Goal: Task Accomplishment & Management: Manage account settings

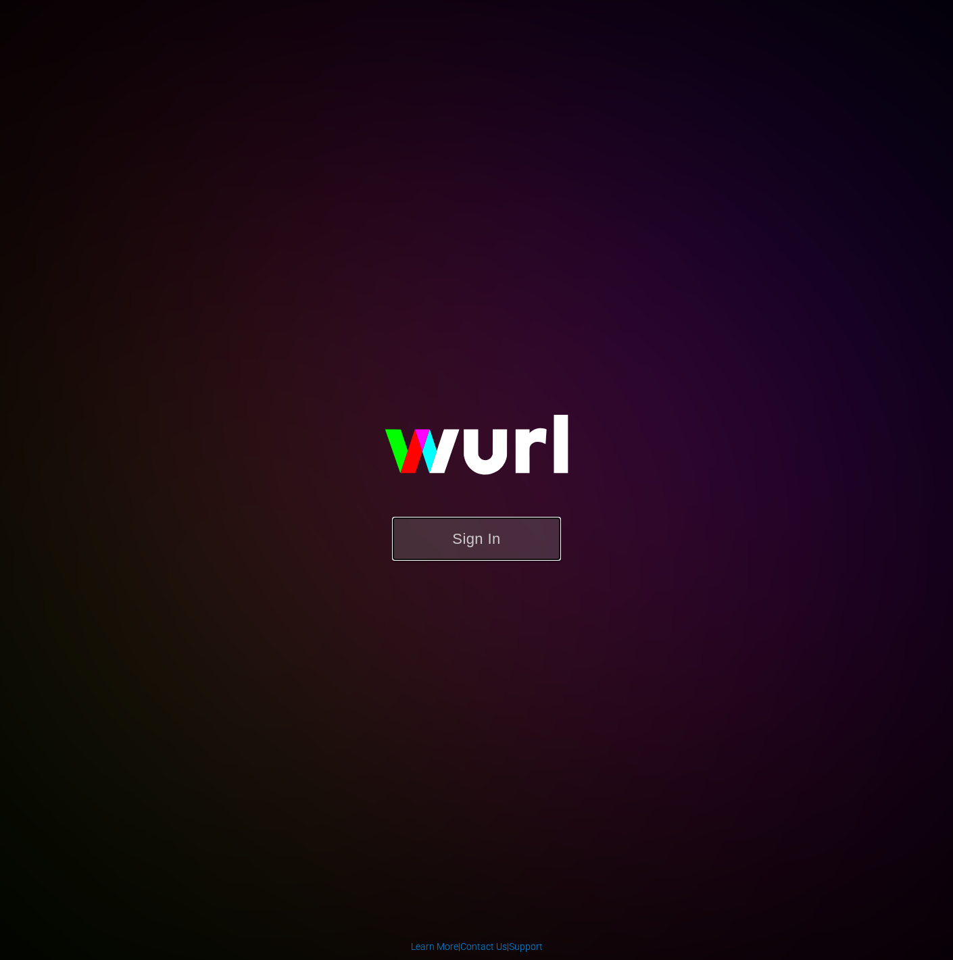
click at [488, 524] on button "Sign In" at bounding box center [476, 539] width 169 height 44
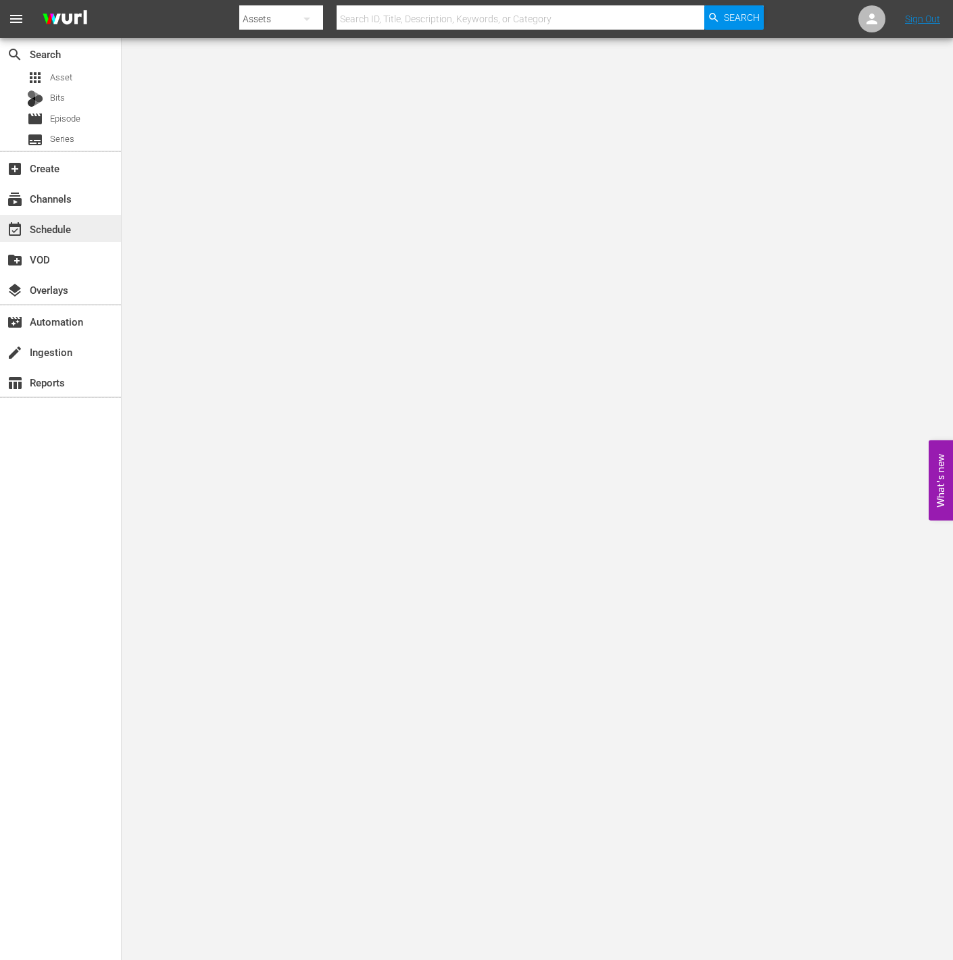
click at [59, 232] on div "event_available Schedule" at bounding box center [38, 227] width 76 height 12
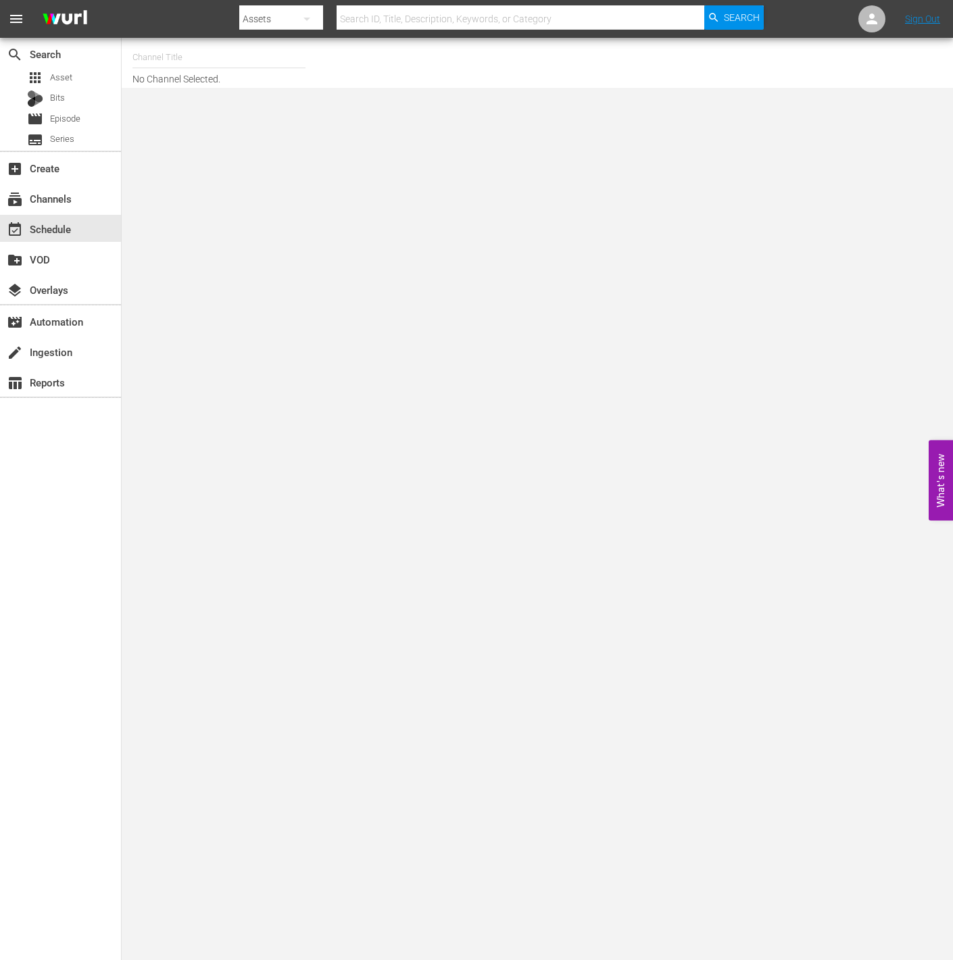
click at [231, 60] on input "text" at bounding box center [218, 57] width 173 height 32
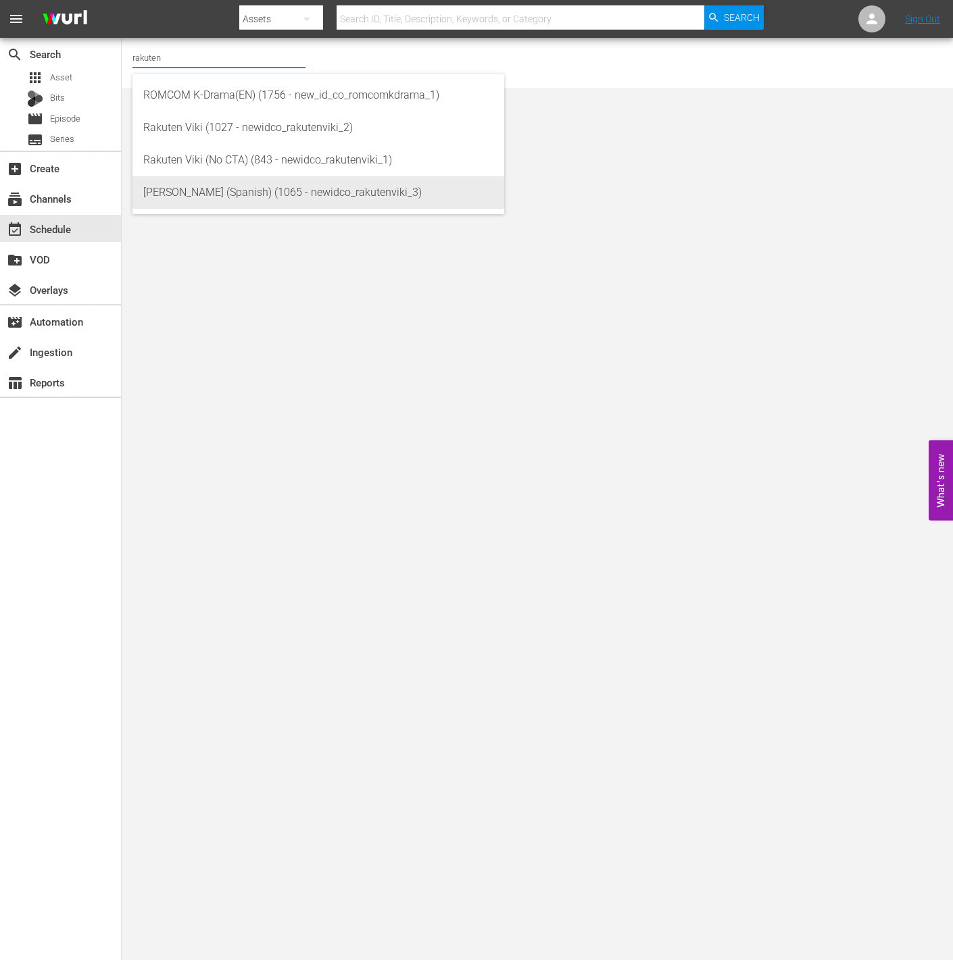
click at [301, 179] on div "[PERSON_NAME] (Spanish) (1065 - newidco_rakutenviki_3)" at bounding box center [318, 192] width 350 height 32
type input "[PERSON_NAME] (Spanish) (1065 - newidco_rakutenviki_3)"
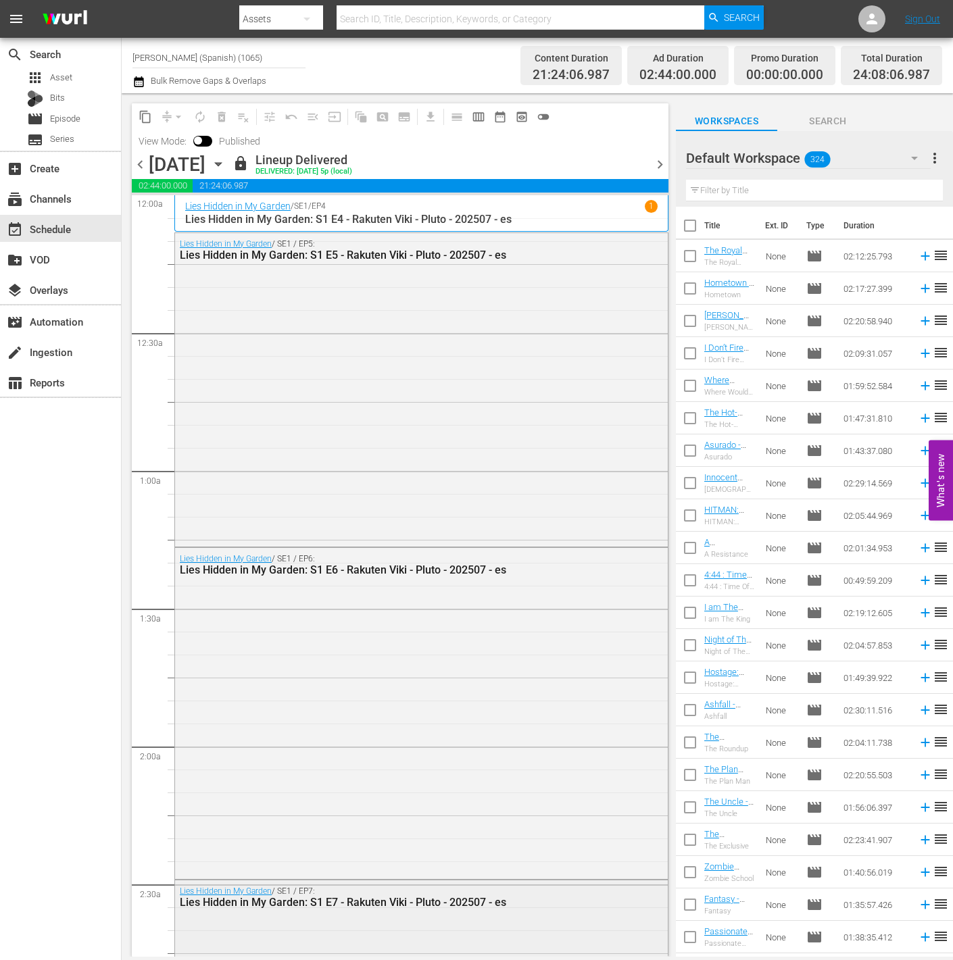
scroll to position [835, 0]
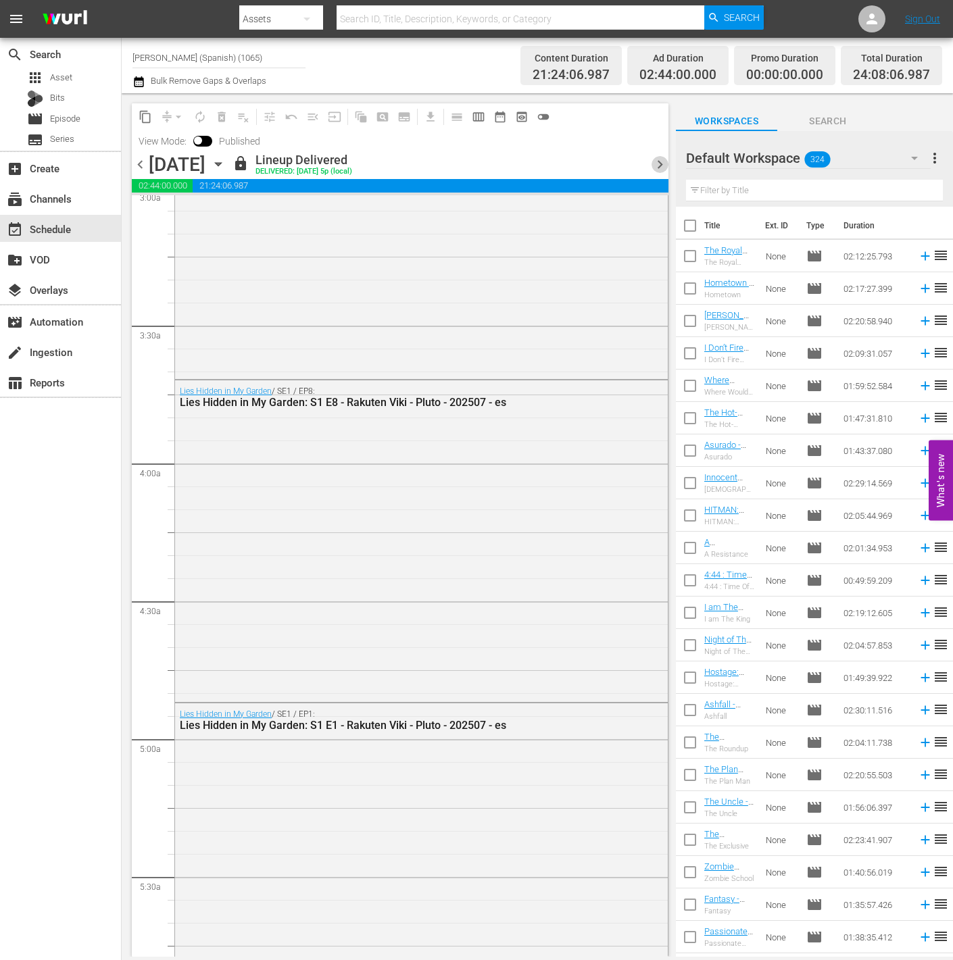
click at [662, 163] on span "chevron_right" at bounding box center [659, 164] width 17 height 17
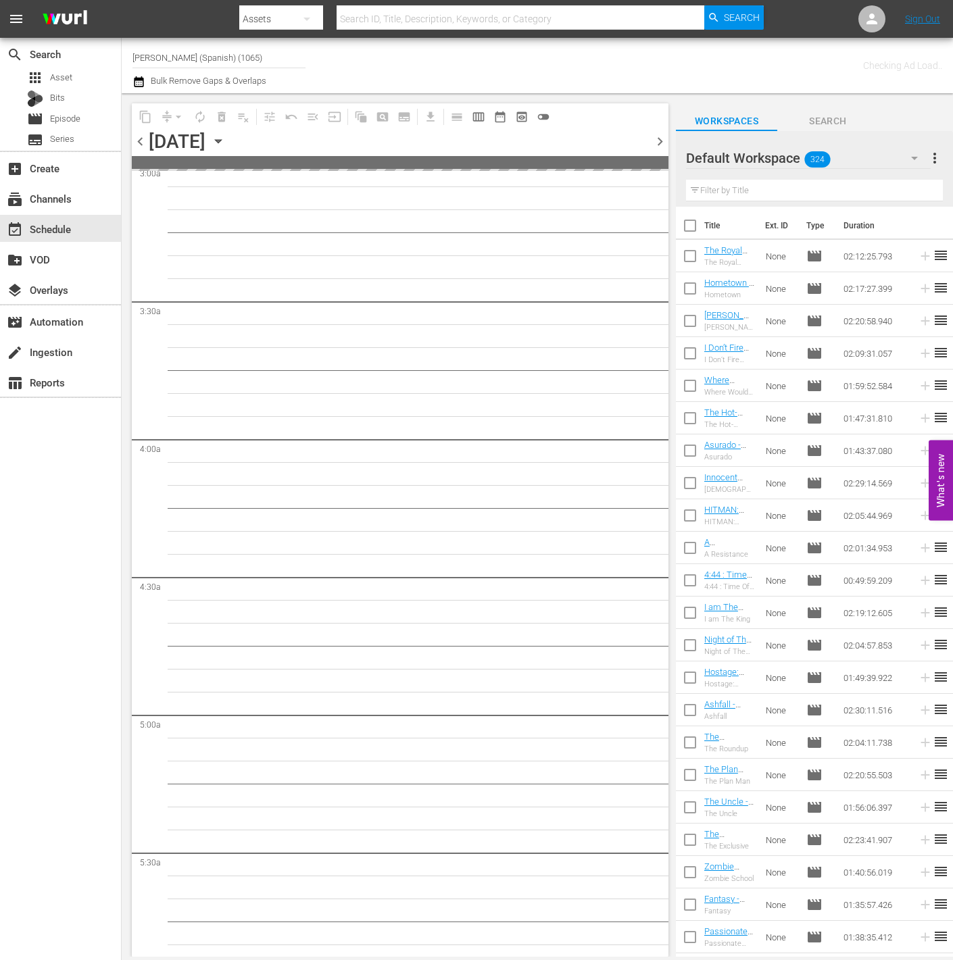
scroll to position [881, 0]
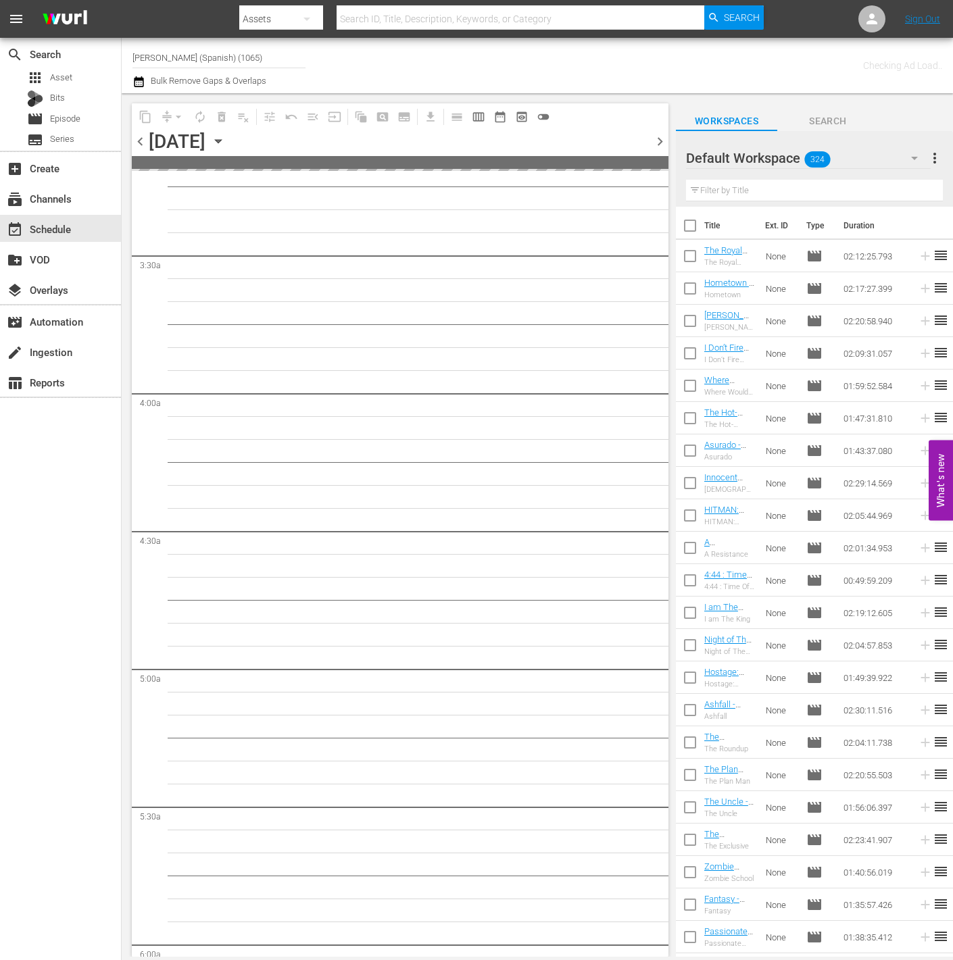
click at [662, 163] on span at bounding box center [400, 162] width 537 height 13
click at [660, 145] on span "chevron_right" at bounding box center [659, 141] width 17 height 17
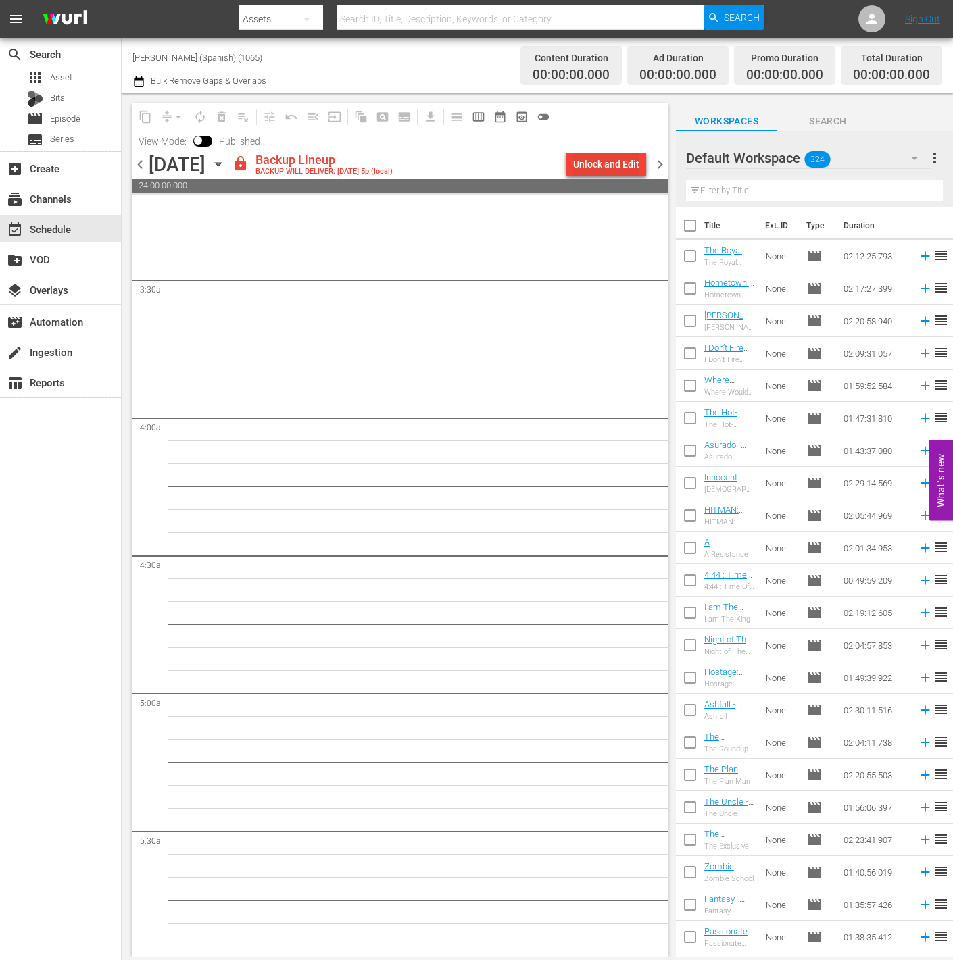
click at [619, 153] on div "Unlock and Edit" at bounding box center [606, 164] width 66 height 24
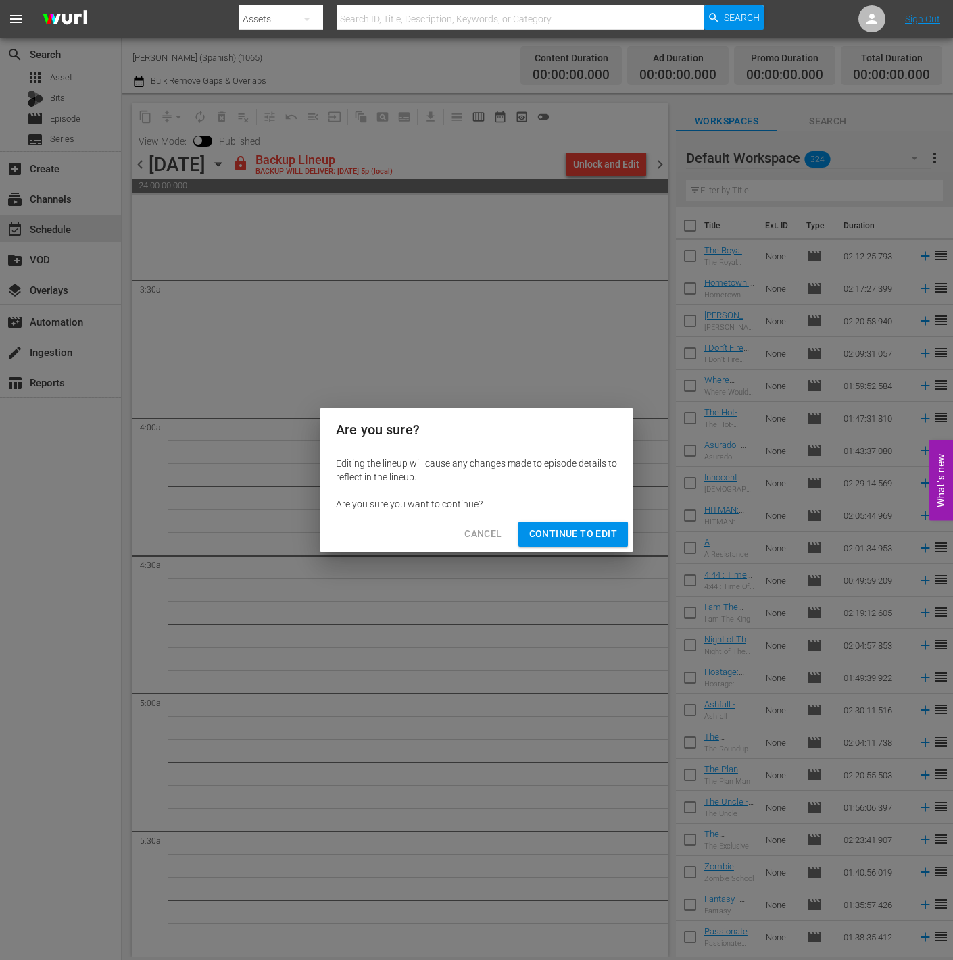
click at [533, 530] on span "Continue to Edit" at bounding box center [573, 534] width 88 height 17
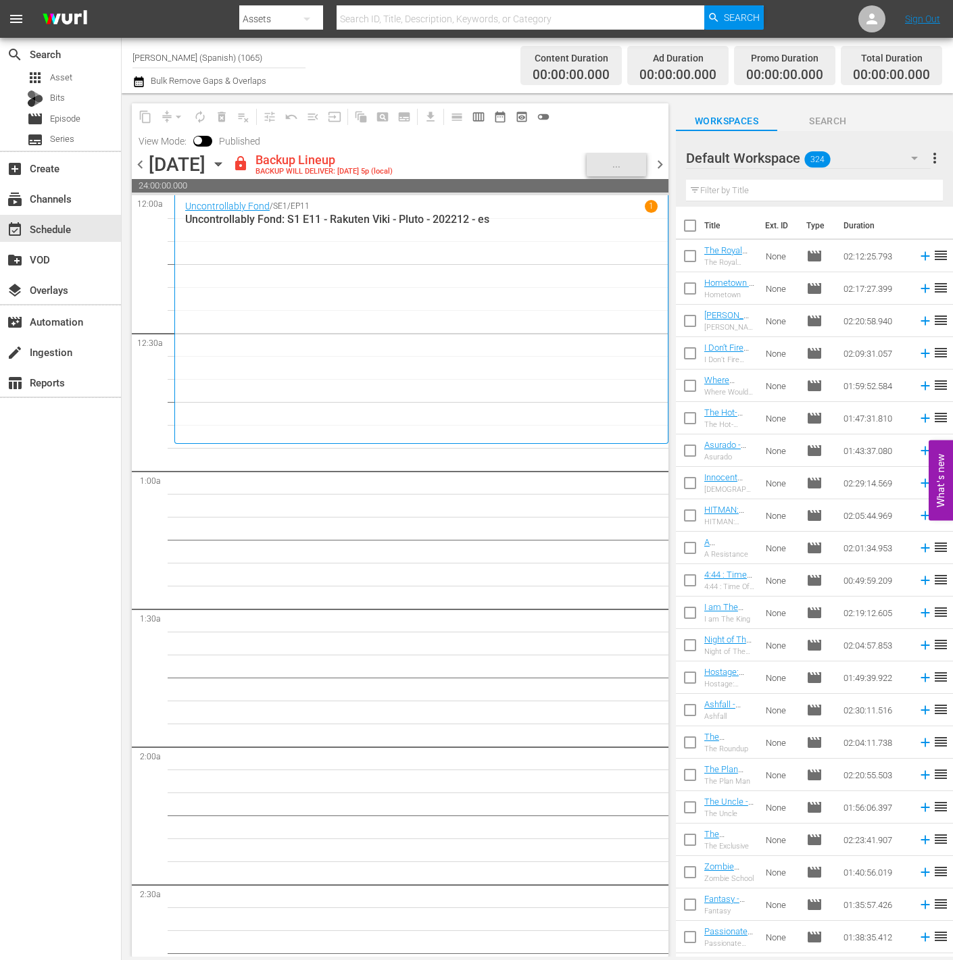
click at [835, 153] on div "Default Workspace 324" at bounding box center [808, 158] width 245 height 38
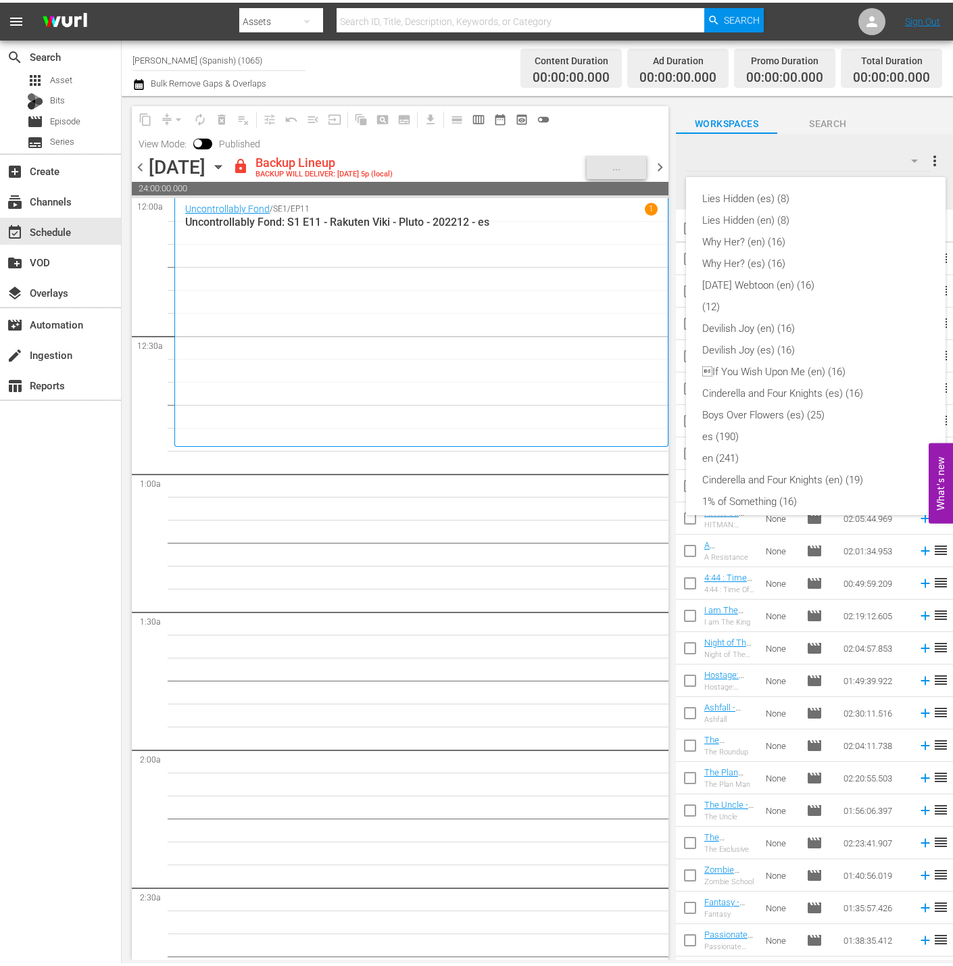
scroll to position [332, 0]
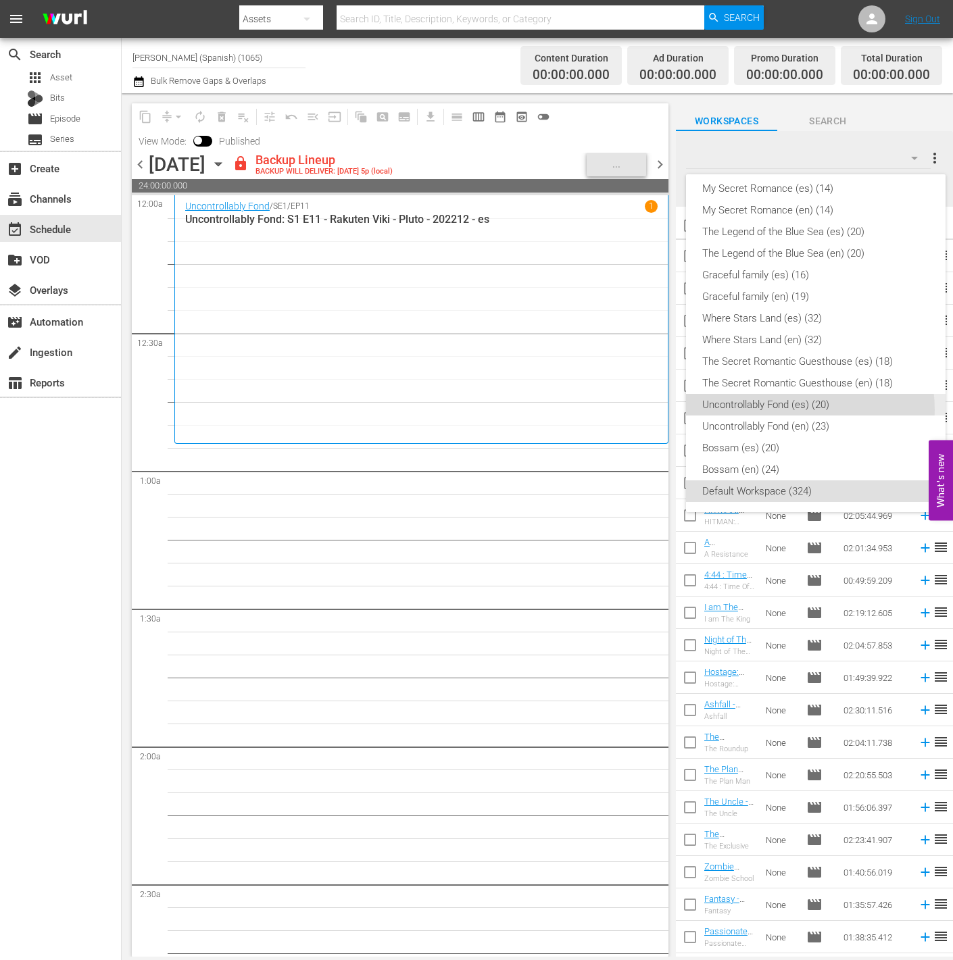
click at [801, 409] on div "Uncontrollably Fond (es) (20)" at bounding box center [815, 405] width 227 height 22
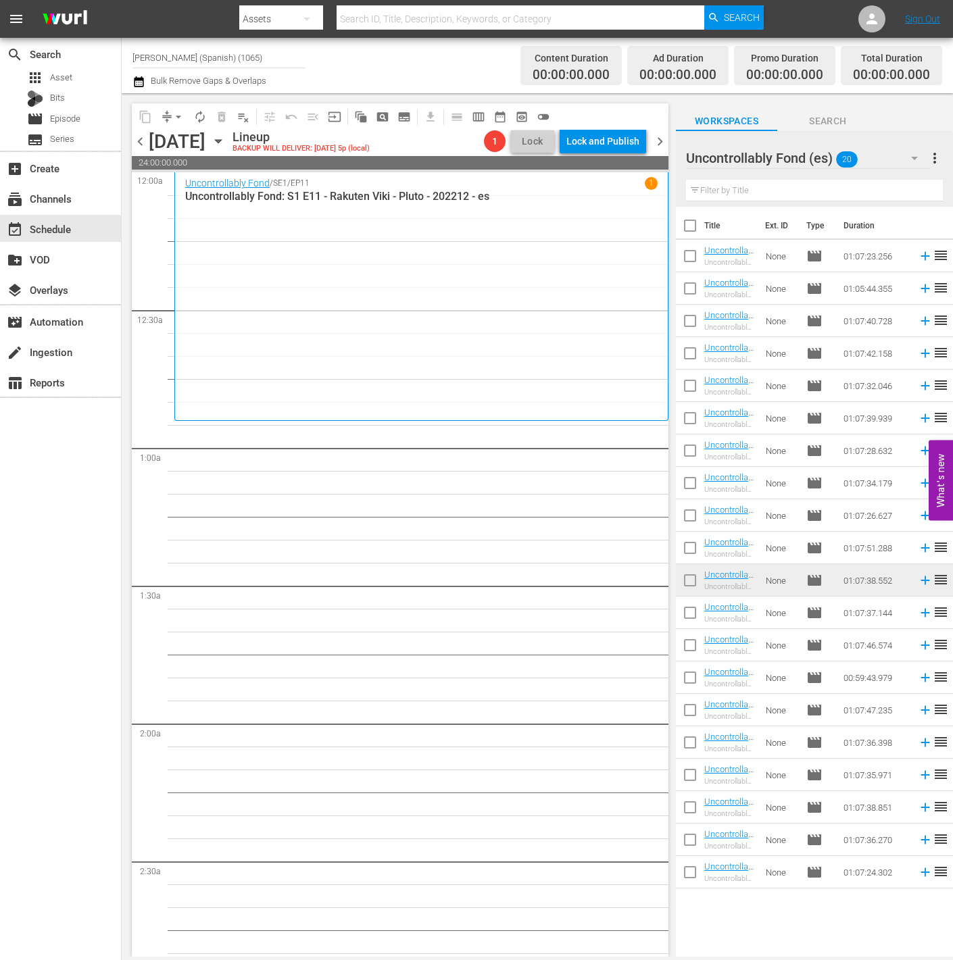
click at [687, 620] on input "checkbox" at bounding box center [690, 615] width 28 height 28
checkbox input "true"
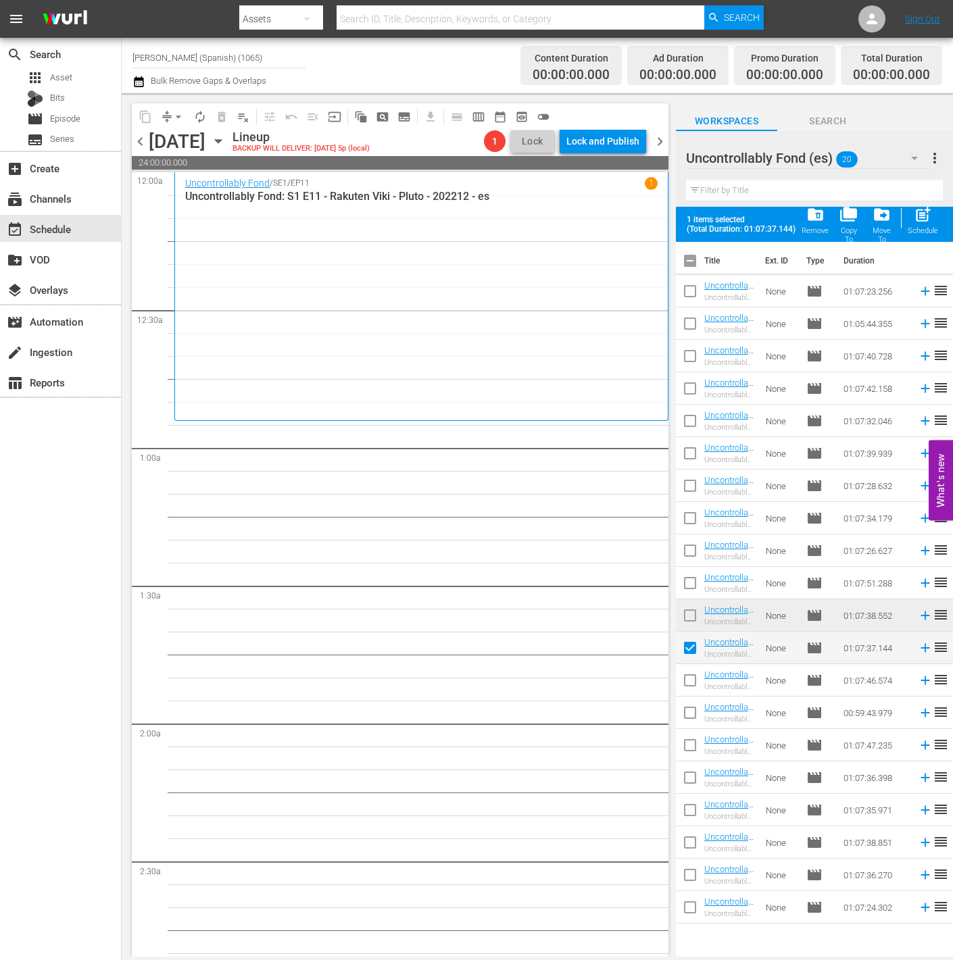
click at [684, 686] on input "checkbox" at bounding box center [690, 683] width 28 height 28
checkbox input "true"
click at [686, 707] on input "checkbox" at bounding box center [690, 715] width 28 height 28
checkbox input "true"
click at [689, 739] on input "checkbox" at bounding box center [690, 748] width 28 height 28
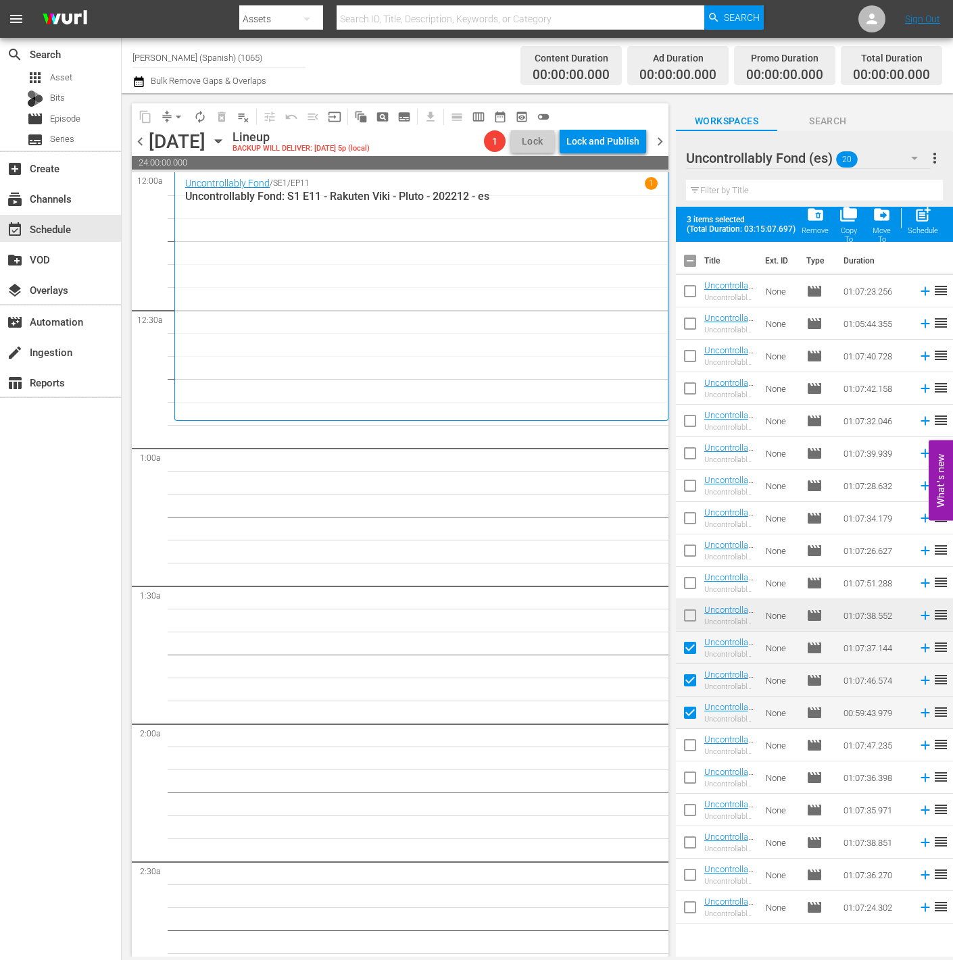
checkbox input "true"
click at [691, 773] on input "checkbox" at bounding box center [690, 780] width 28 height 28
checkbox input "true"
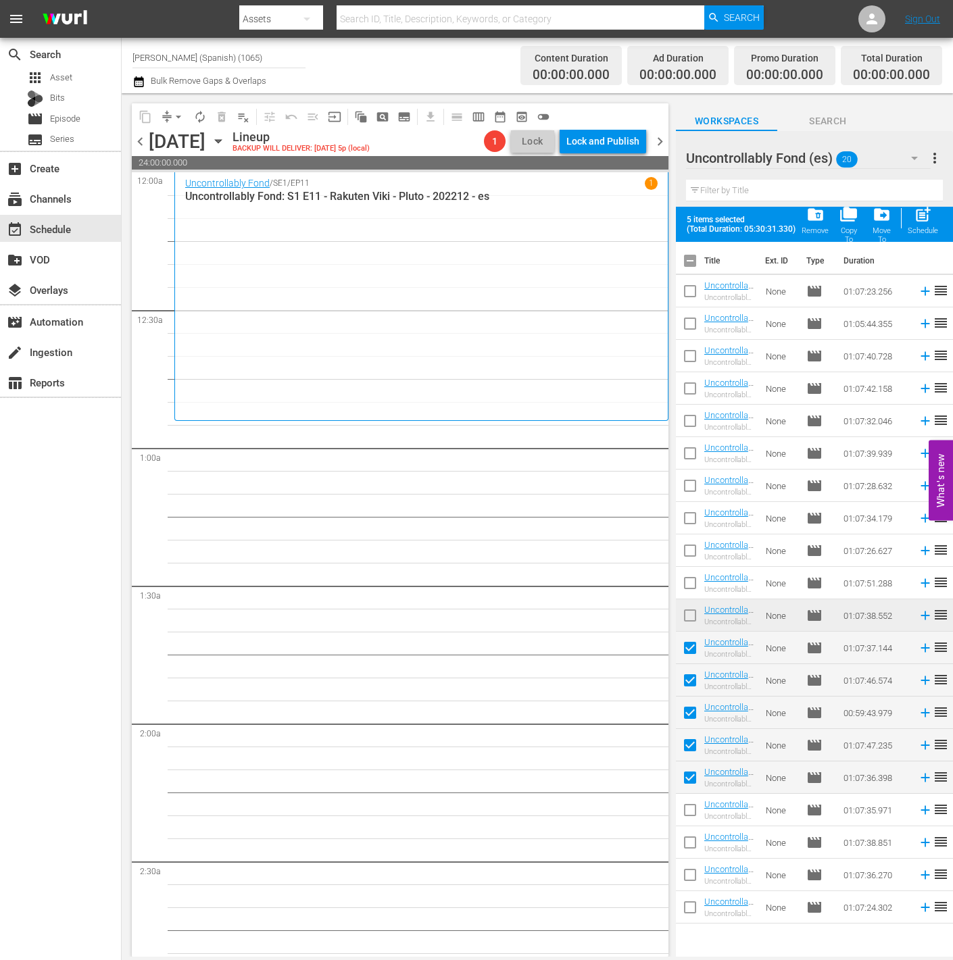
click at [691, 818] on input "checkbox" at bounding box center [690, 813] width 28 height 28
checkbox input "true"
click at [693, 843] on input "checkbox" at bounding box center [690, 845] width 28 height 28
checkbox input "true"
click at [693, 864] on input "checkbox" at bounding box center [690, 878] width 28 height 28
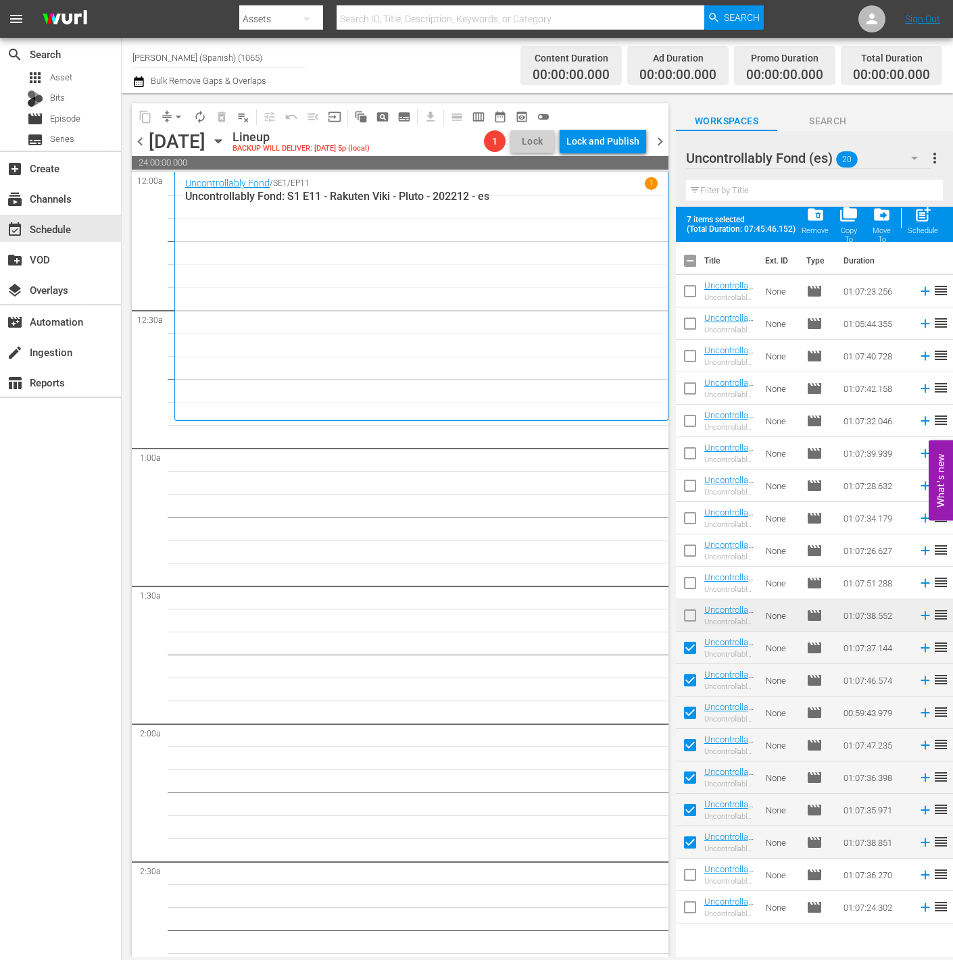
checkbox input "true"
click at [687, 864] on input "checkbox" at bounding box center [690, 910] width 28 height 28
checkbox input "true"
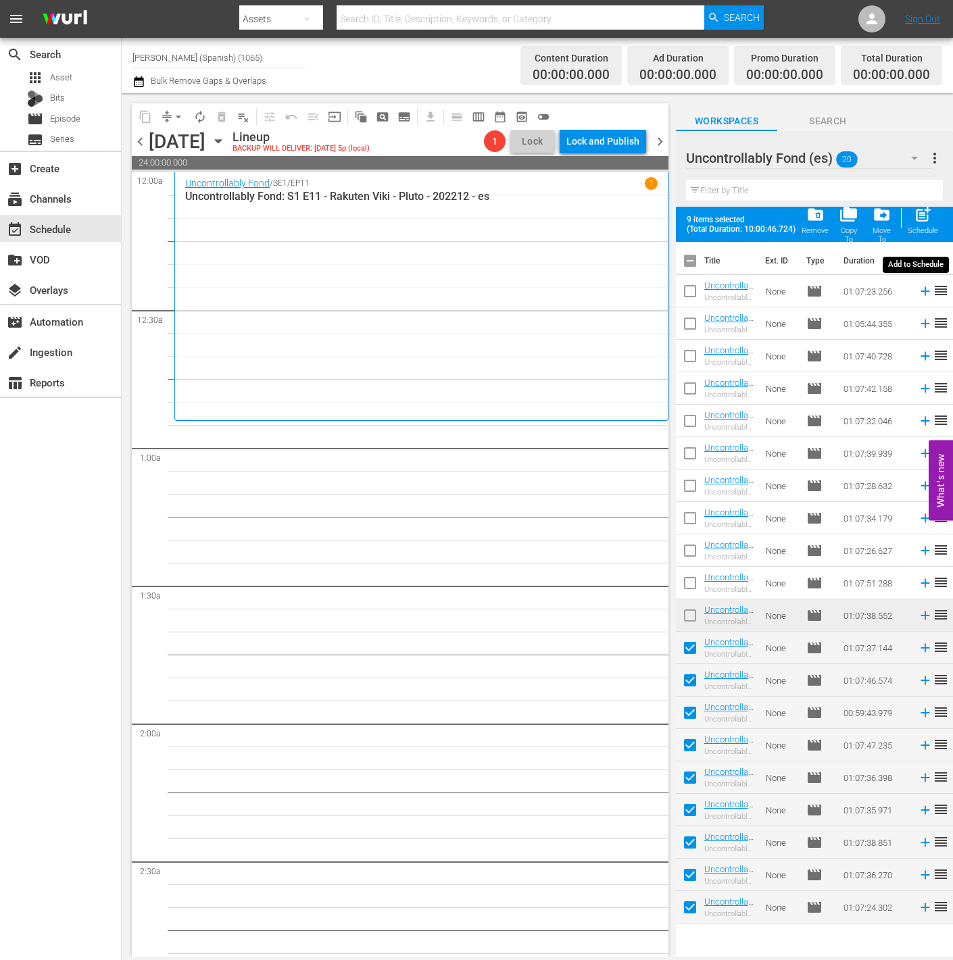
click at [857, 216] on div "post_add Schedule" at bounding box center [923, 220] width 30 height 30
checkbox input "false"
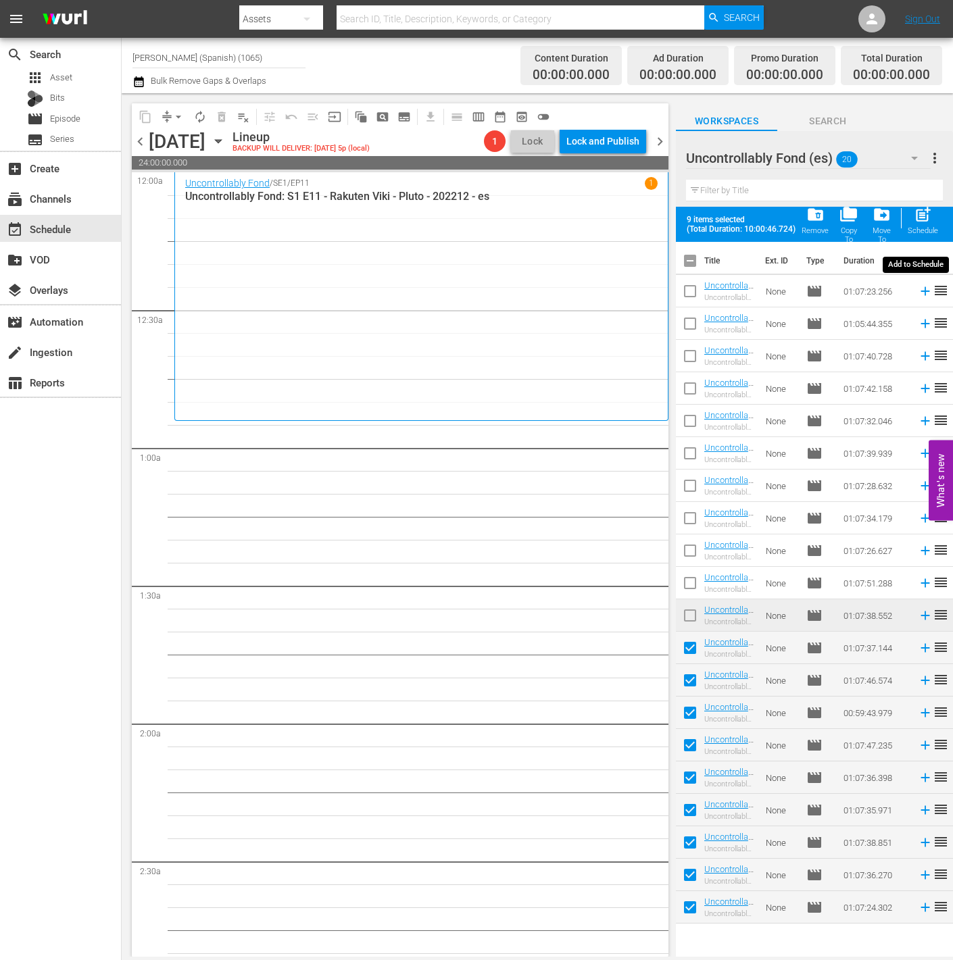
checkbox input "false"
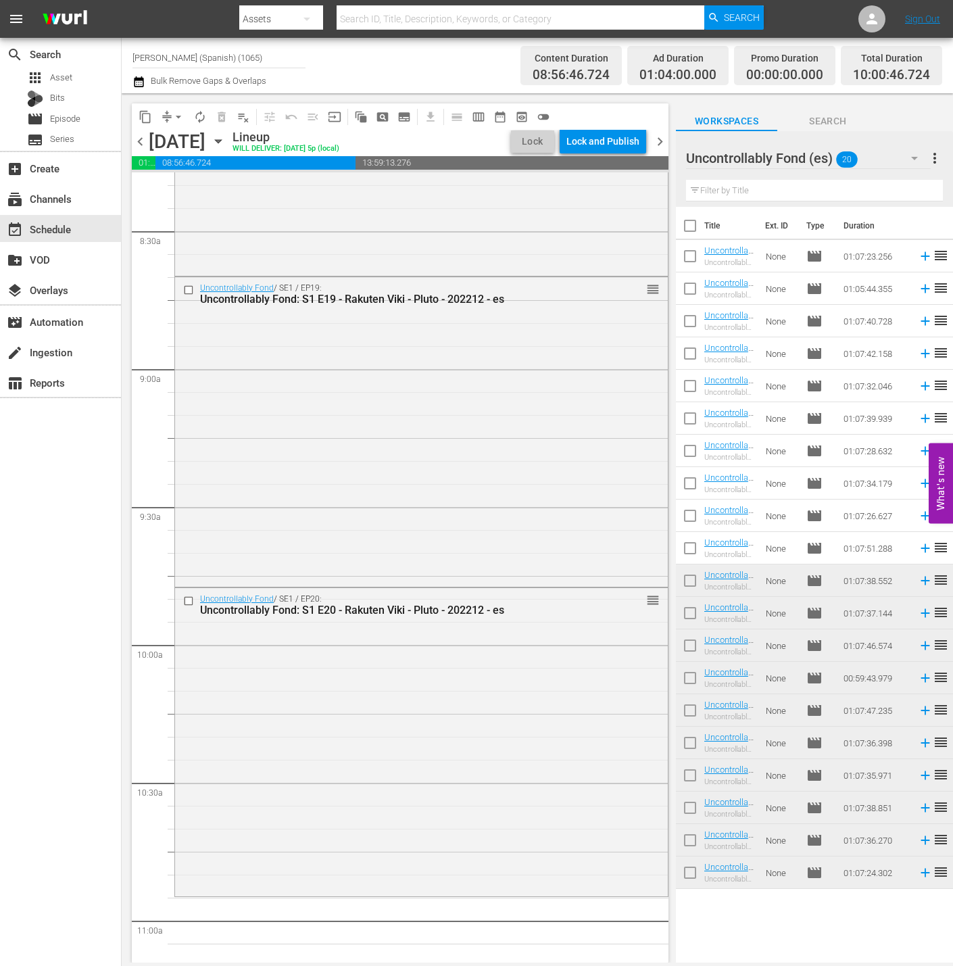
scroll to position [2845, 0]
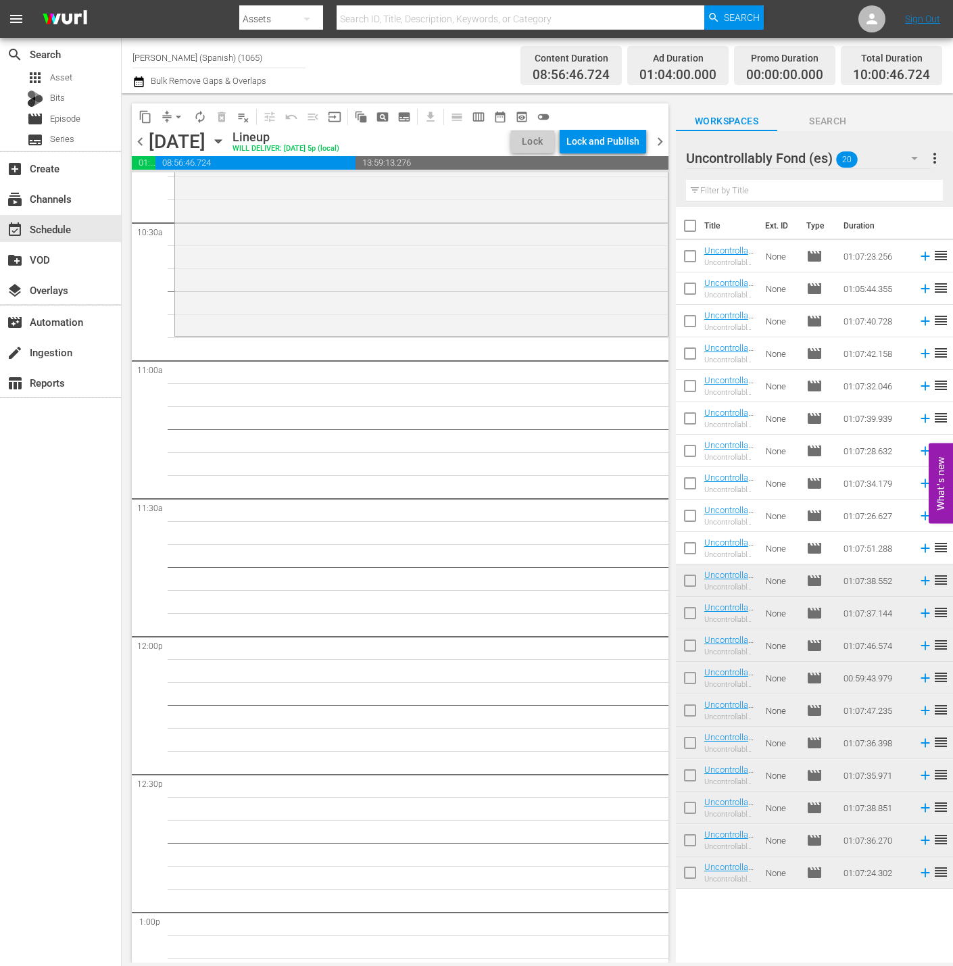
click at [689, 223] on input "checkbox" at bounding box center [690, 228] width 28 height 28
checkbox input "true"
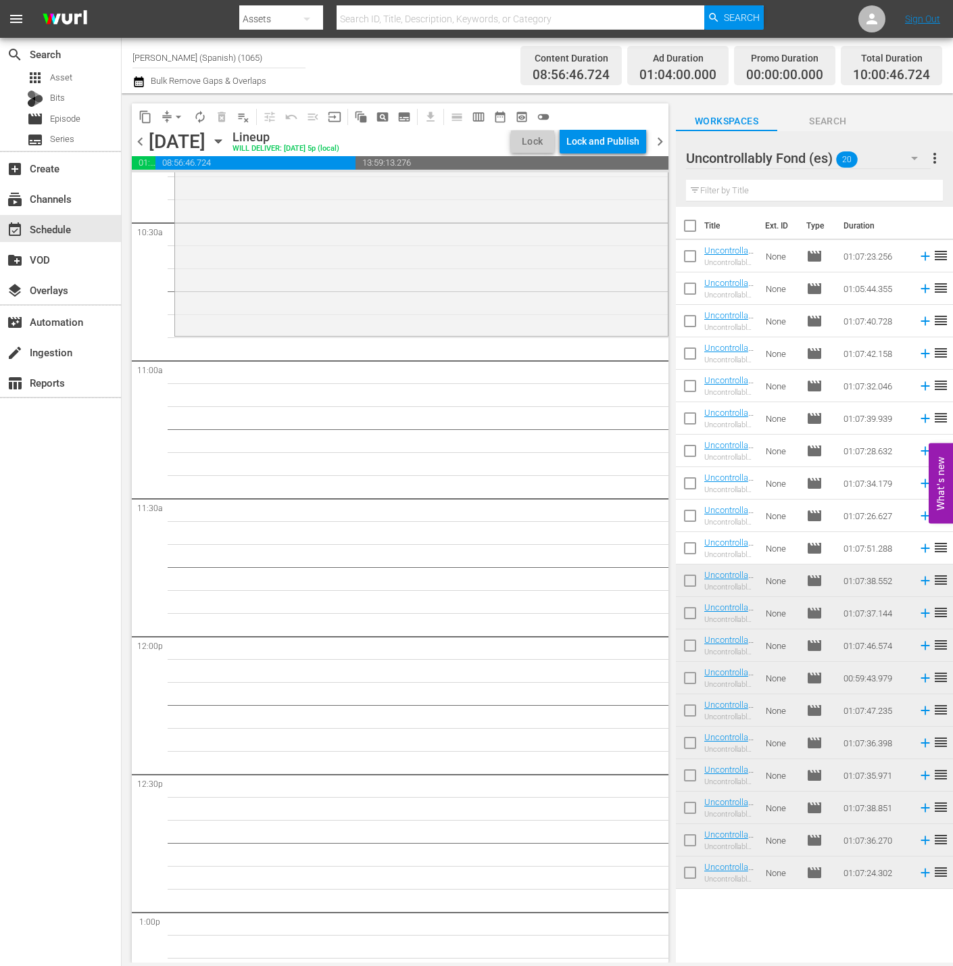
checkbox input "true"
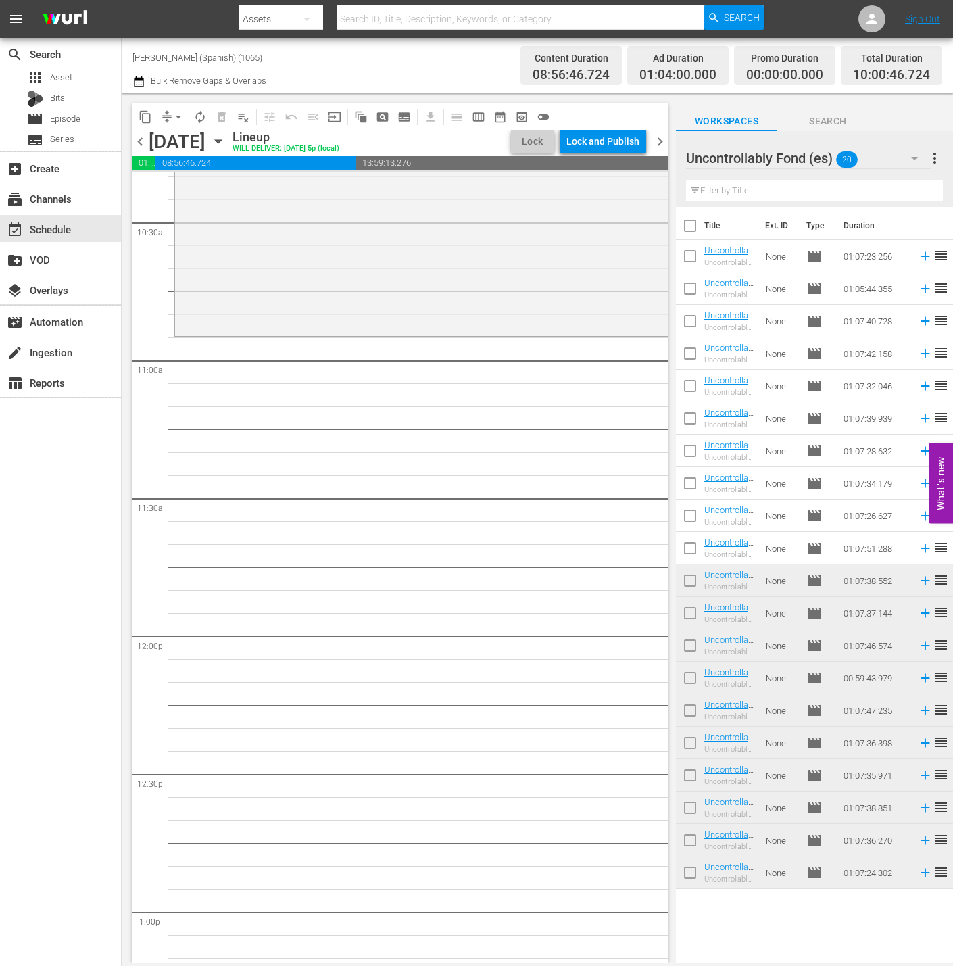
checkbox input "true"
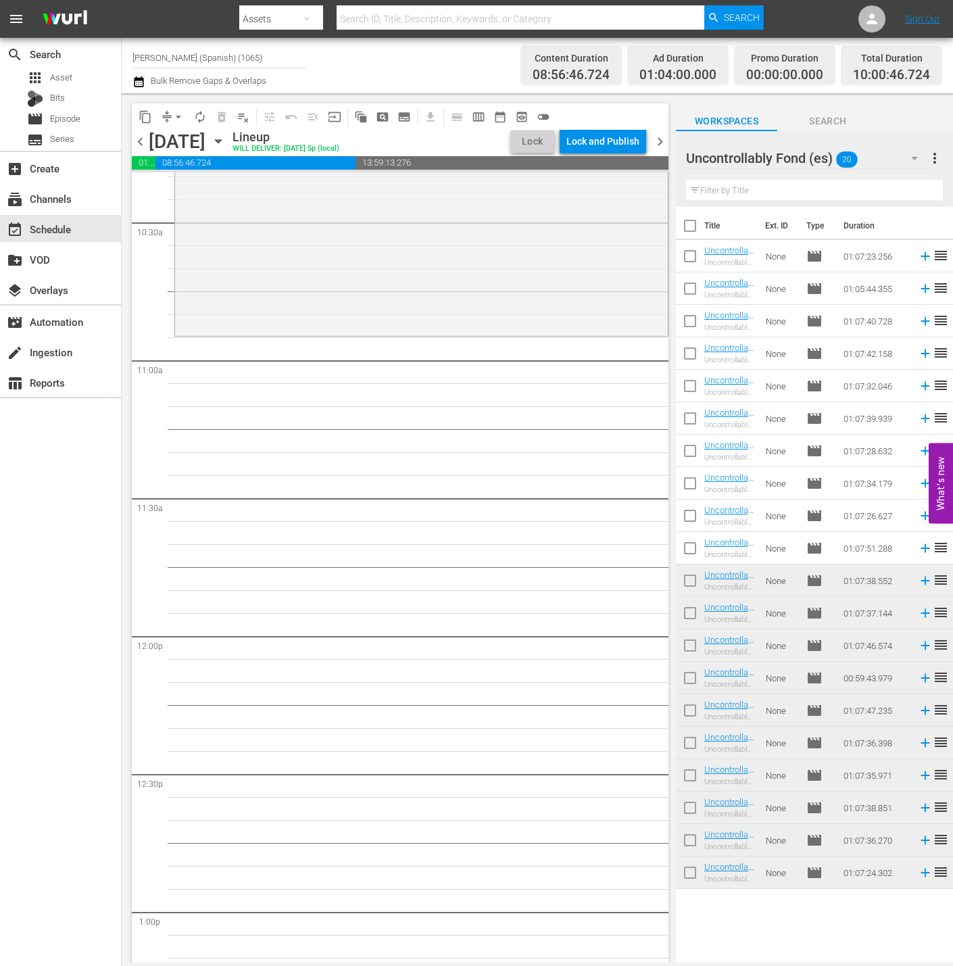
checkbox input "true"
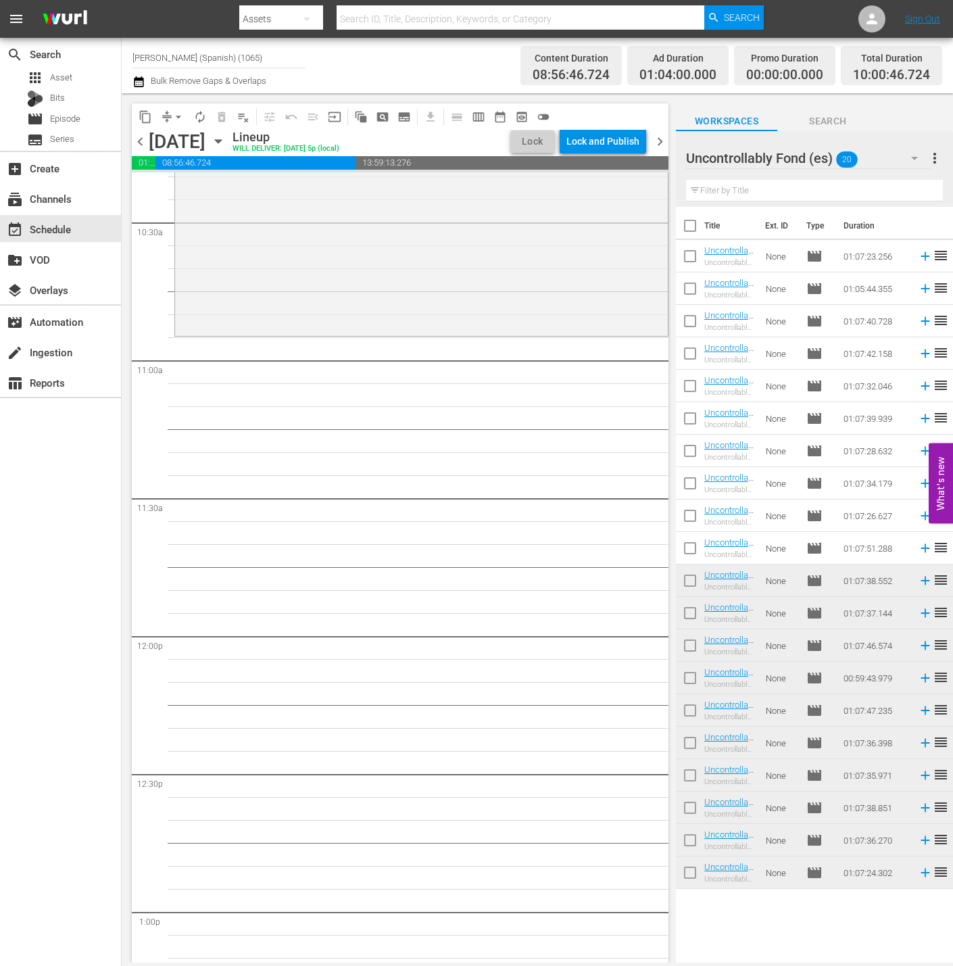
checkbox input "true"
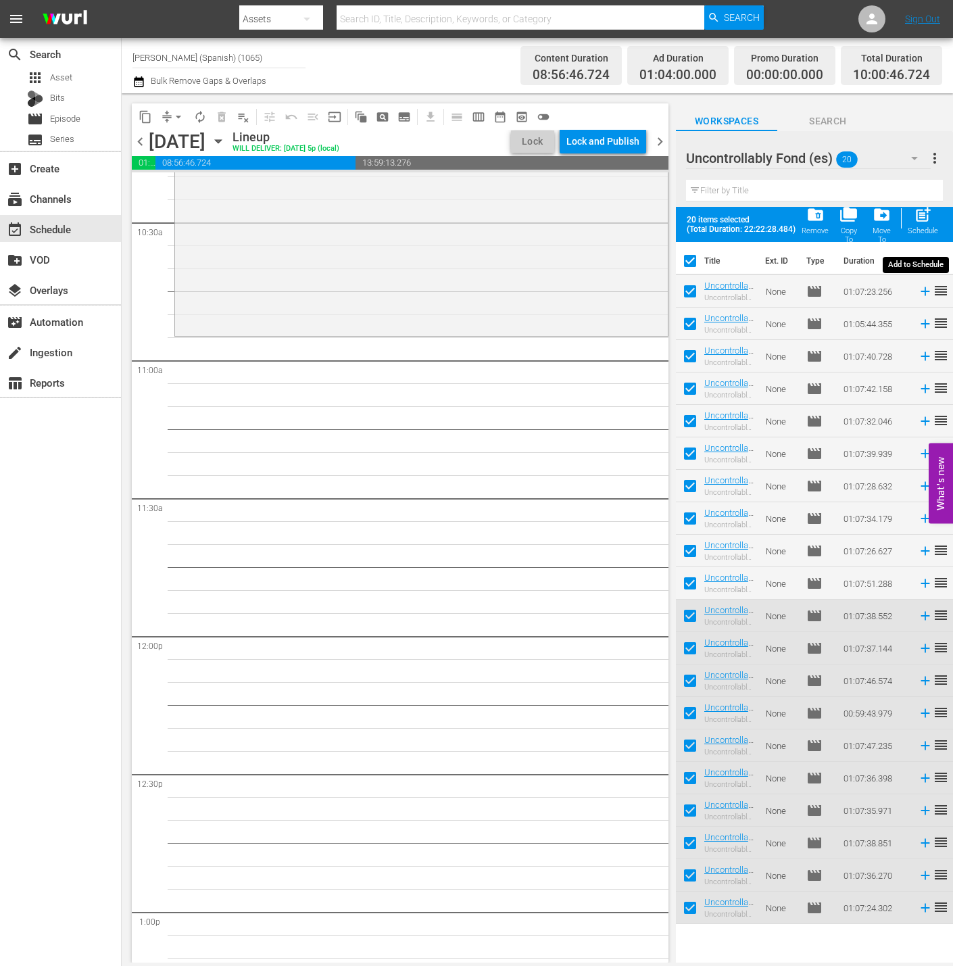
click at [857, 221] on span "post_add" at bounding box center [923, 214] width 18 height 18
checkbox input "false"
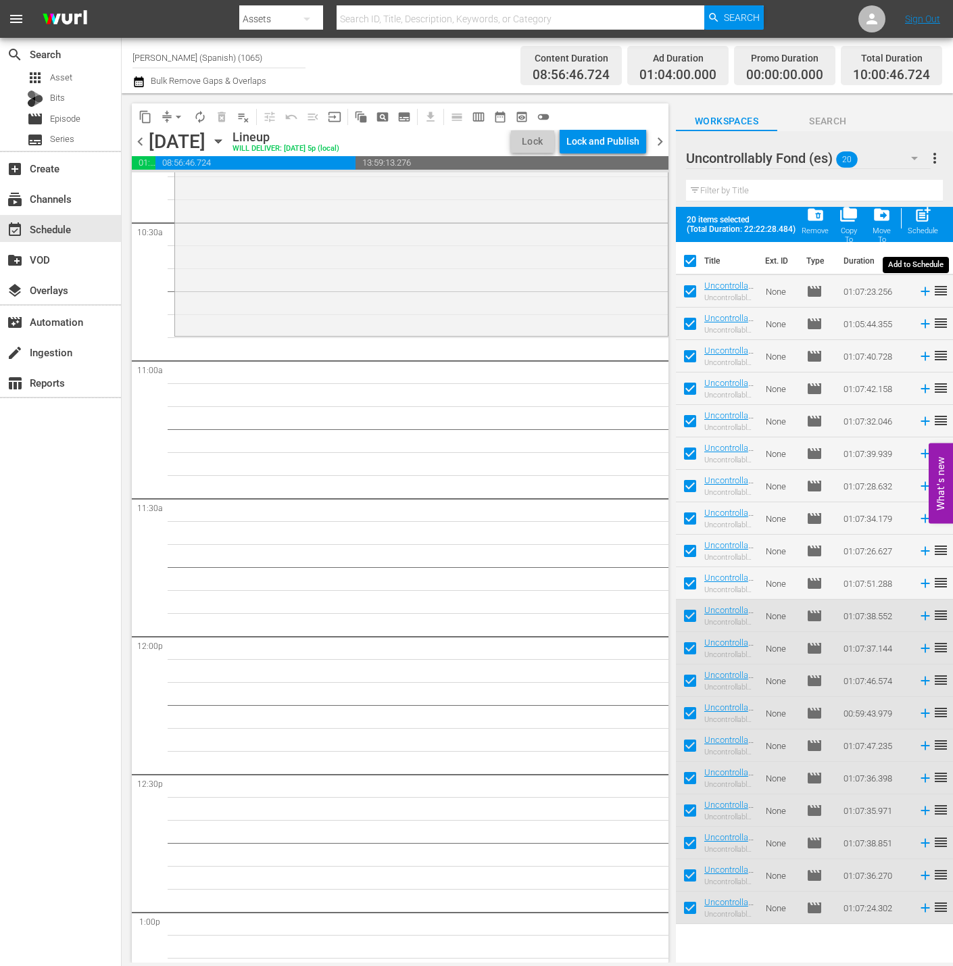
checkbox input "false"
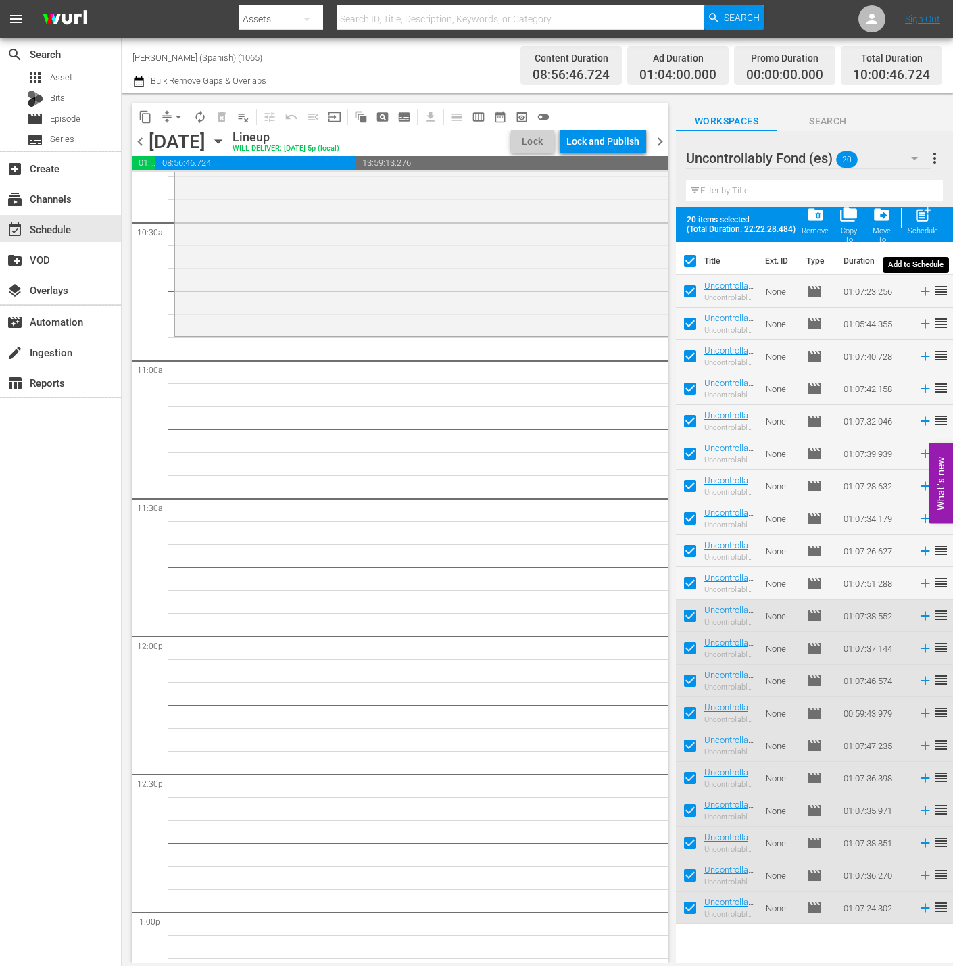
checkbox input "false"
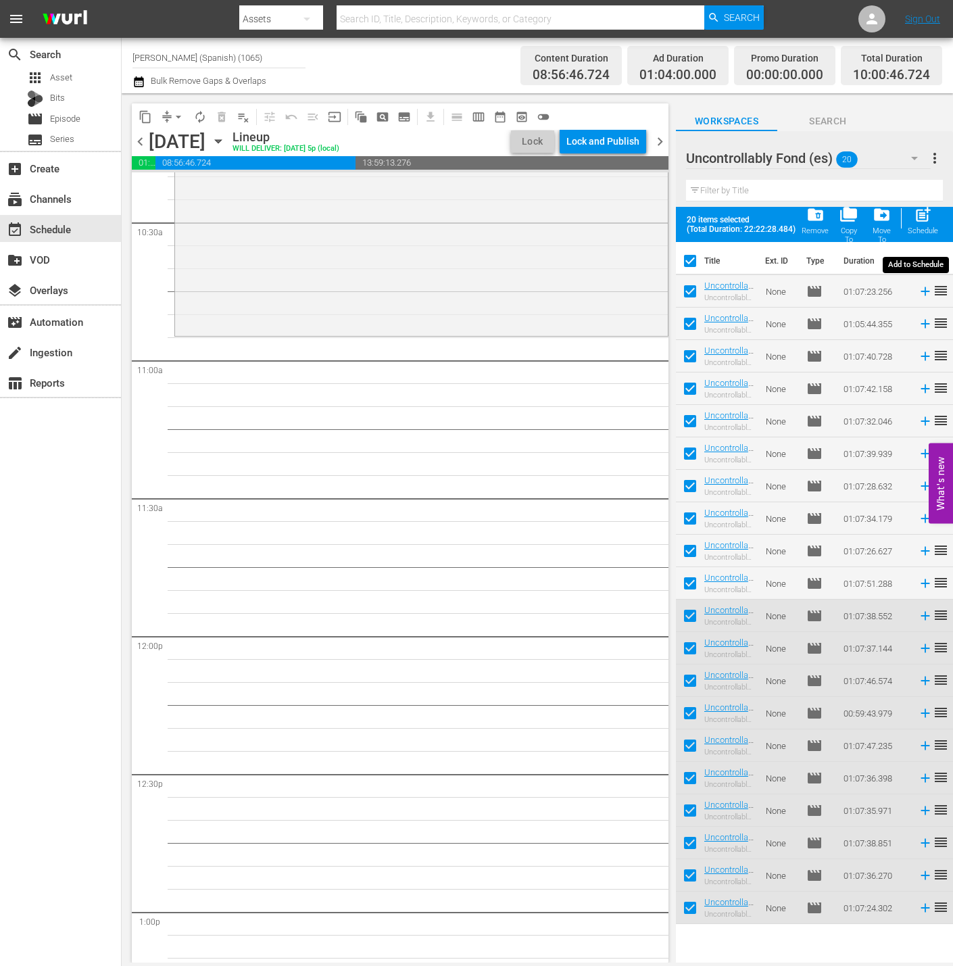
checkbox input "false"
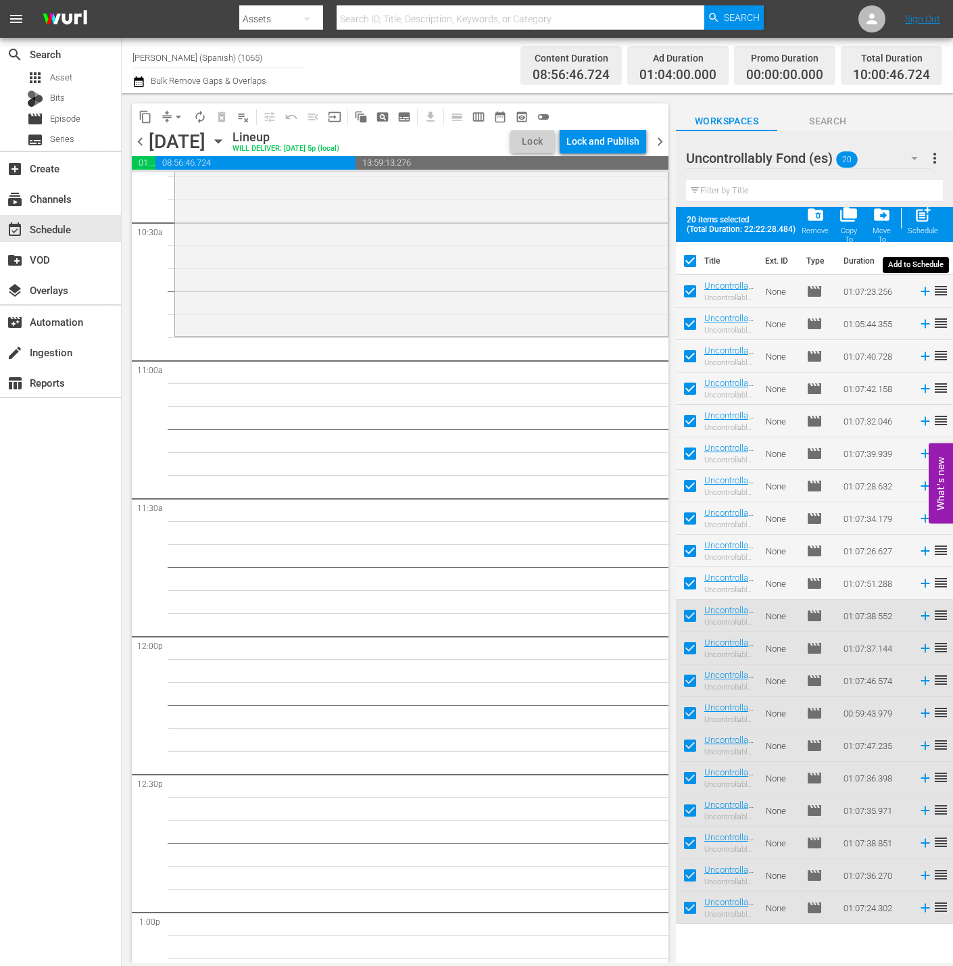
checkbox input "false"
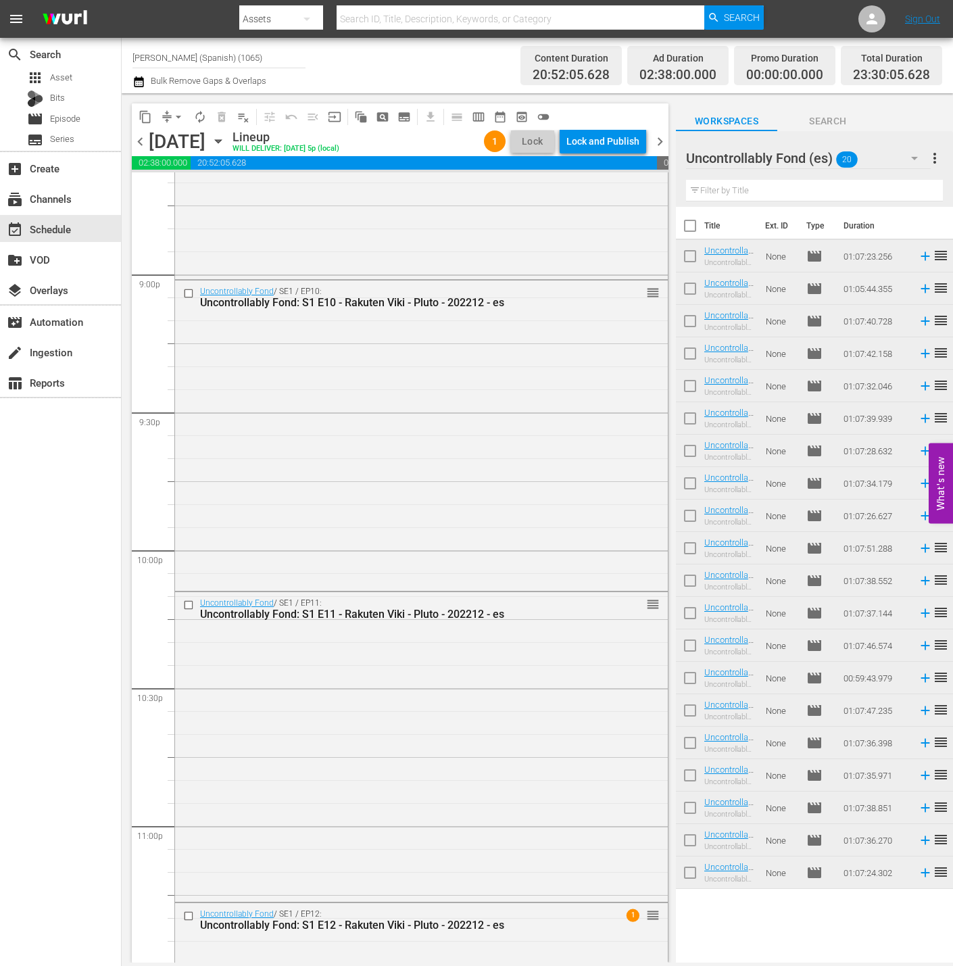
scroll to position [5938, 0]
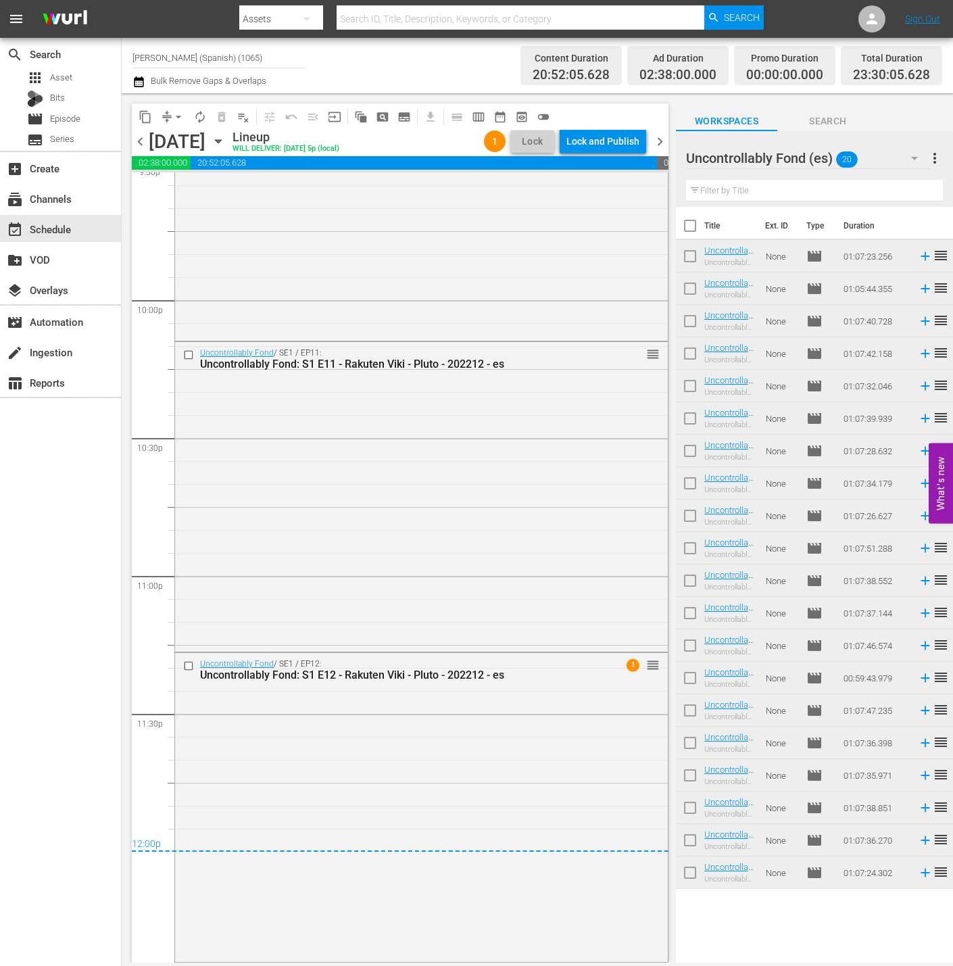
click at [601, 126] on div "content_copy compress arrow_drop_down autorenew_outlined delete_forever_outline…" at bounding box center [400, 116] width 537 height 26
click at [597, 140] on div "Lock and Publish" at bounding box center [602, 141] width 73 height 24
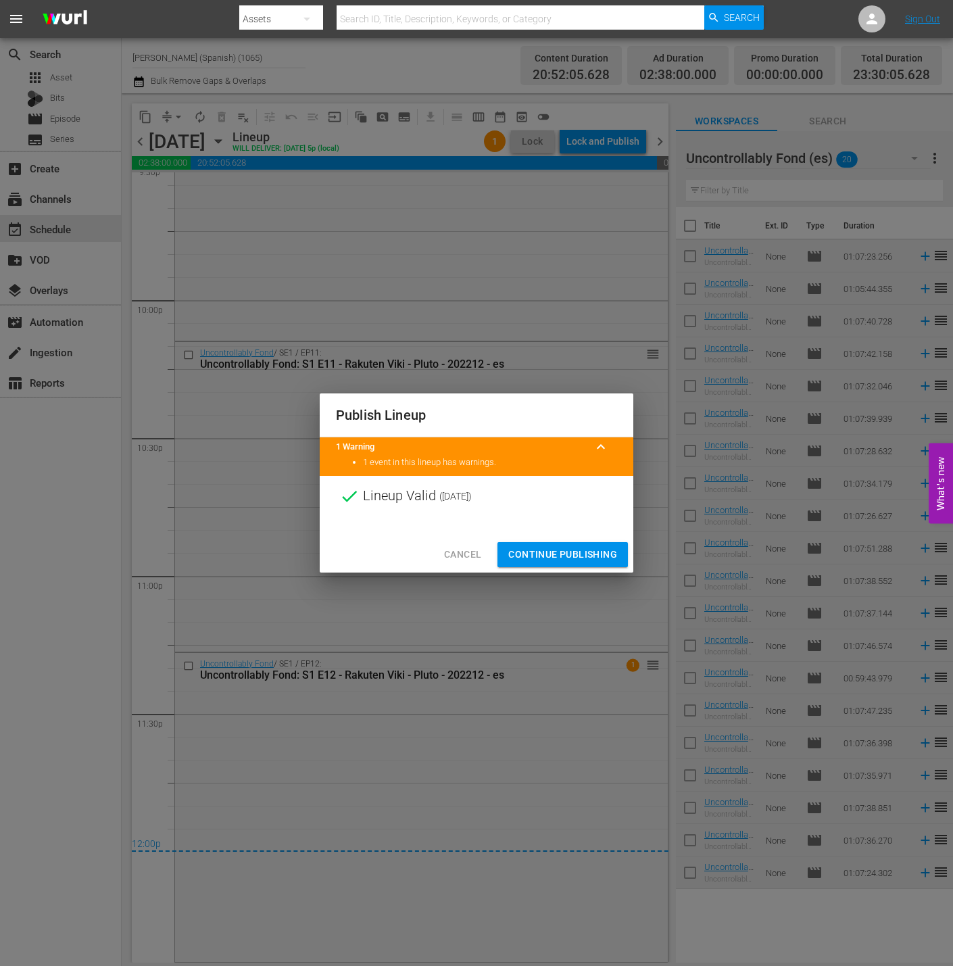
click at [574, 547] on span "Continue Publishing" at bounding box center [562, 554] width 109 height 17
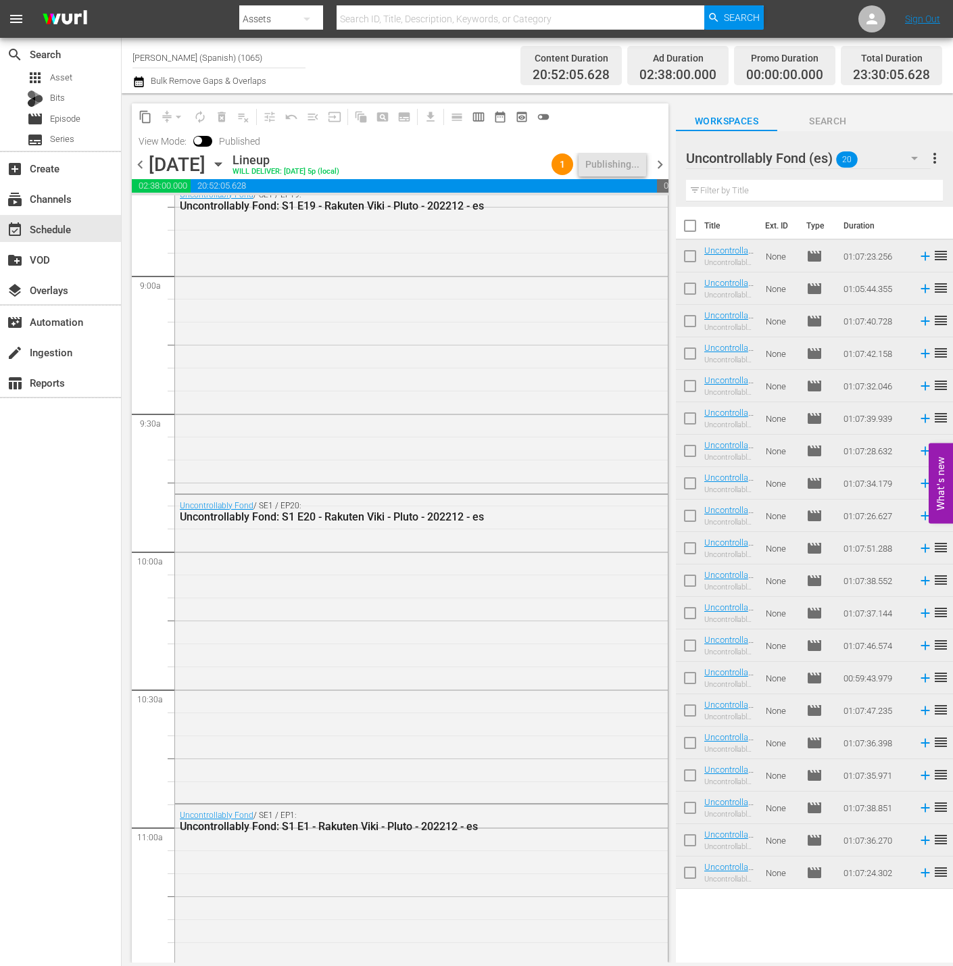
scroll to position [1012, 0]
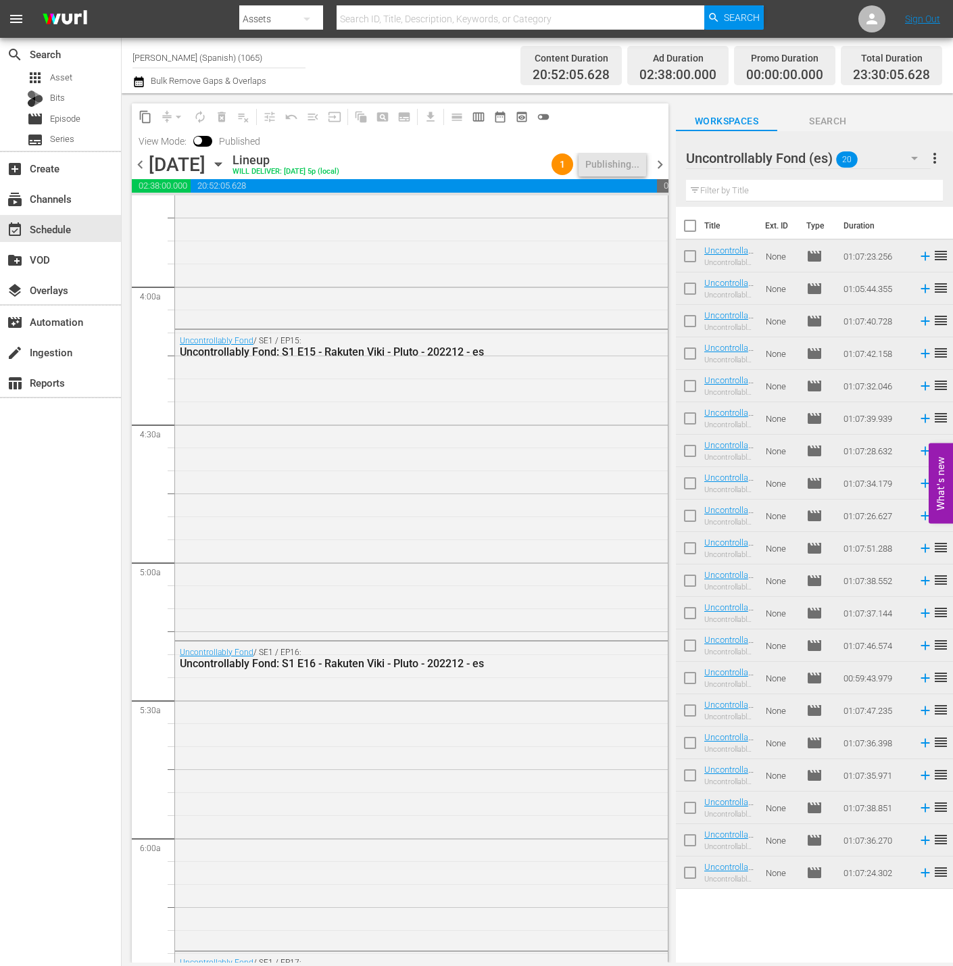
click at [652, 164] on span "chevron_right" at bounding box center [659, 164] width 17 height 17
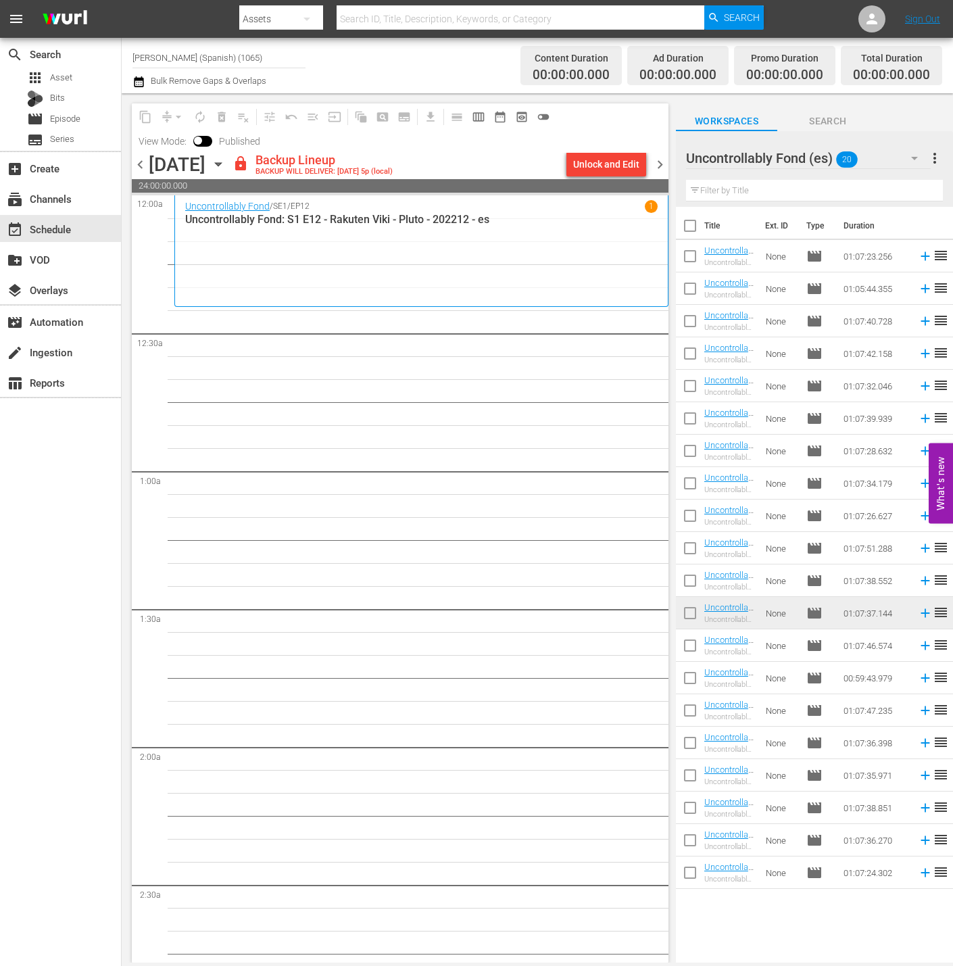
click at [591, 165] on div "Unlock and Edit" at bounding box center [606, 164] width 66 height 24
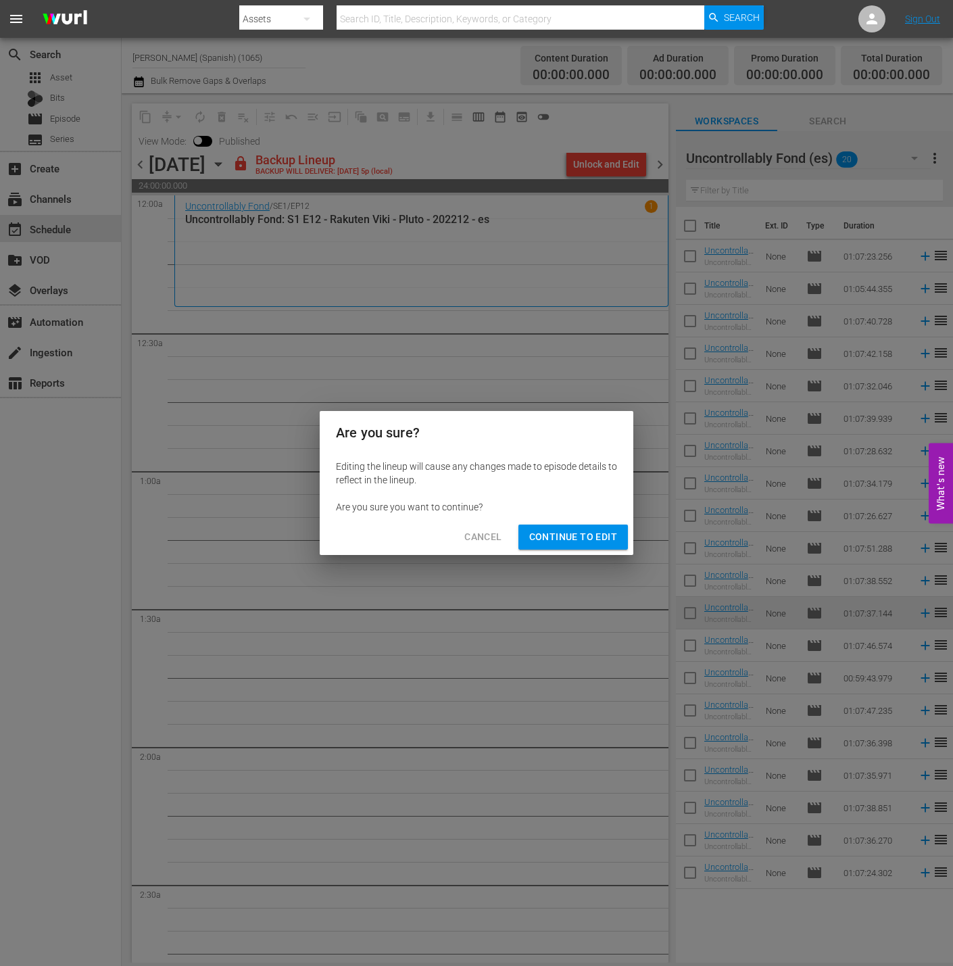
click at [572, 537] on span "Continue to Edit" at bounding box center [573, 536] width 88 height 17
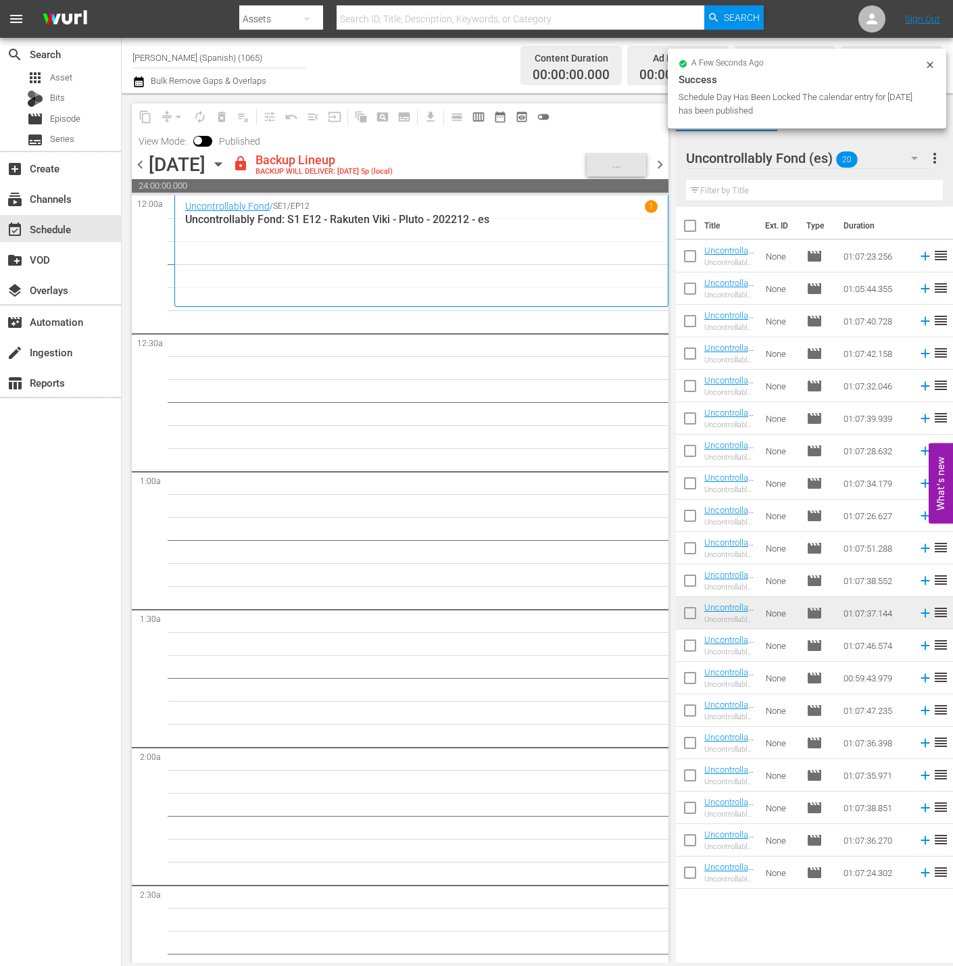
click at [686, 633] on span at bounding box center [690, 645] width 28 height 28
click at [692, 639] on input "checkbox" at bounding box center [690, 648] width 28 height 28
checkbox input "true"
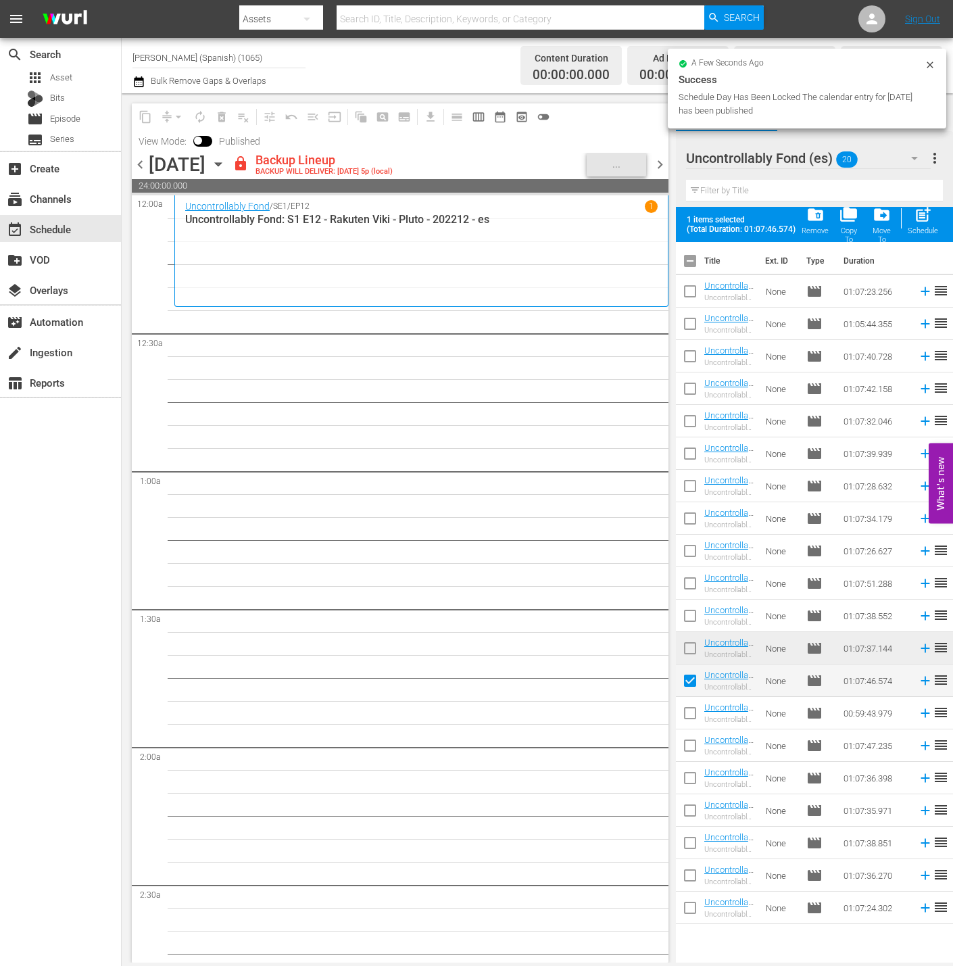
click at [693, 714] on input "checkbox" at bounding box center [690, 715] width 28 height 28
checkbox input "true"
click at [693, 762] on td at bounding box center [690, 778] width 28 height 32
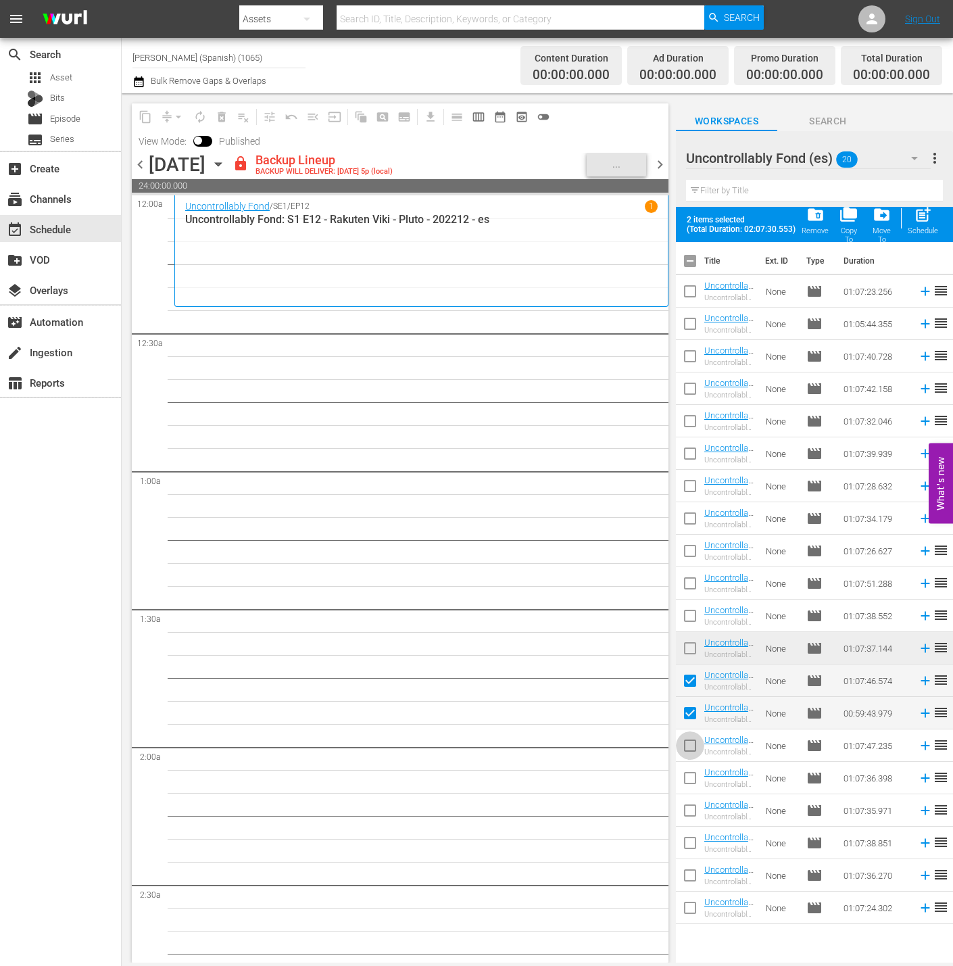
click at [692, 758] on input "checkbox" at bounding box center [690, 748] width 28 height 28
checkbox input "true"
click at [690, 799] on input "checkbox" at bounding box center [690, 813] width 28 height 28
checkbox input "true"
click at [690, 768] on input "checkbox" at bounding box center [690, 780] width 28 height 28
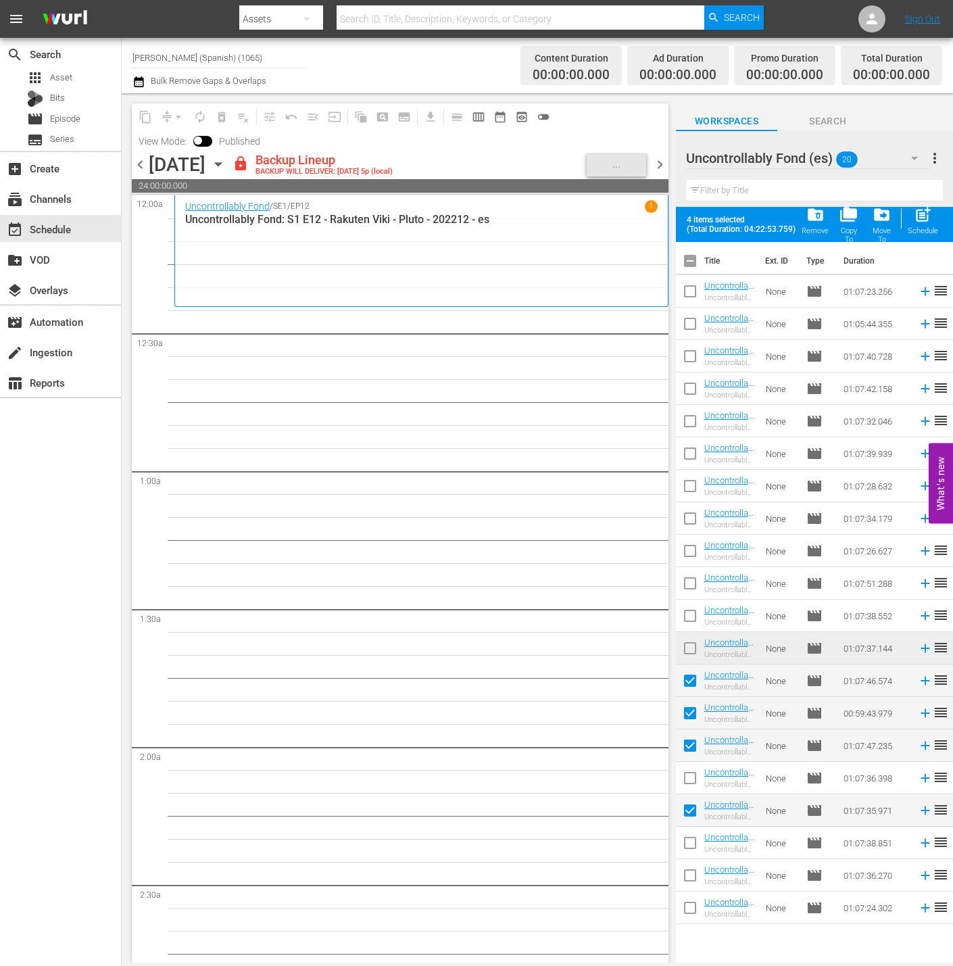
checkbox input "true"
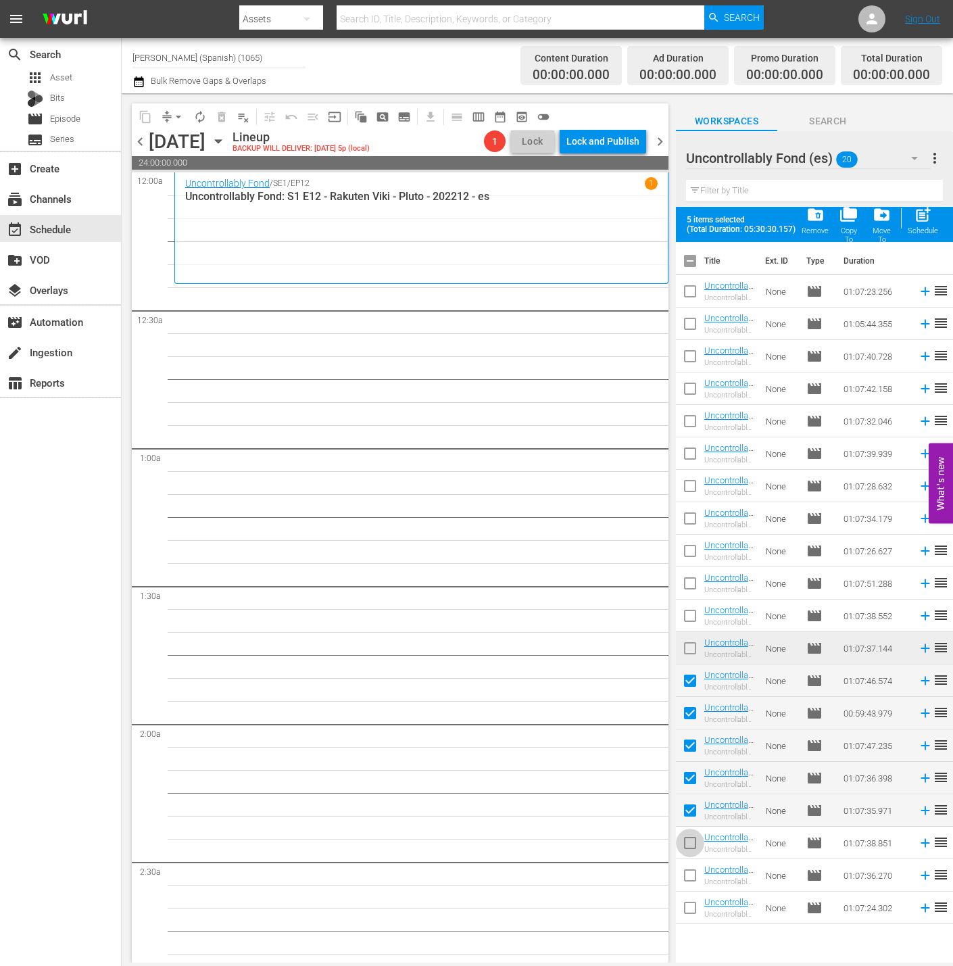
click at [691, 835] on input "checkbox" at bounding box center [690, 845] width 28 height 28
checkbox input "true"
click at [688, 864] on input "checkbox" at bounding box center [690, 878] width 28 height 28
checkbox input "true"
click at [691, 864] on input "checkbox" at bounding box center [690, 910] width 28 height 28
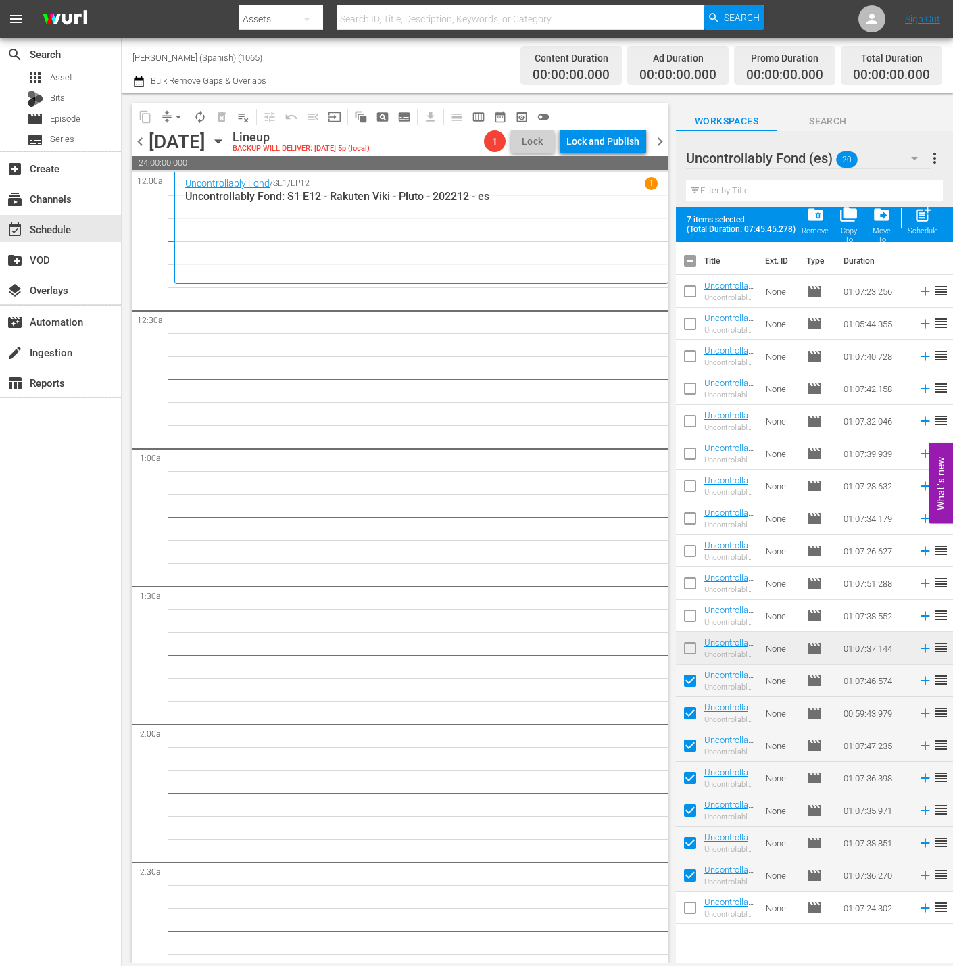
checkbox input "true"
click at [857, 224] on div "post_add Schedule" at bounding box center [923, 220] width 30 height 30
checkbox input "false"
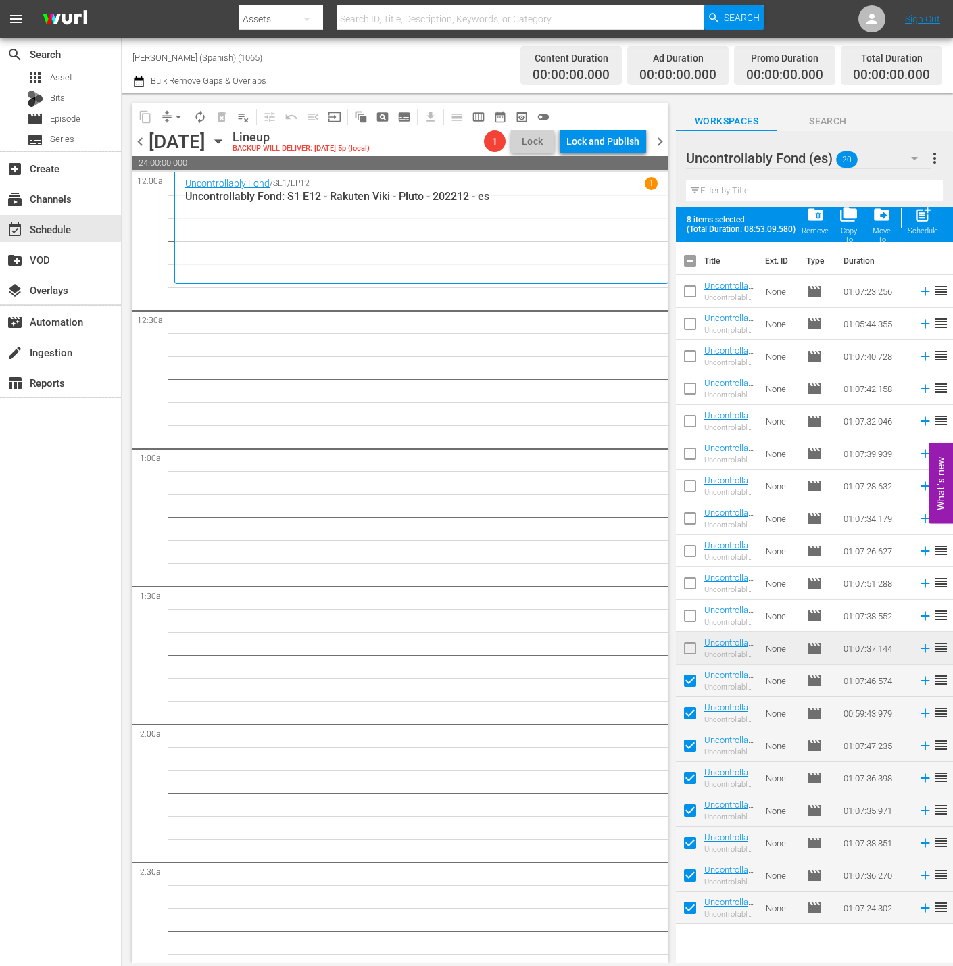
checkbox input "false"
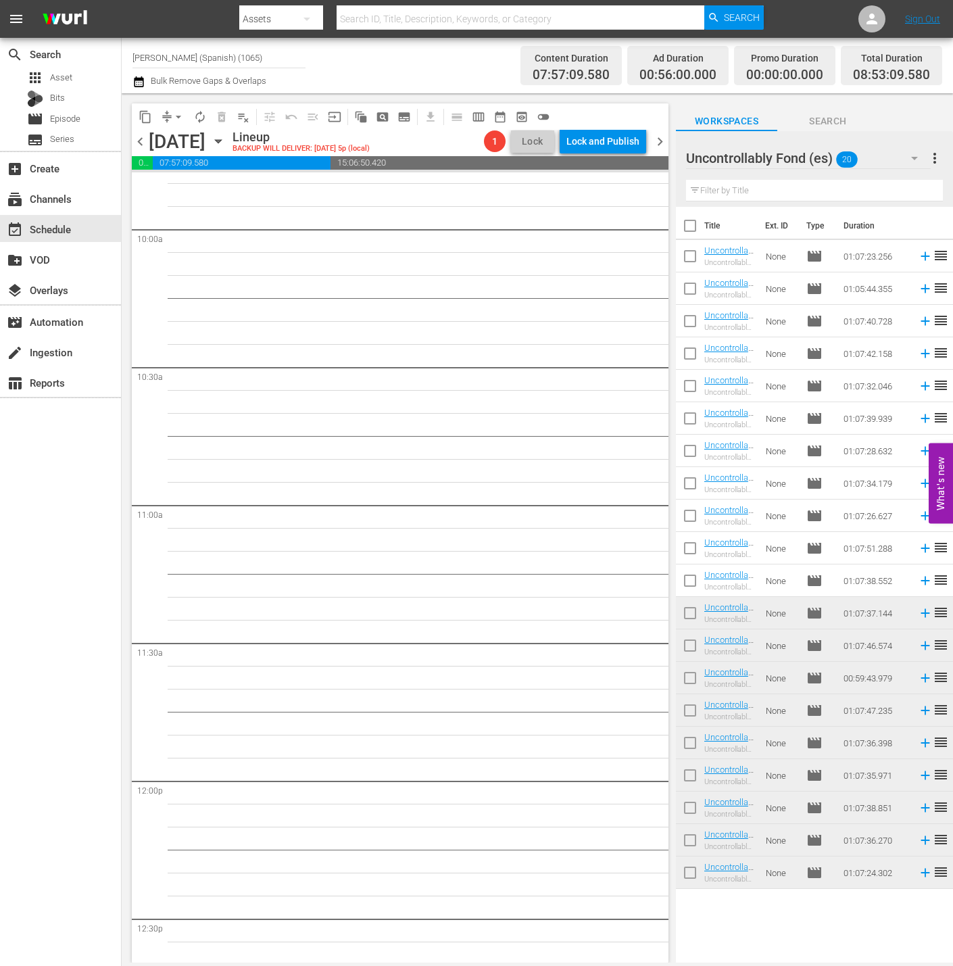
scroll to position [2083, 0]
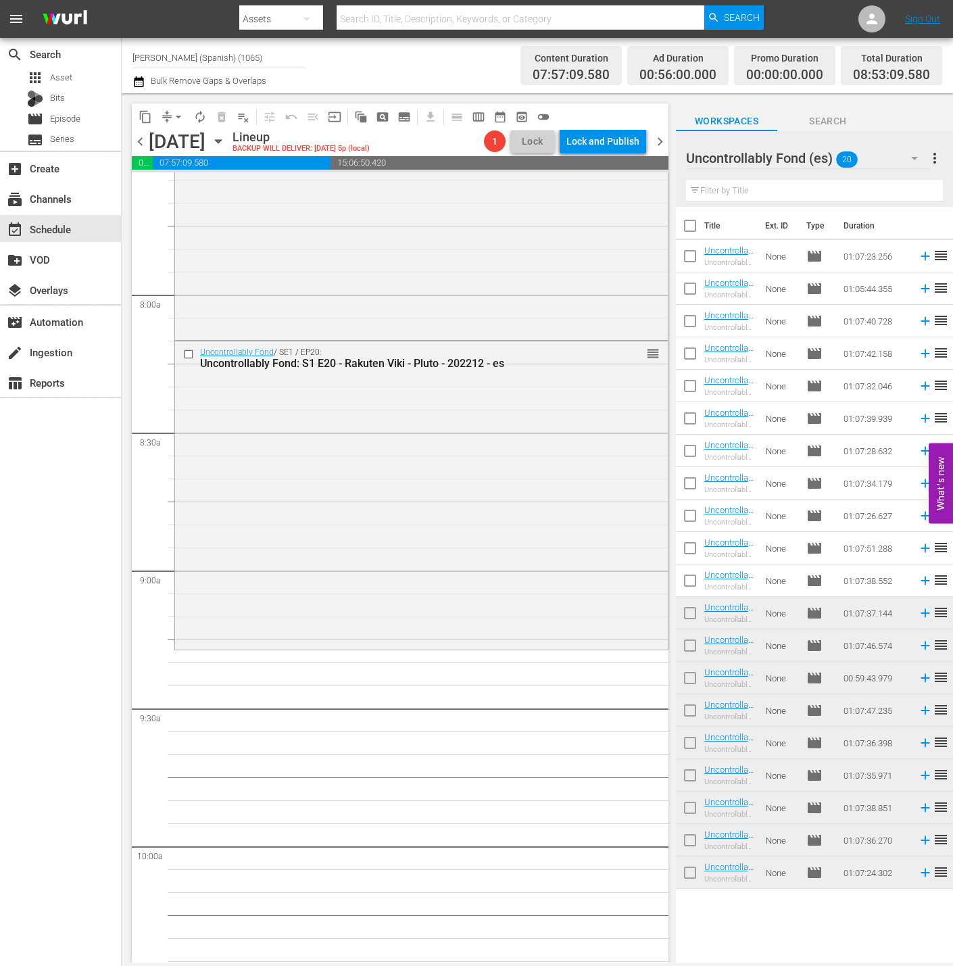
click at [848, 145] on div at bounding box center [770, 159] width 168 height 34
click at [857, 137] on div "Uncontrollably Fond (es) more_vert" at bounding box center [814, 152] width 257 height 43
click at [857, 153] on icon "button" at bounding box center [914, 158] width 16 height 16
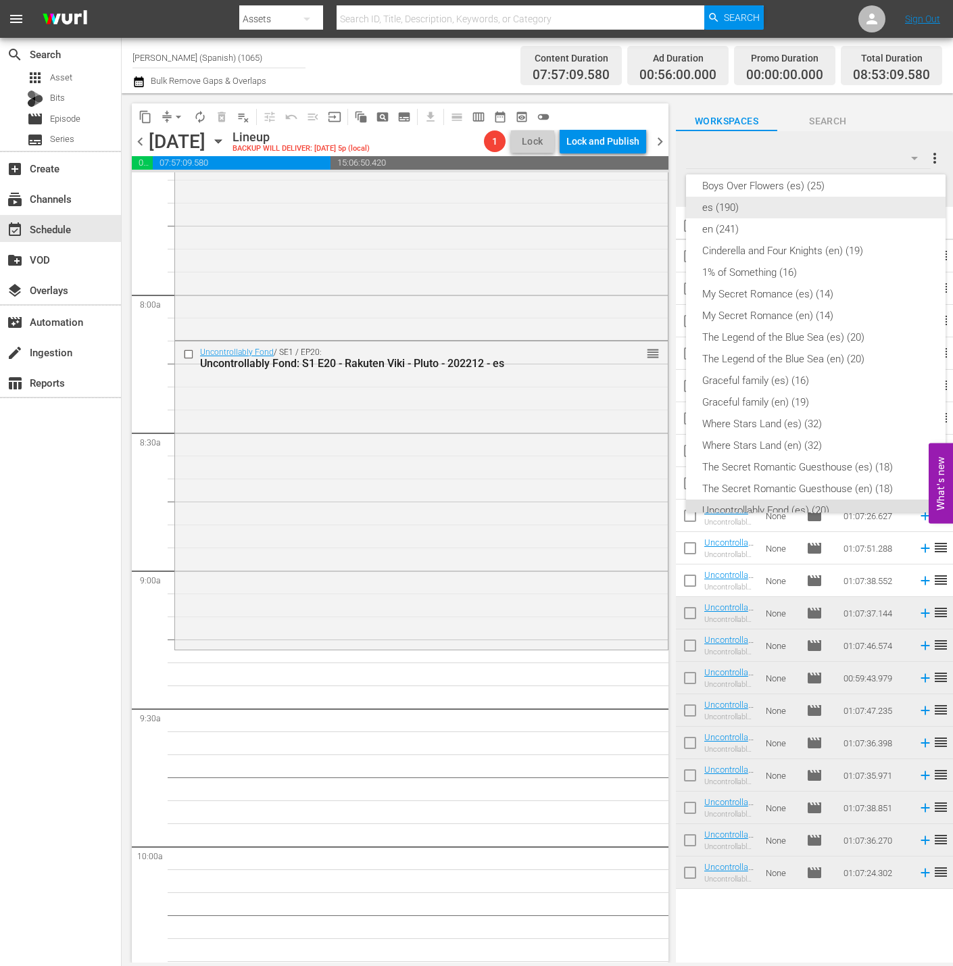
click at [799, 208] on div "es (190)" at bounding box center [815, 208] width 227 height 22
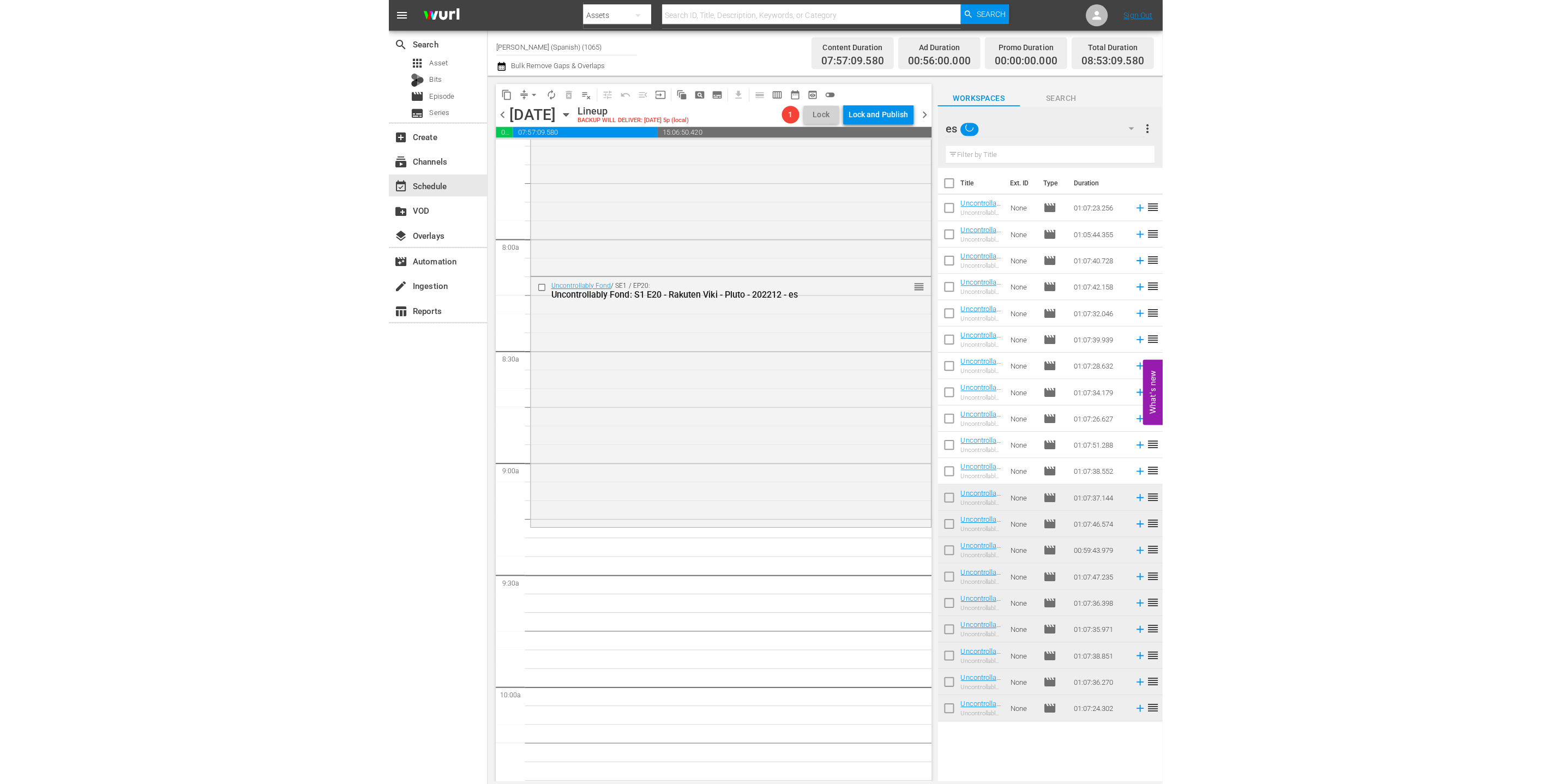
scroll to position [190, 0]
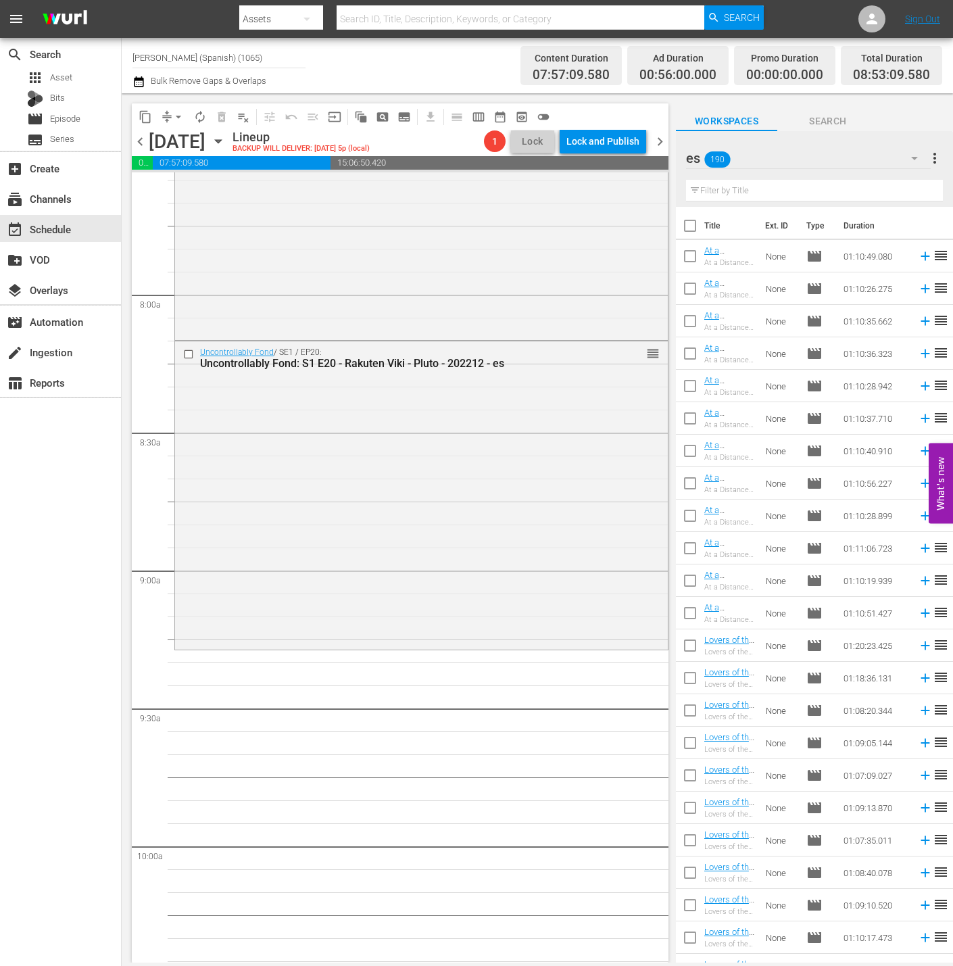
click at [764, 193] on input "text" at bounding box center [814, 191] width 257 height 22
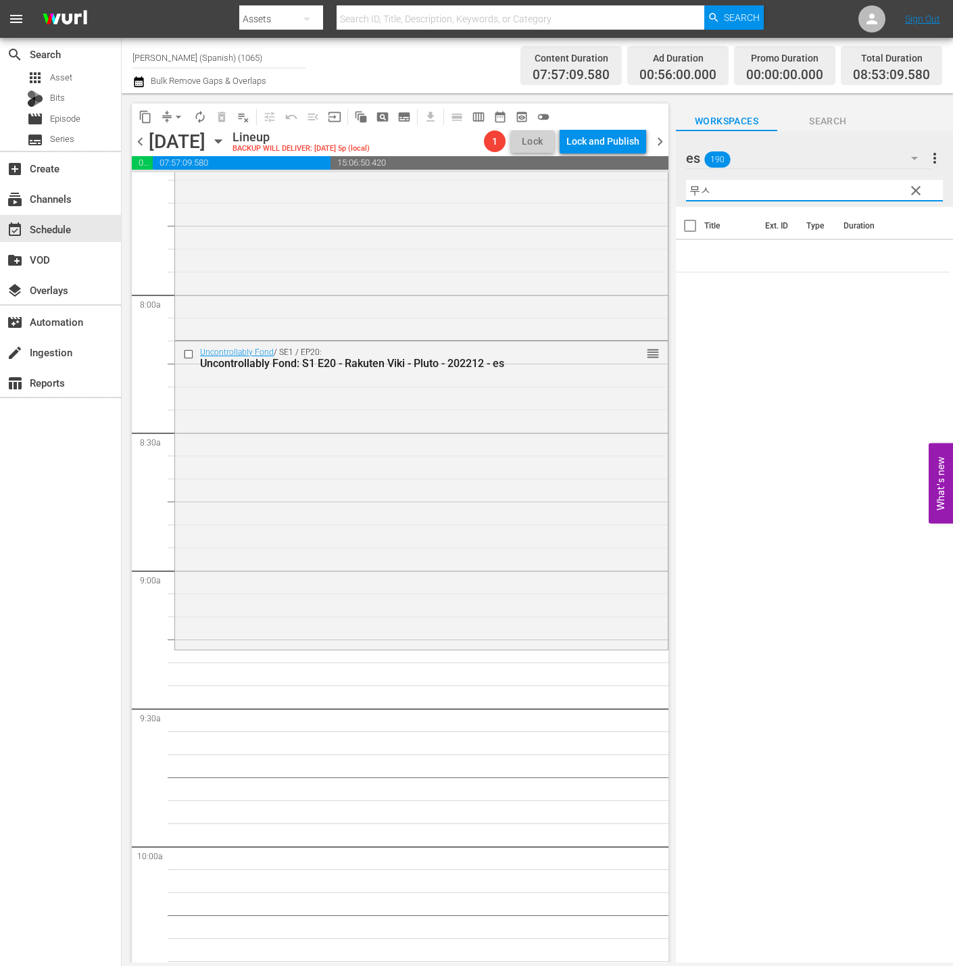
type input "무"
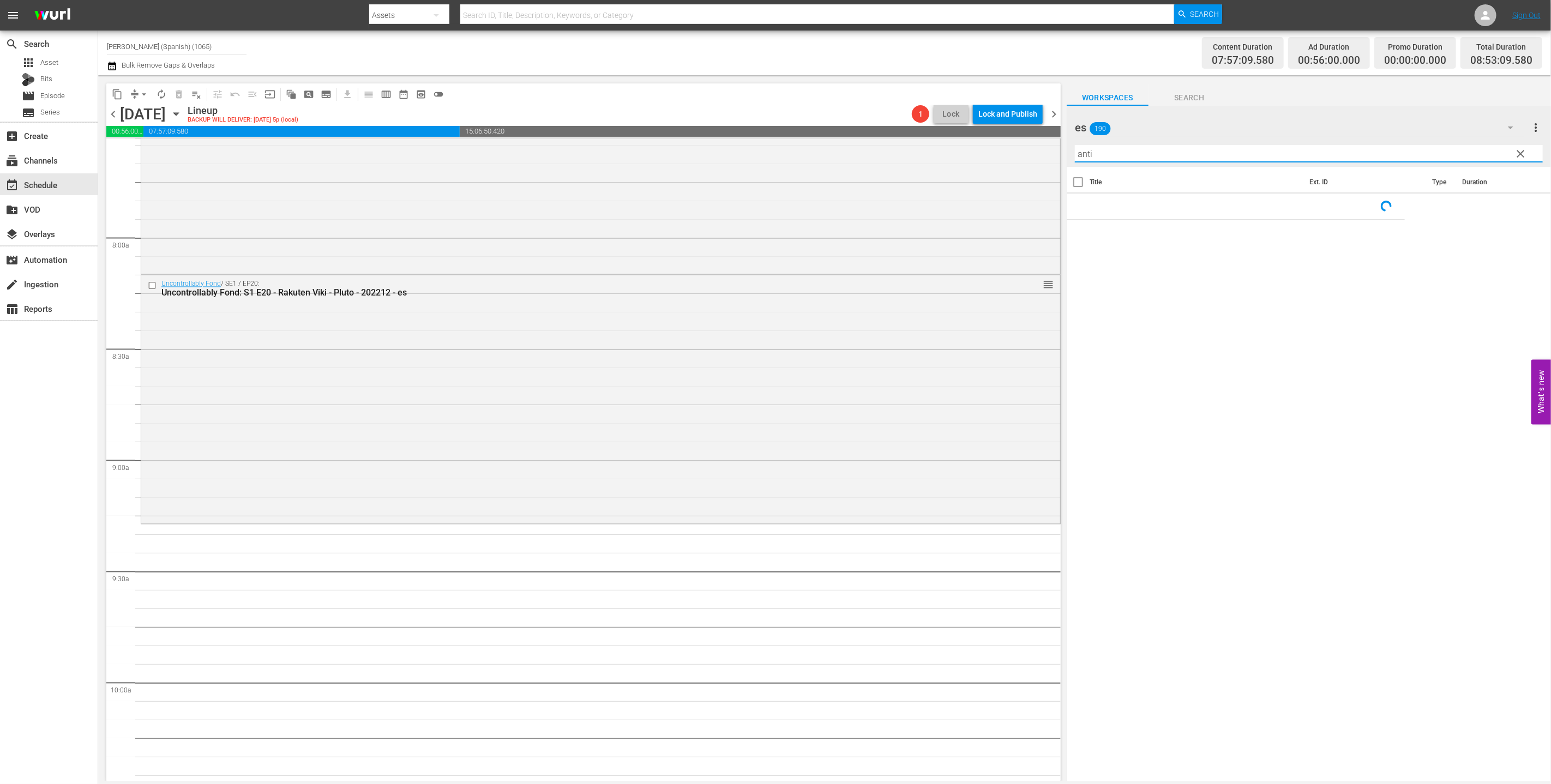
type input "anti"
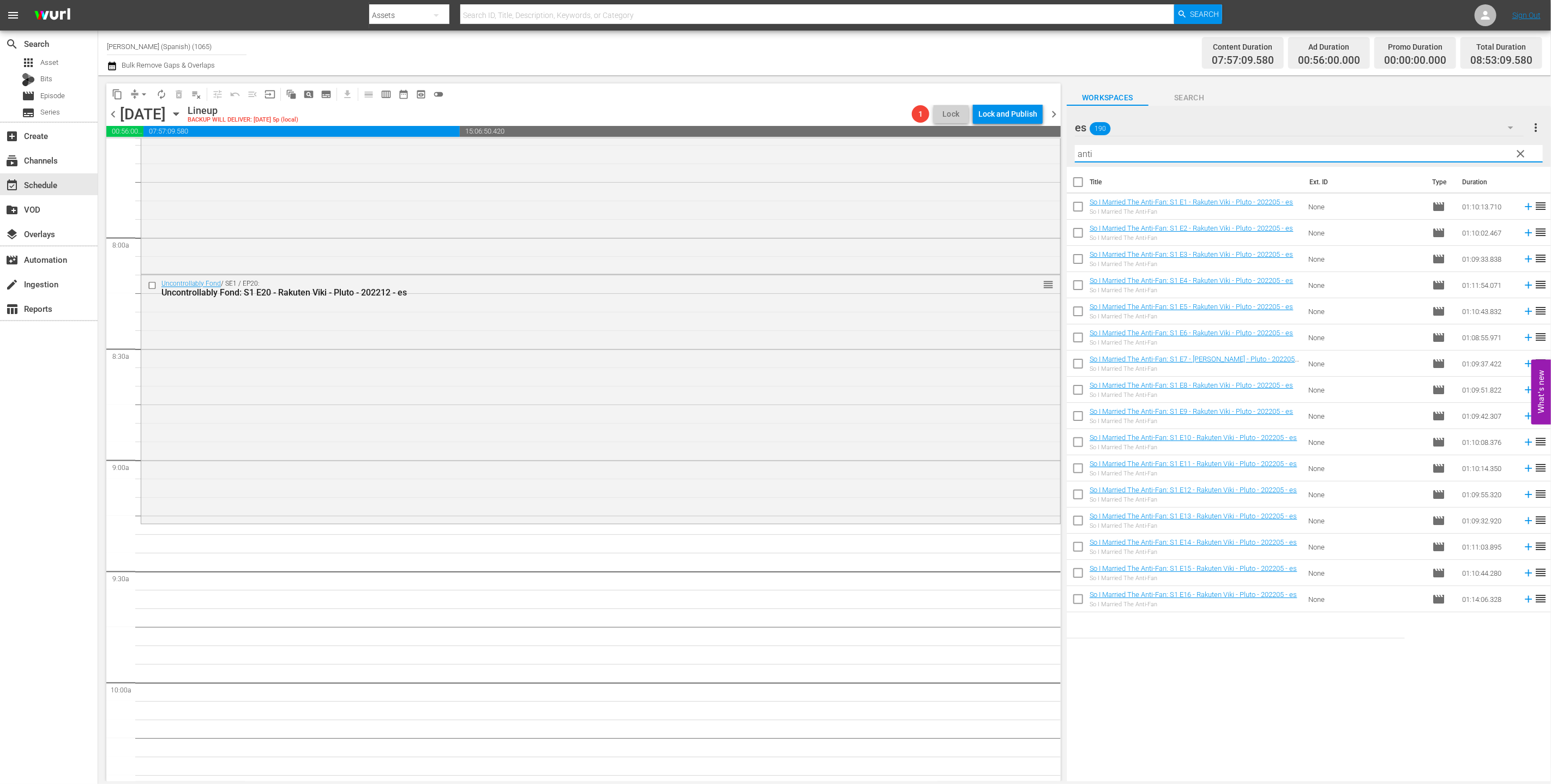
click at [692, 177] on input "checkbox" at bounding box center [1078, 184] width 23 height 23
checkbox input "true"
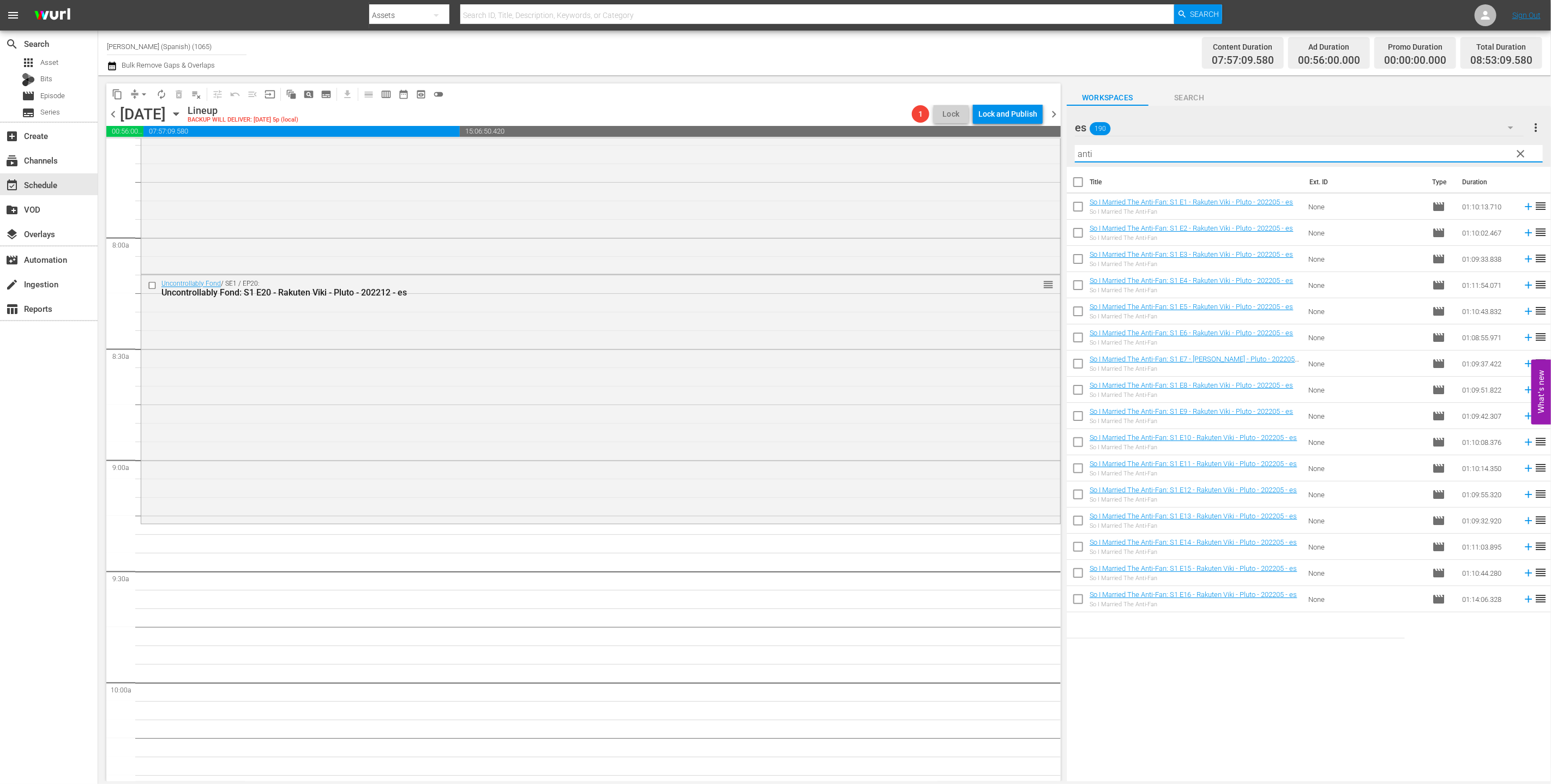
checkbox input "true"
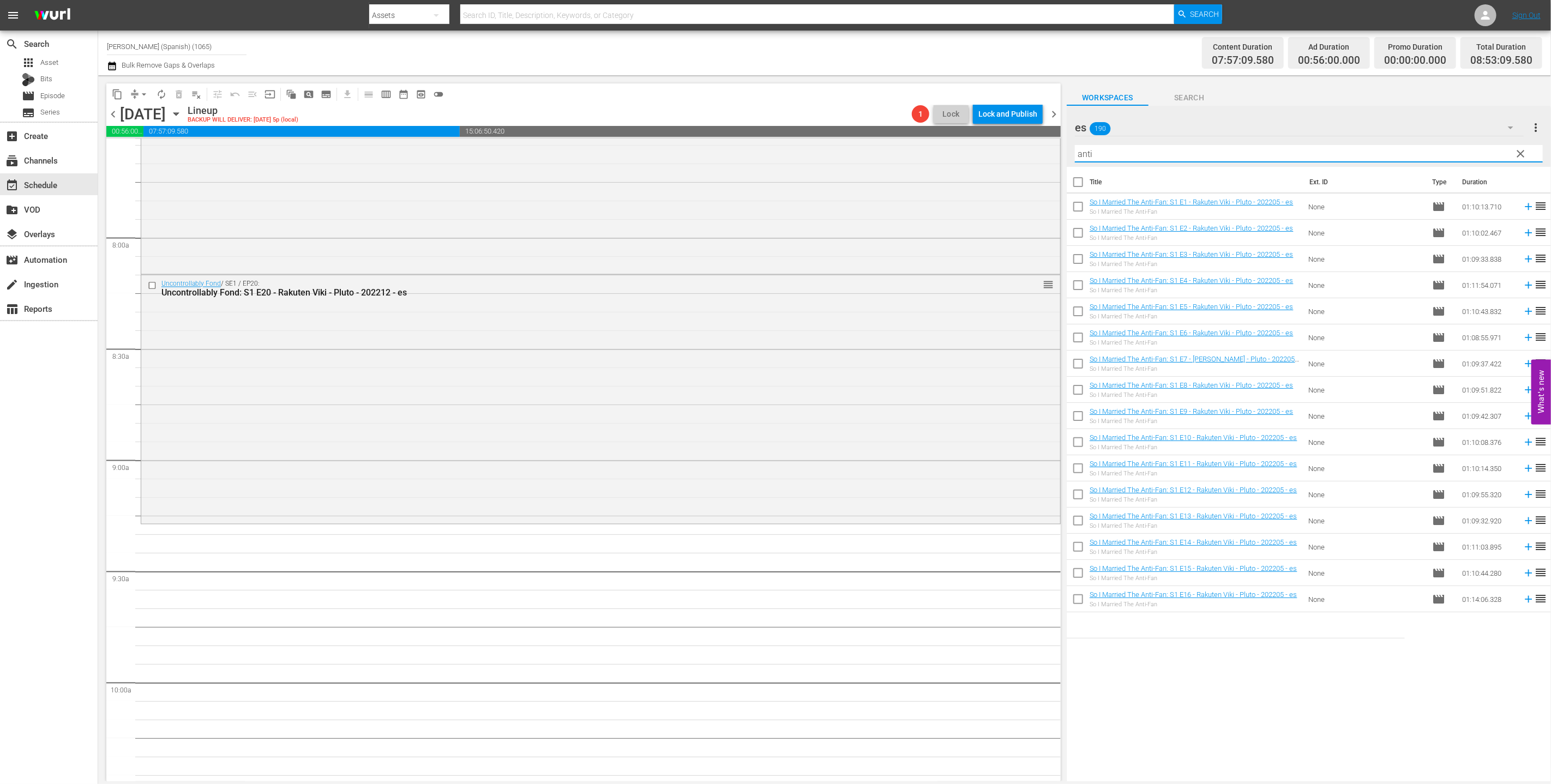
checkbox input "true"
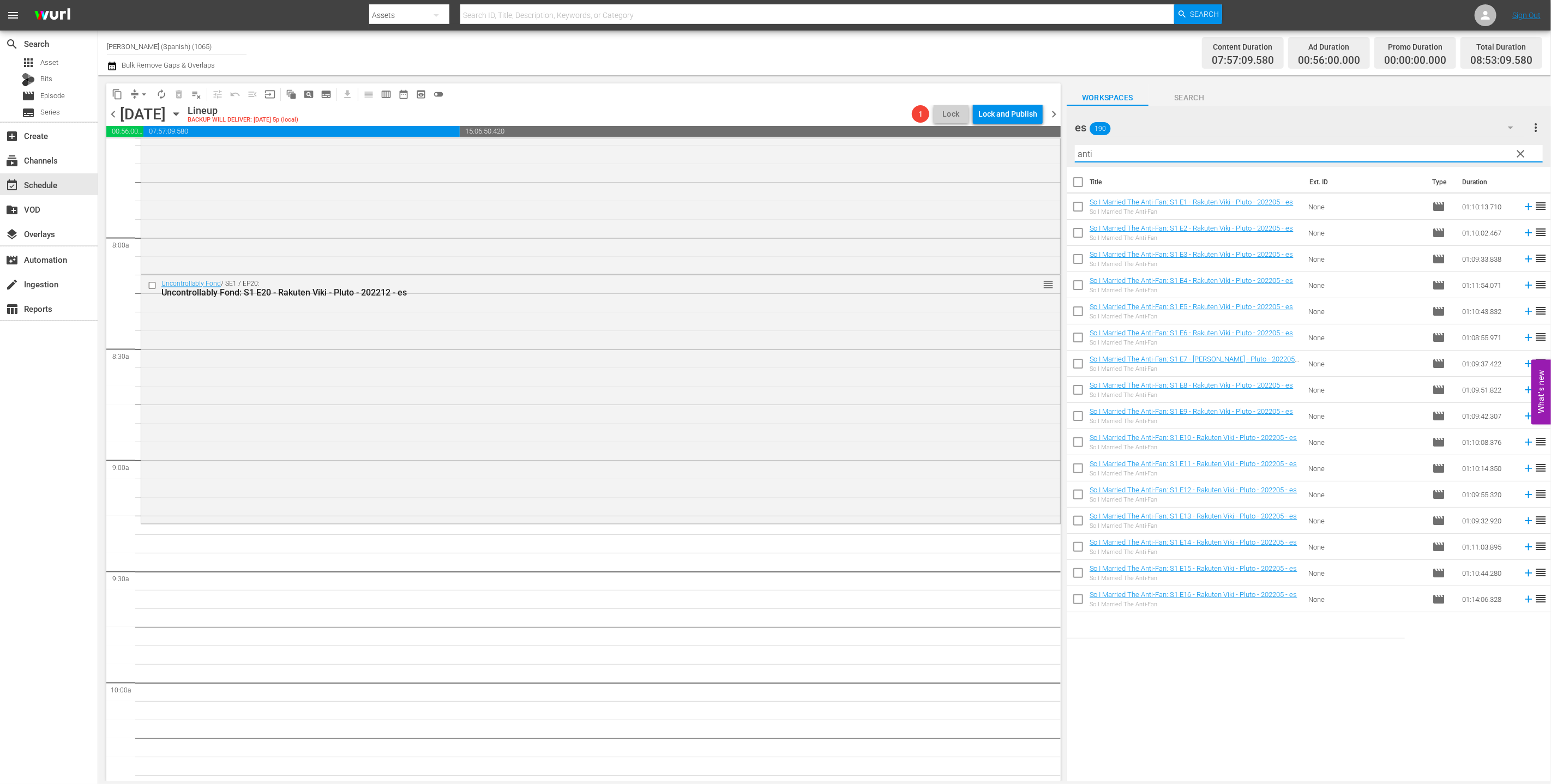
checkbox input "true"
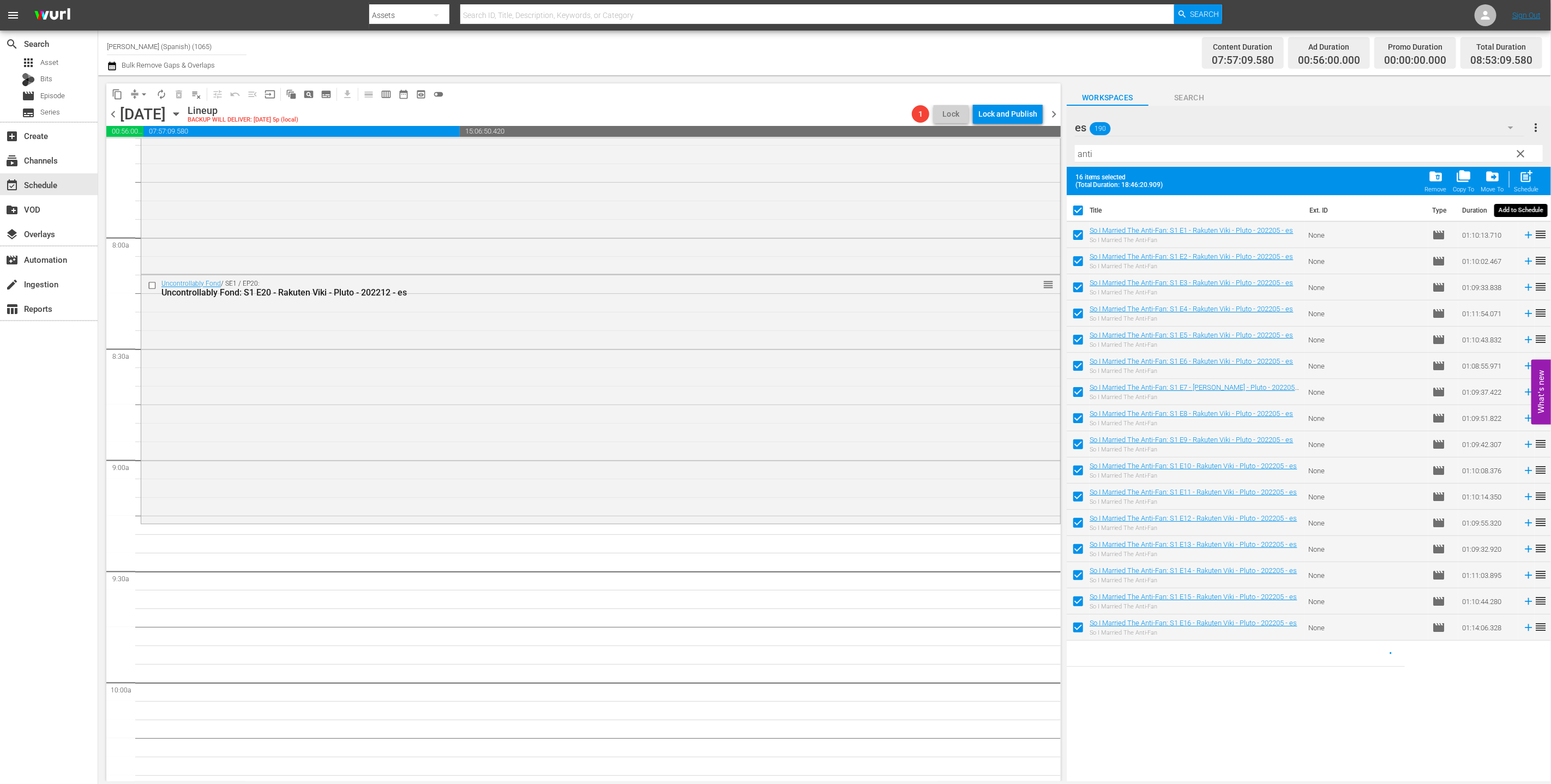
click at [692, 174] on span "post_add" at bounding box center [1527, 176] width 15 height 15
checkbox input "false"
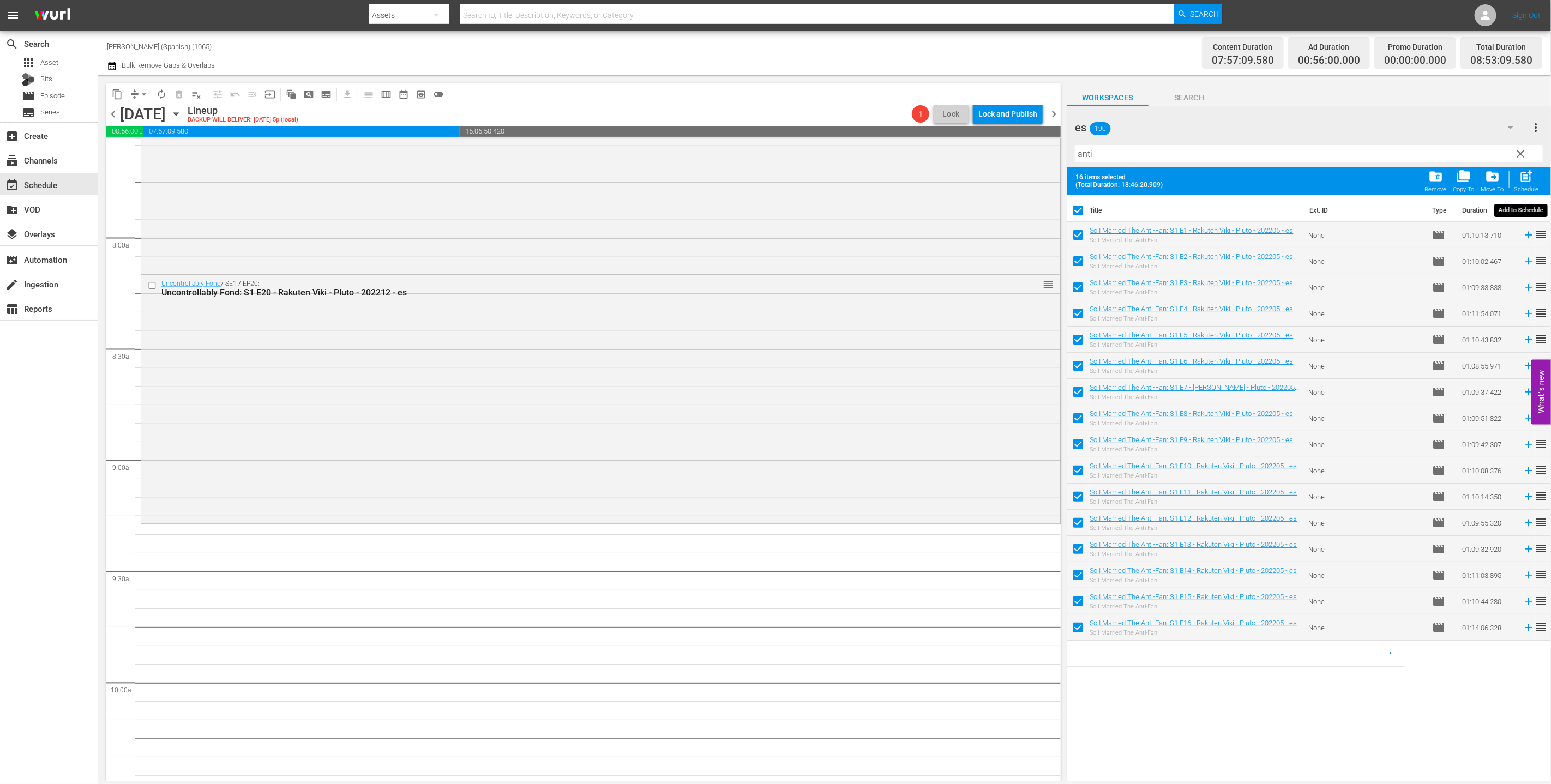
checkbox input "false"
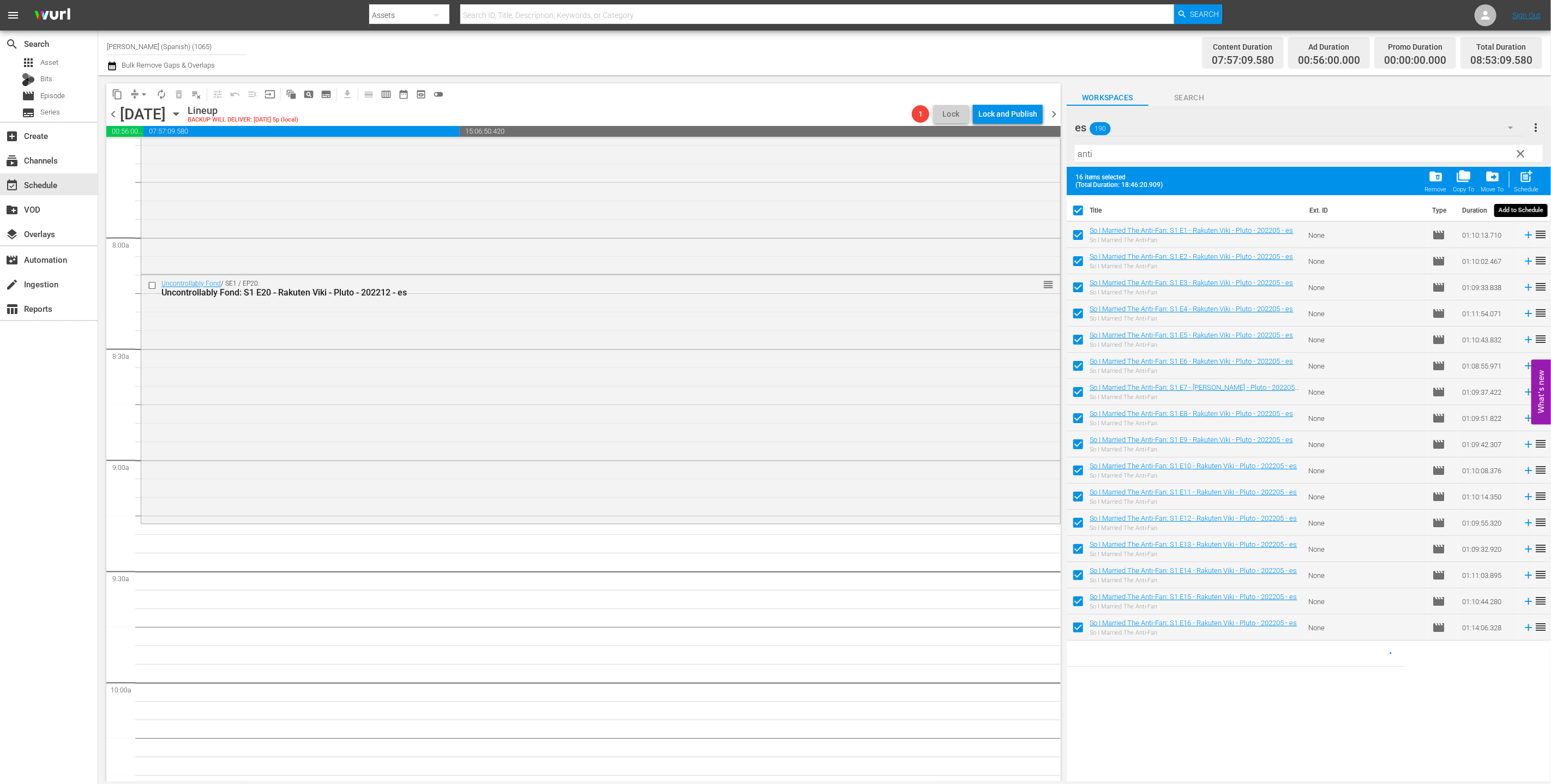
checkbox input "false"
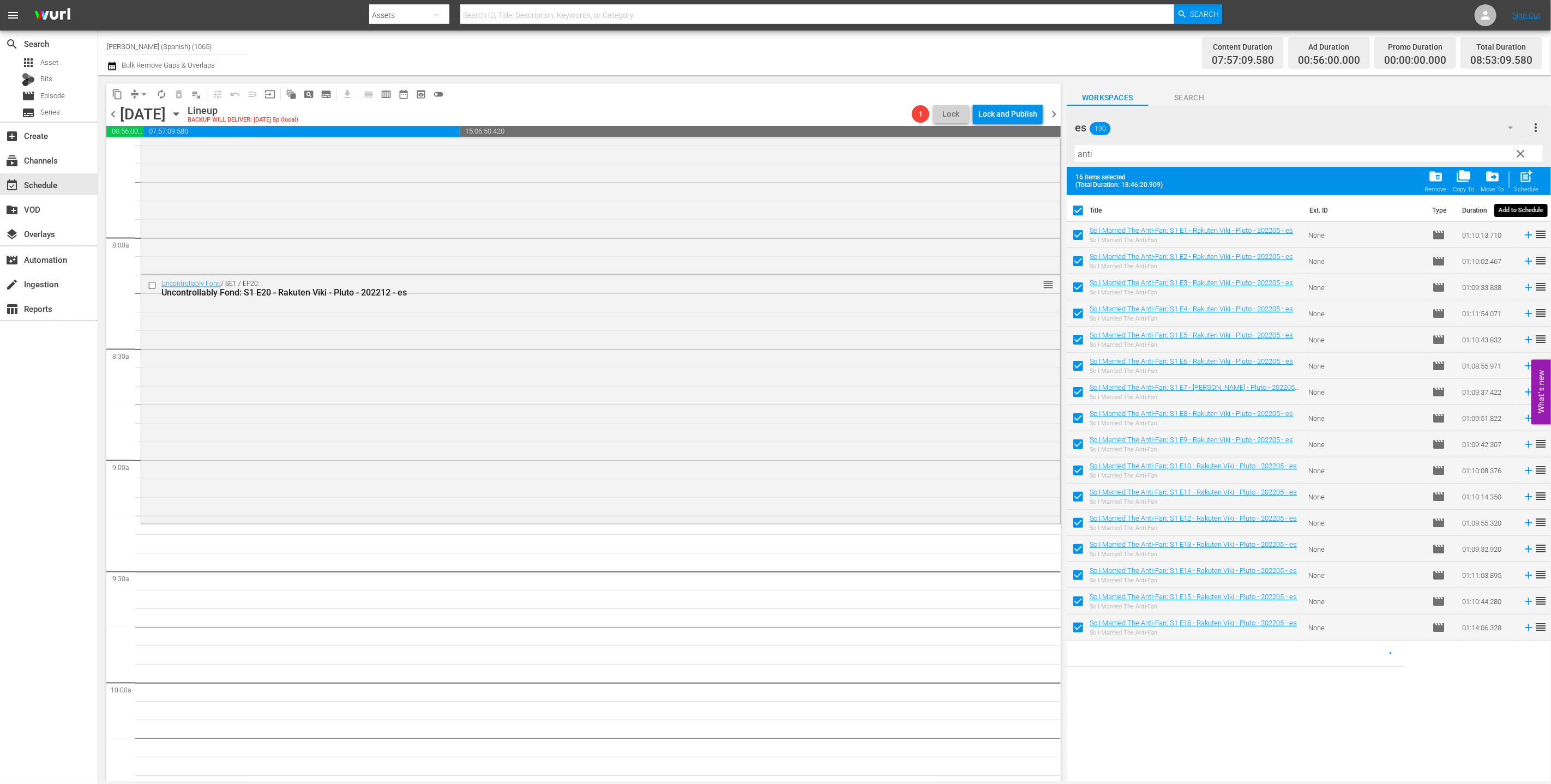
checkbox input "false"
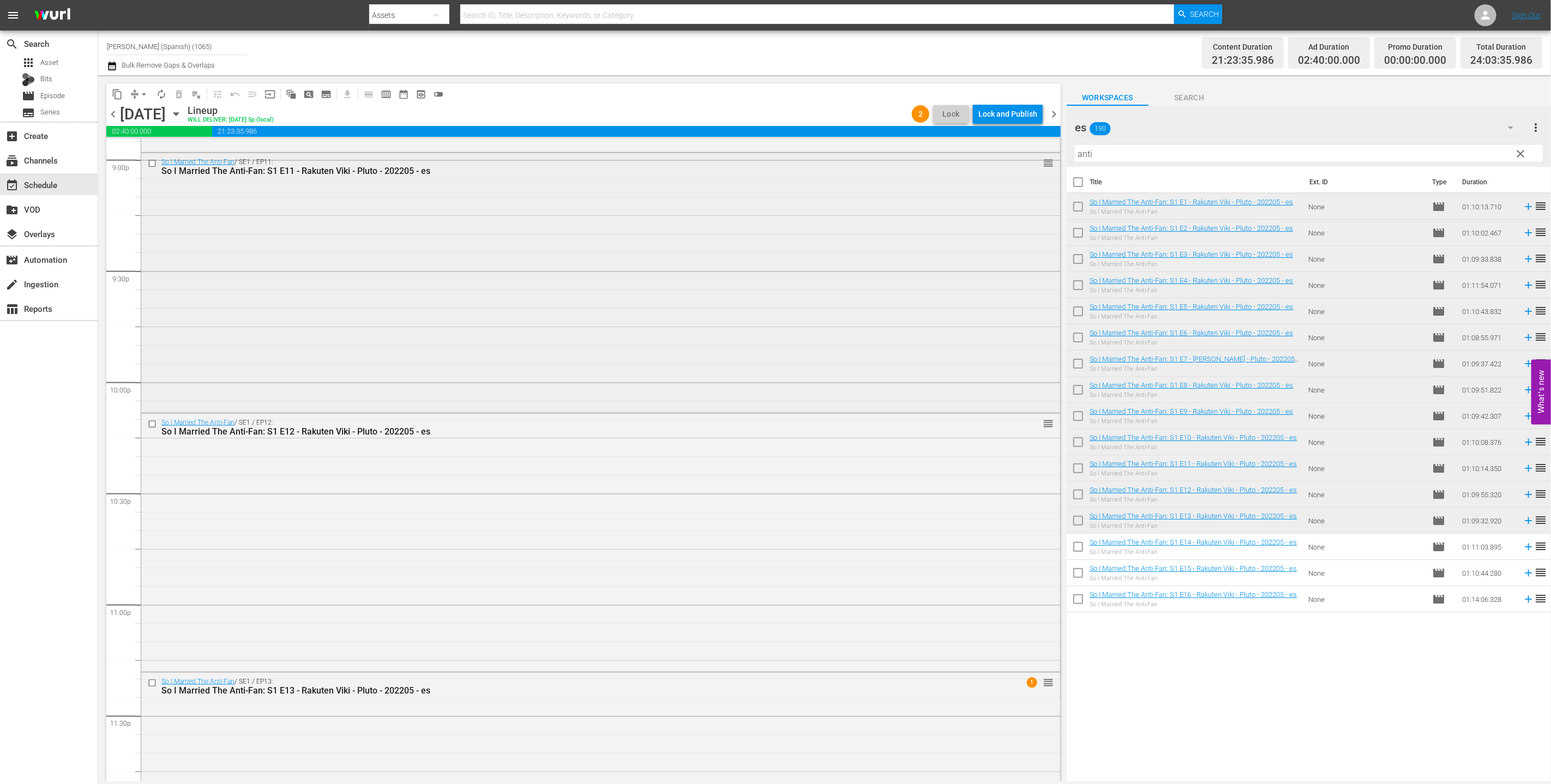
scroll to position [4798, 0]
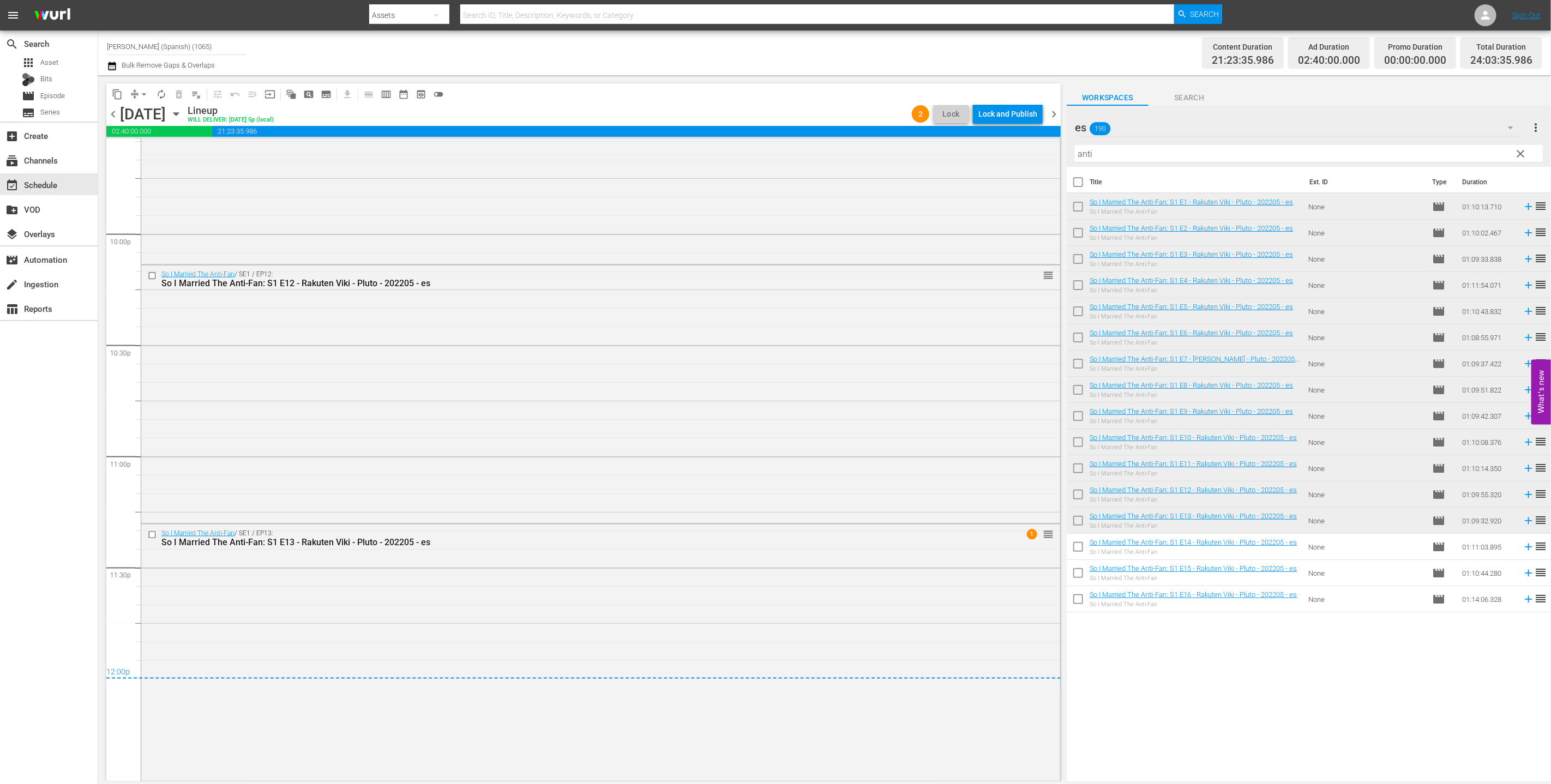
click at [692, 106] on div "Lock and Publish" at bounding box center [1007, 114] width 59 height 19
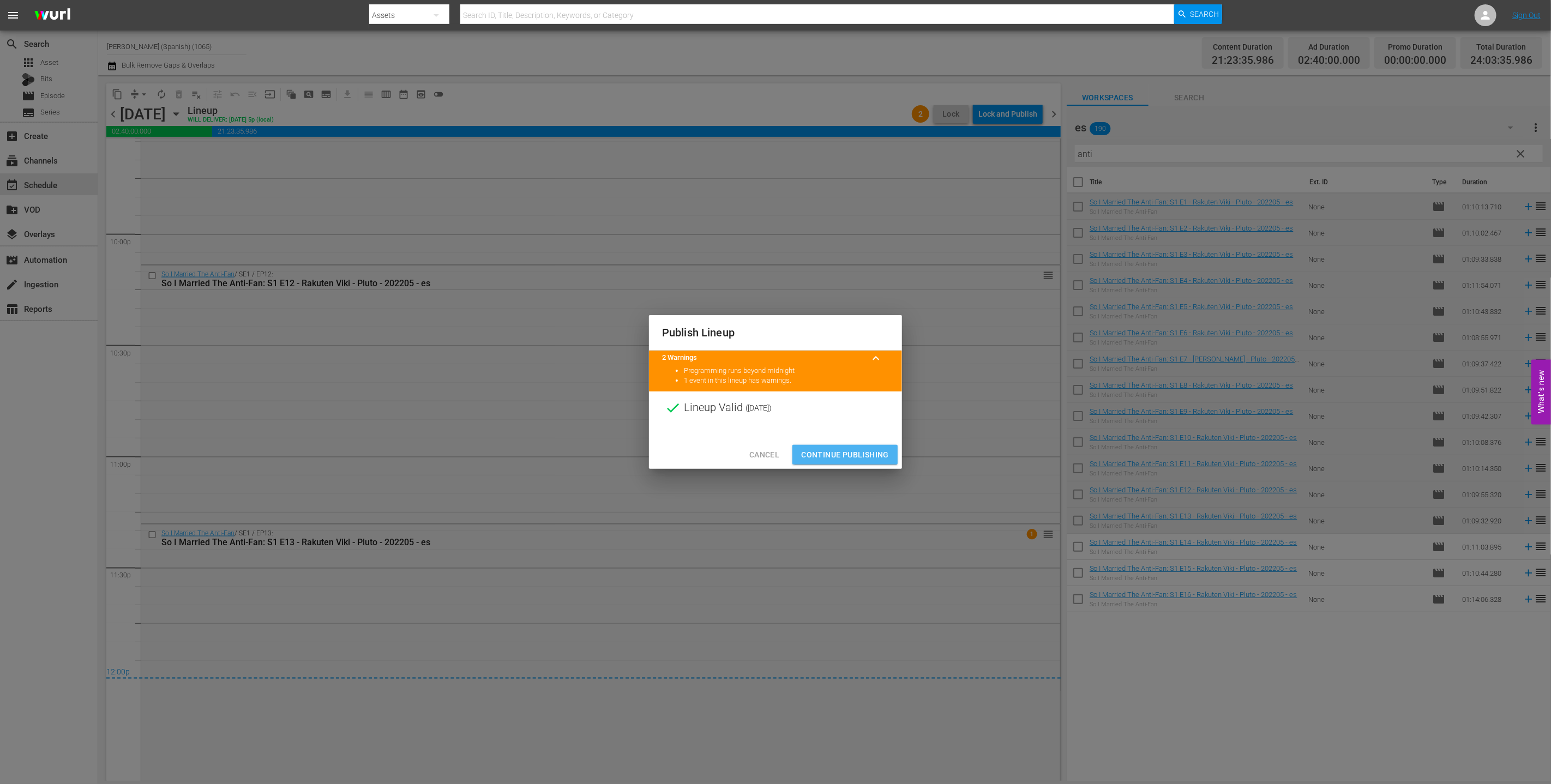
click at [692, 444] on button "Continue Publishing" at bounding box center [845, 454] width 105 height 20
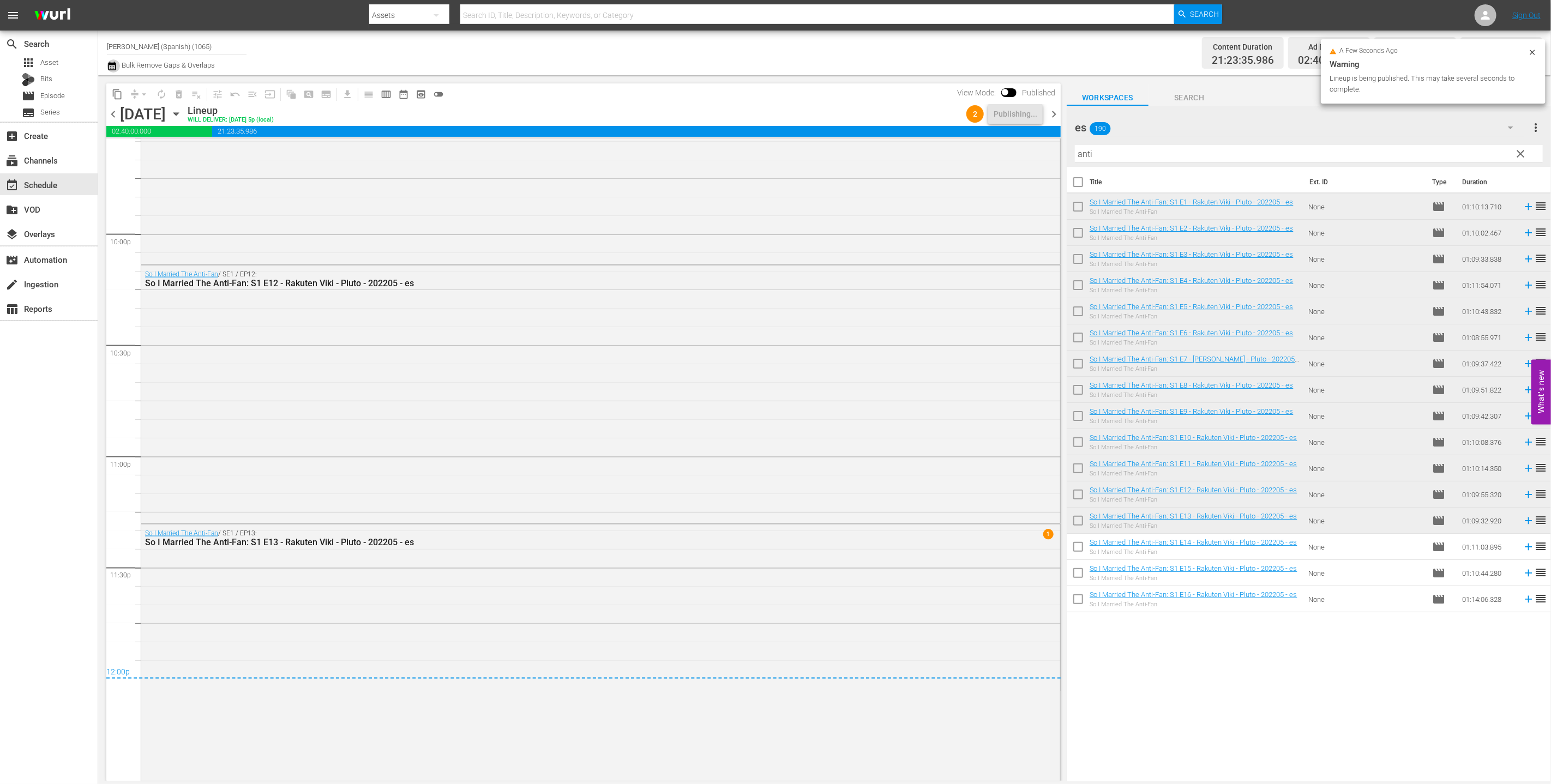
click at [108, 70] on icon "button" at bounding box center [111, 66] width 10 height 13
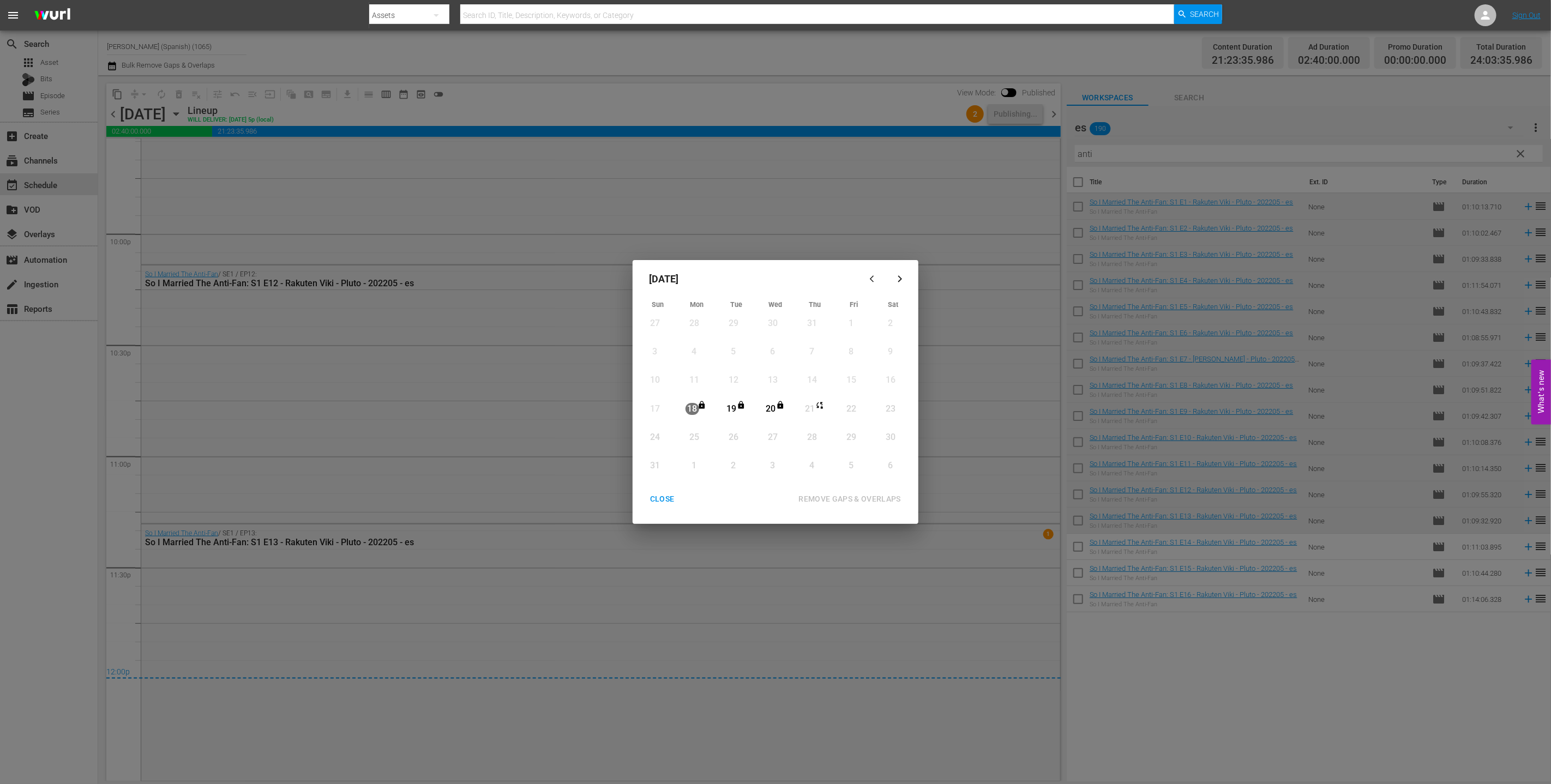
click at [663, 498] on div "CLOSE" at bounding box center [663, 498] width 42 height 14
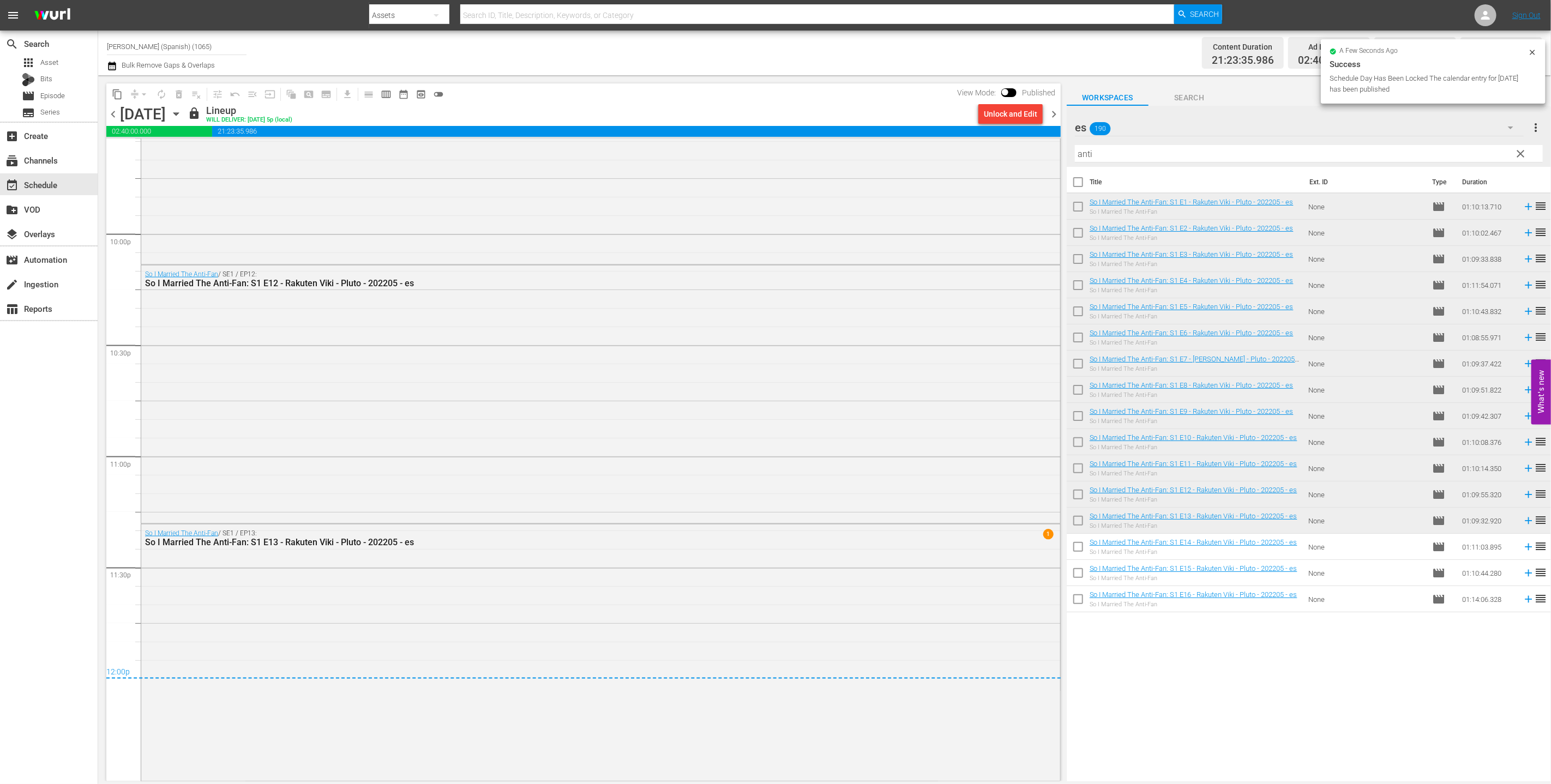
click at [692, 112] on span "chevron_right" at bounding box center [1054, 114] width 14 height 14
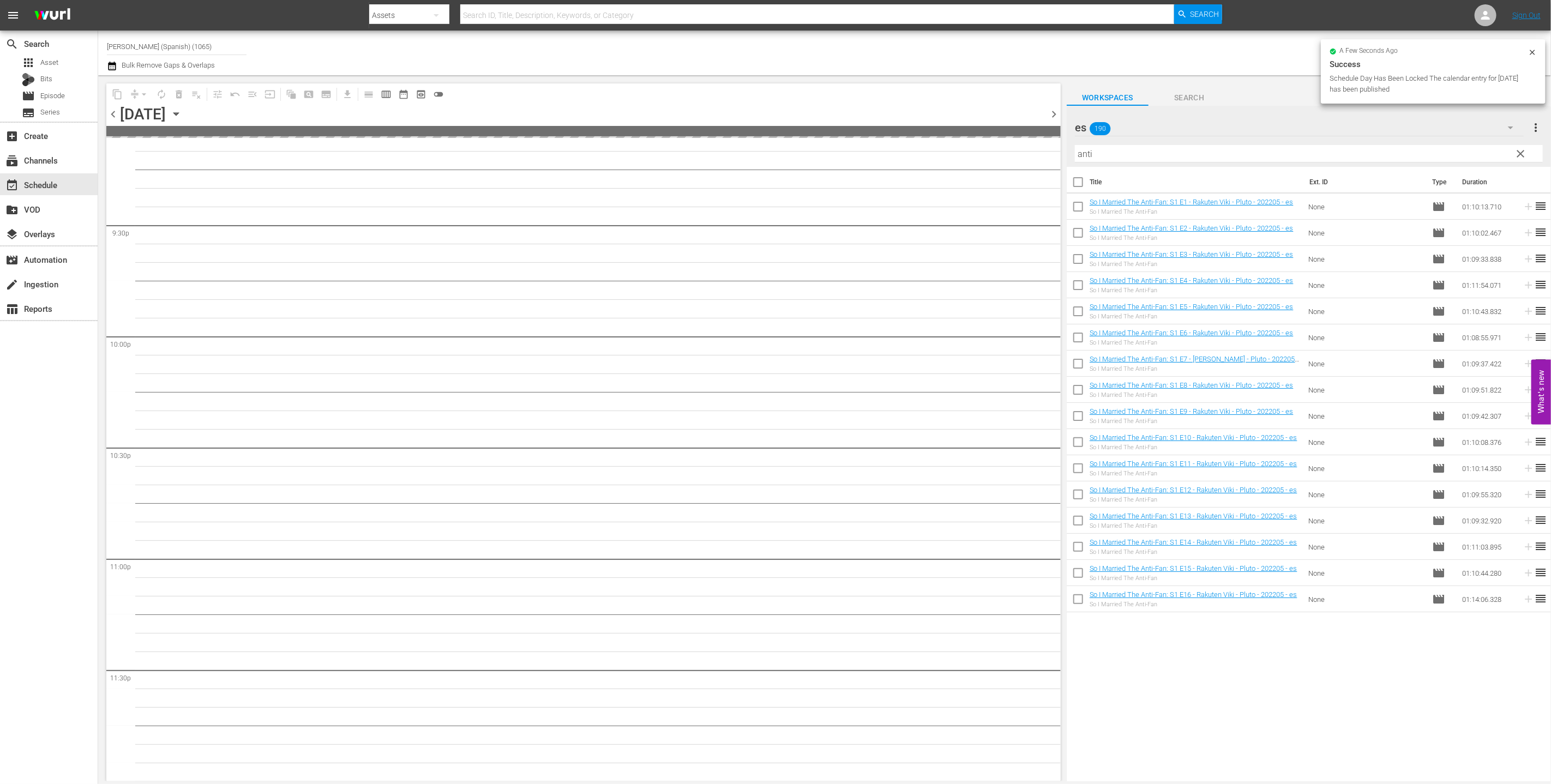
scroll to position [4694, 0]
click at [692, 552] on input "checkbox" at bounding box center [1078, 548] width 23 height 23
checkbox input "true"
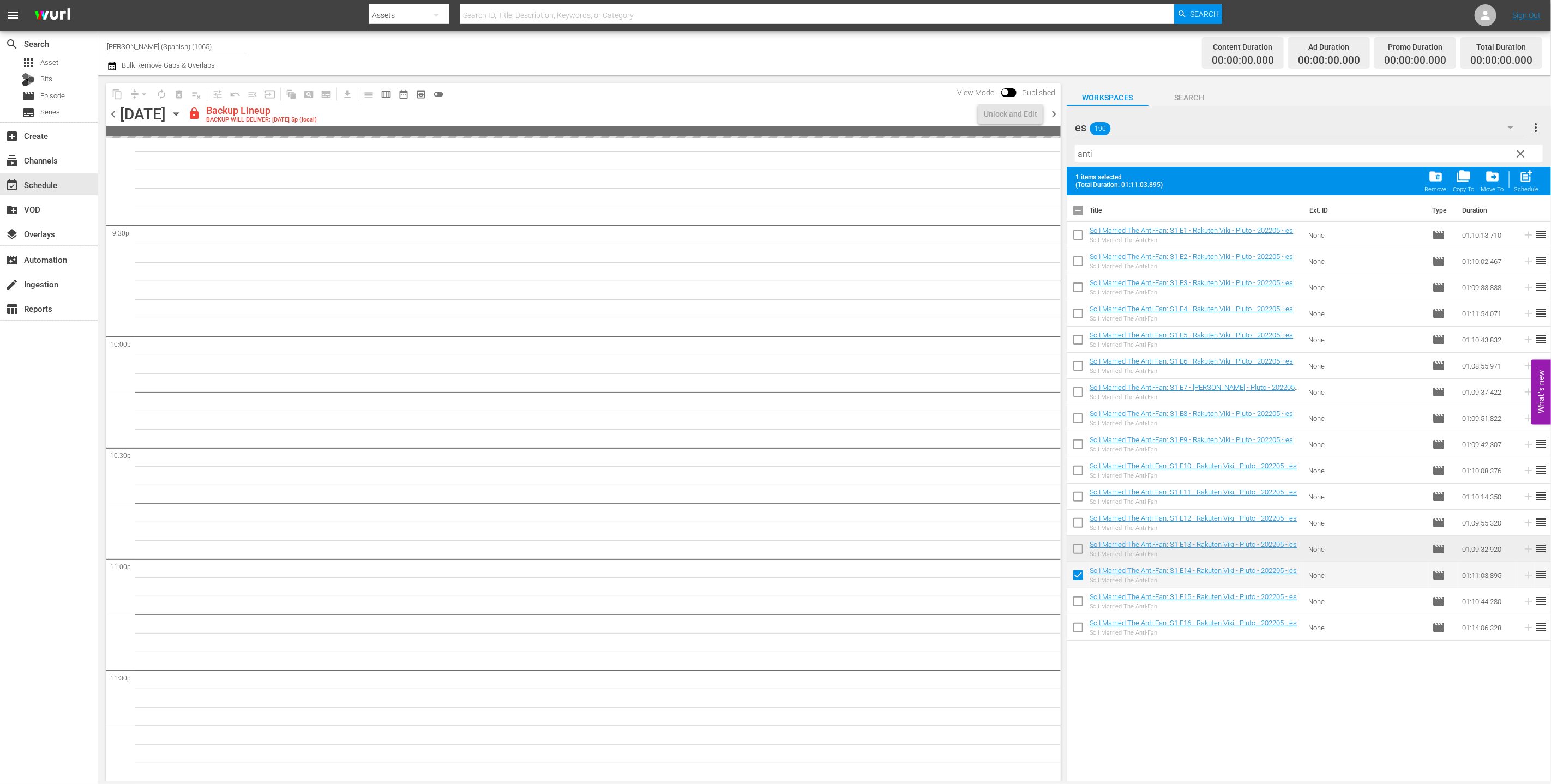
scroll to position [4695, 0]
click at [692, 112] on div "Unlock and Edit" at bounding box center [1010, 114] width 53 height 19
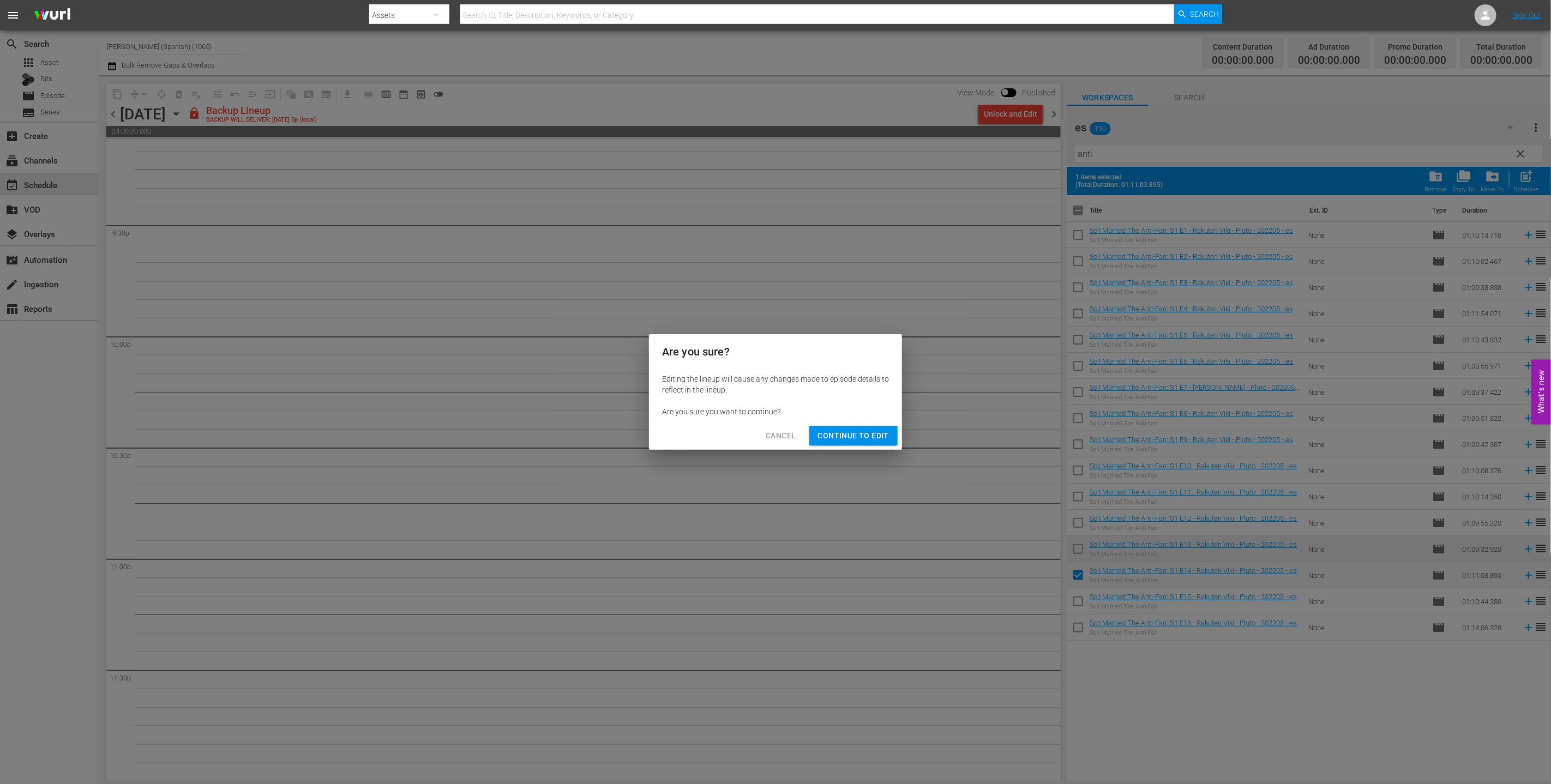
click at [692, 435] on span "Continue to Edit" at bounding box center [854, 436] width 71 height 14
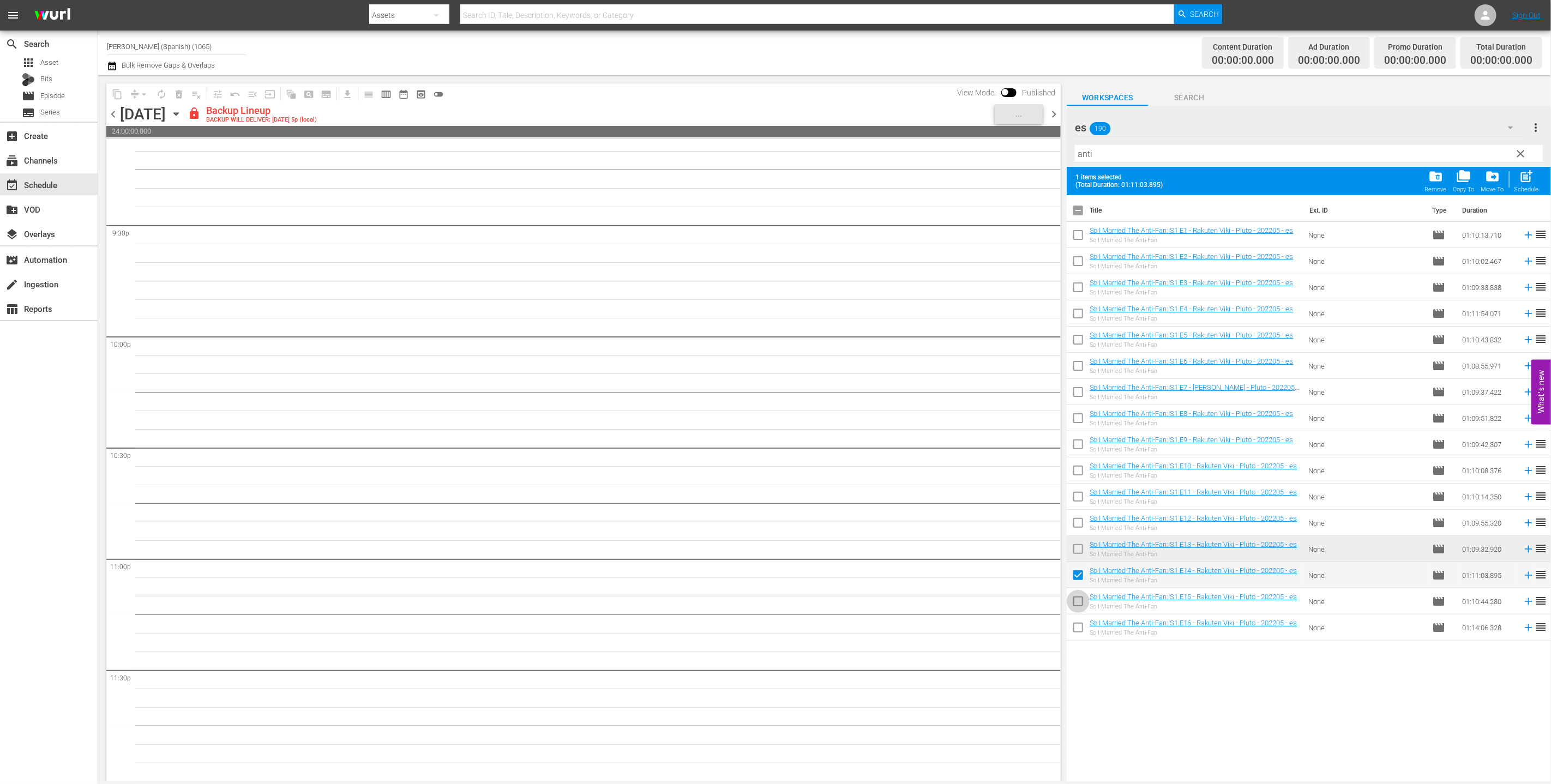
click at [692, 599] on input "checkbox" at bounding box center [1078, 603] width 23 height 23
checkbox input "true"
click at [692, 623] on input "checkbox" at bounding box center [1078, 629] width 23 height 23
checkbox input "true"
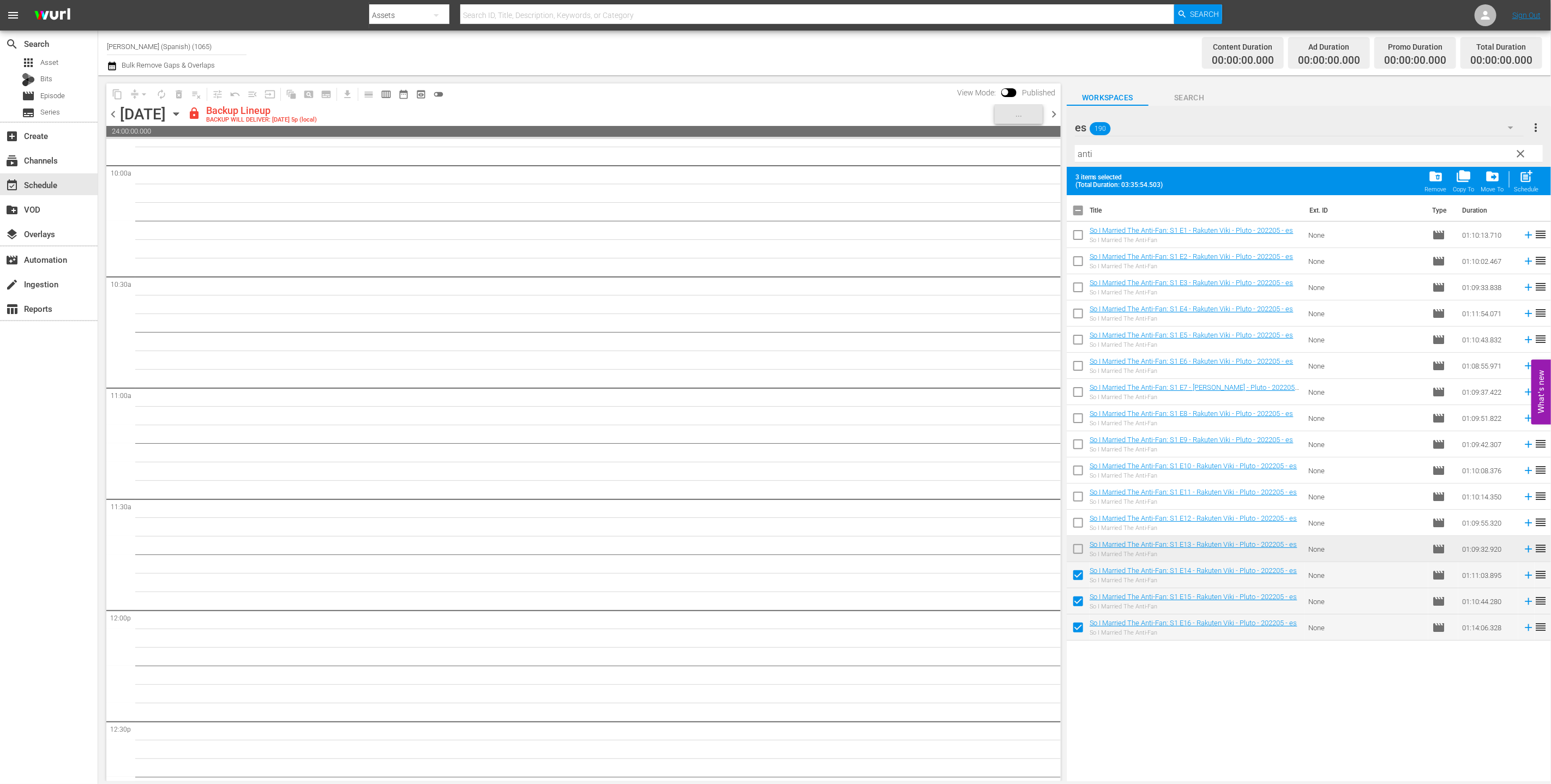
scroll to position [0, 0]
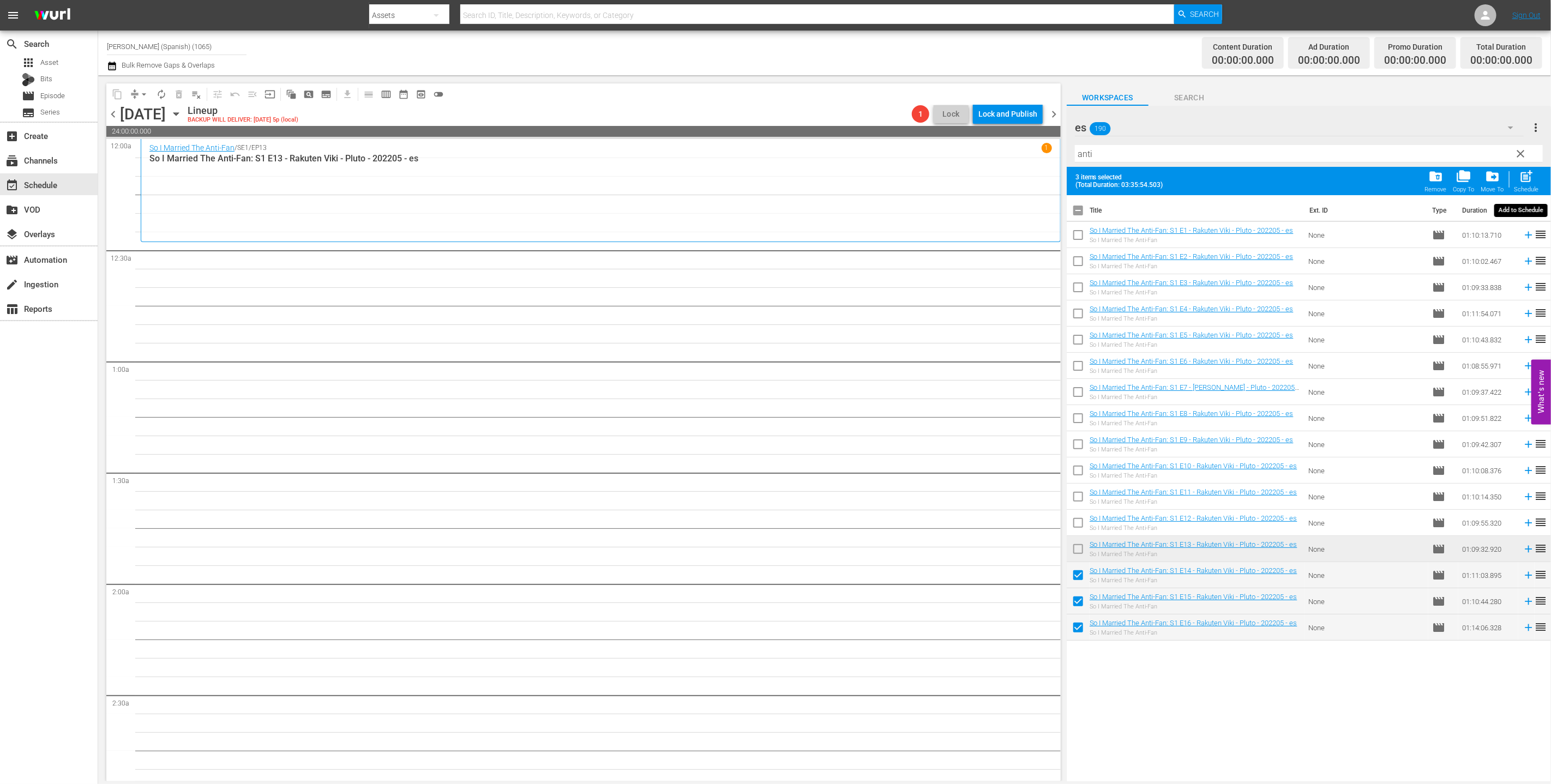
click at [692, 180] on div "post_add Schedule" at bounding box center [1527, 181] width 24 height 24
checkbox input "false"
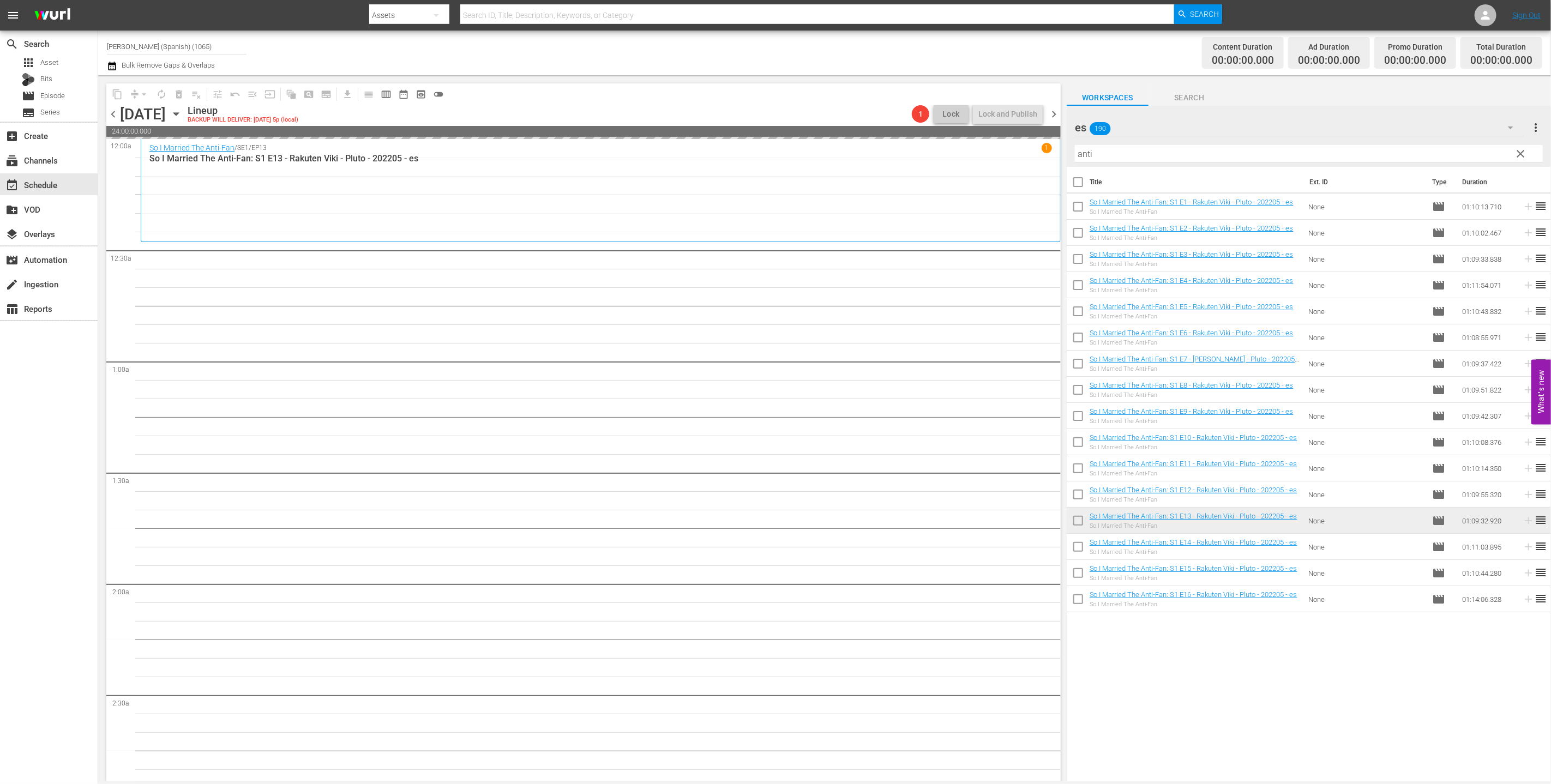
click at [692, 185] on input "checkbox" at bounding box center [1078, 184] width 23 height 23
checkbox input "true"
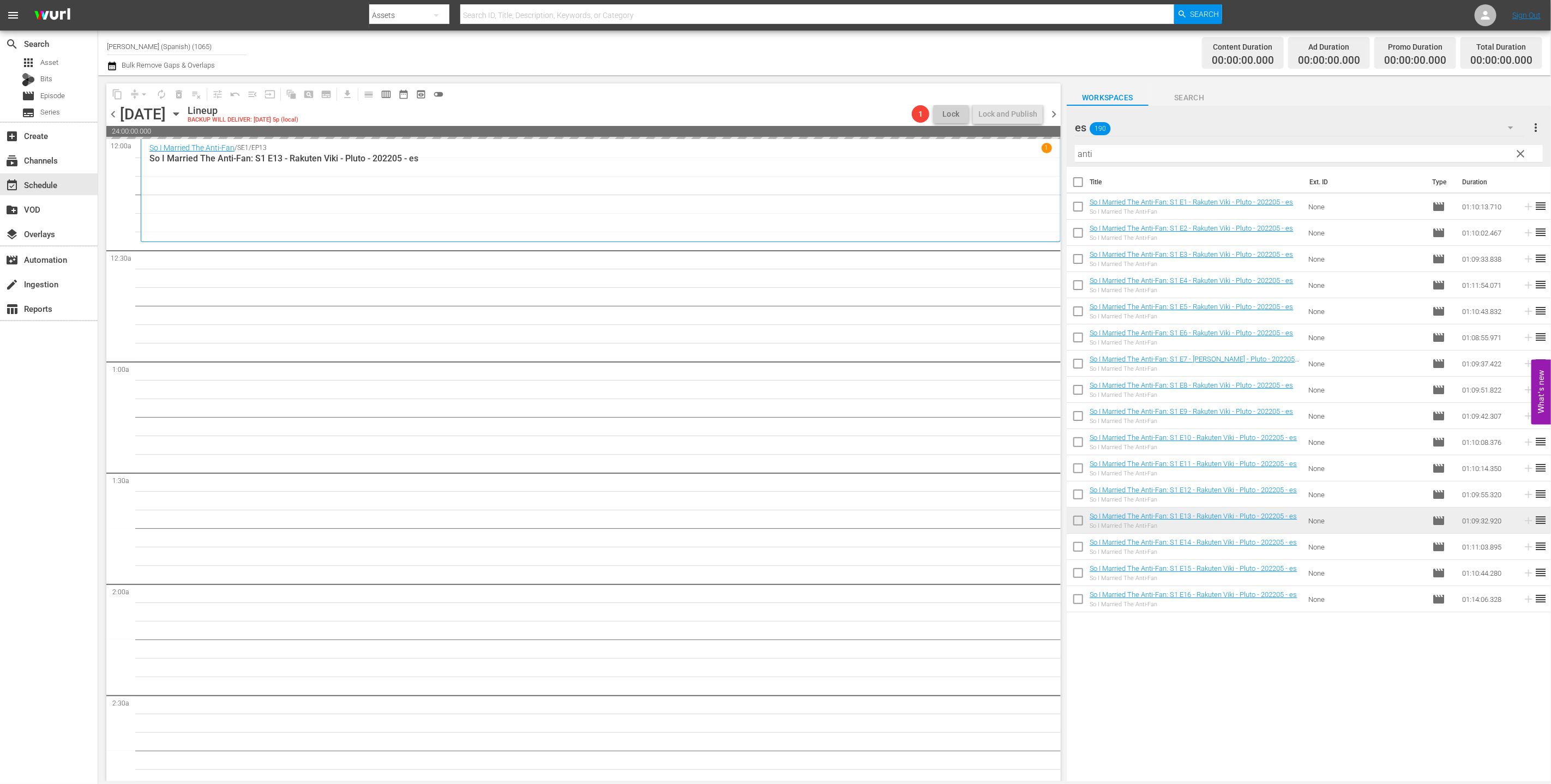
checkbox input "true"
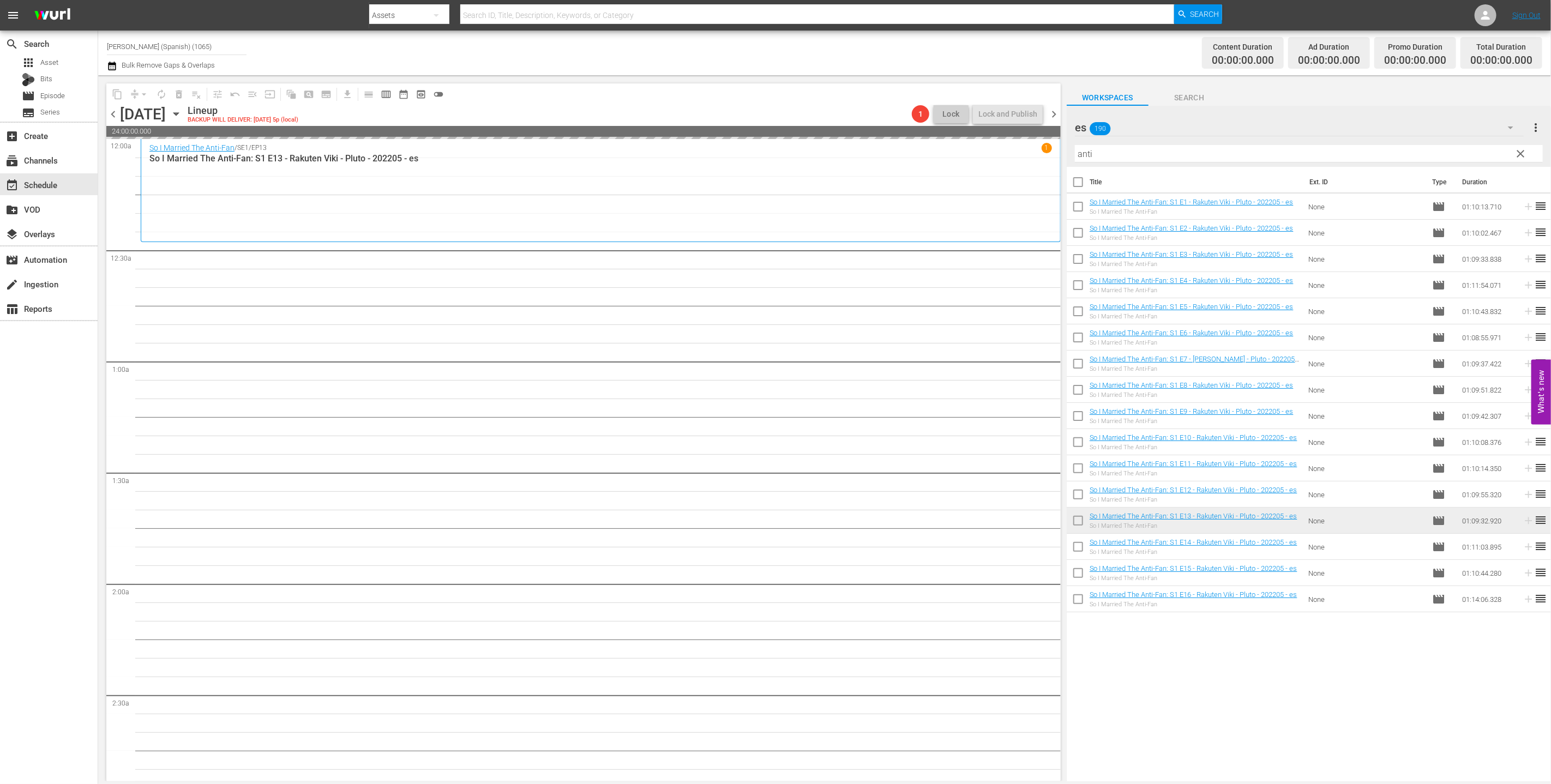
checkbox input "true"
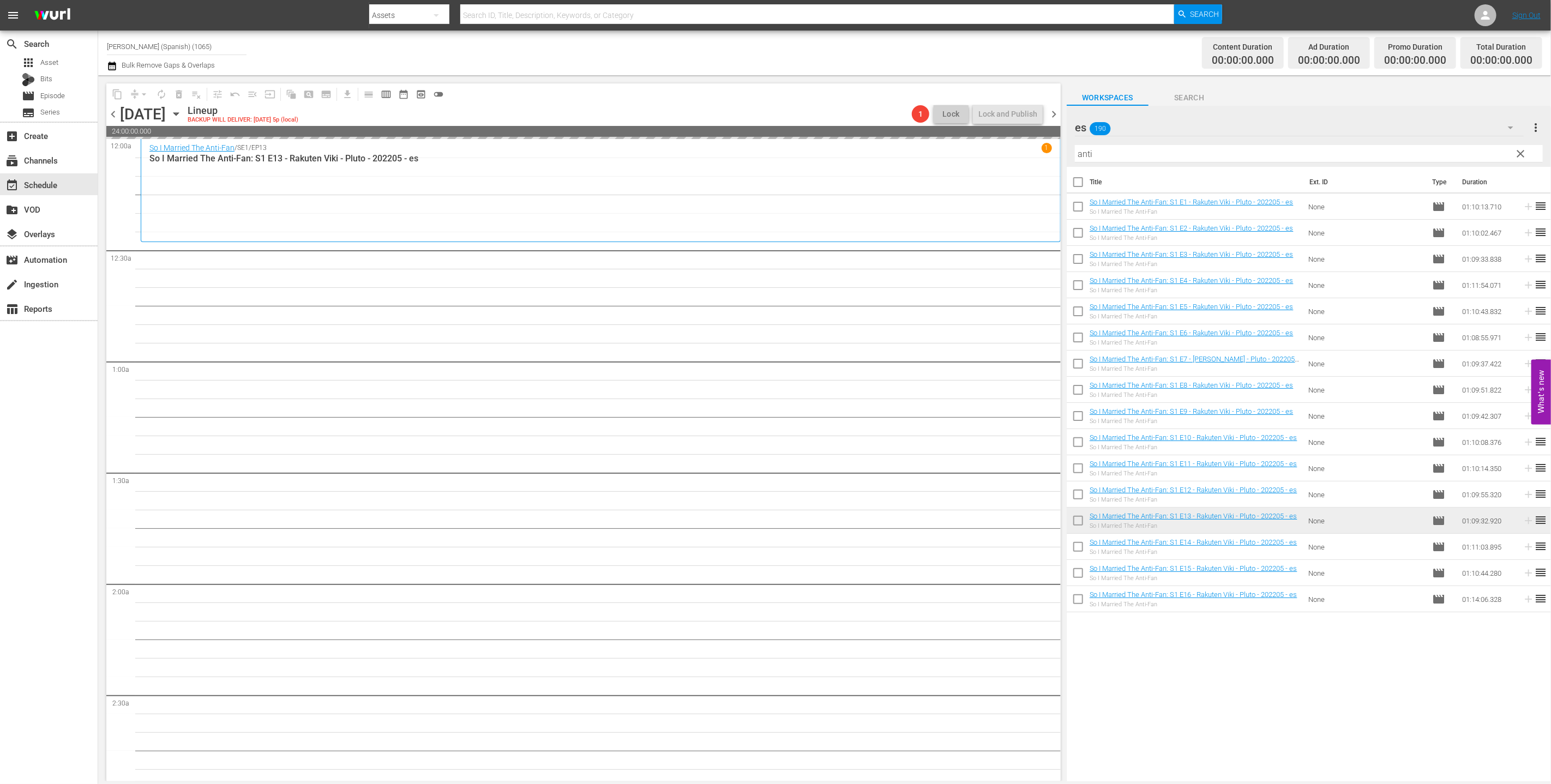
checkbox input "true"
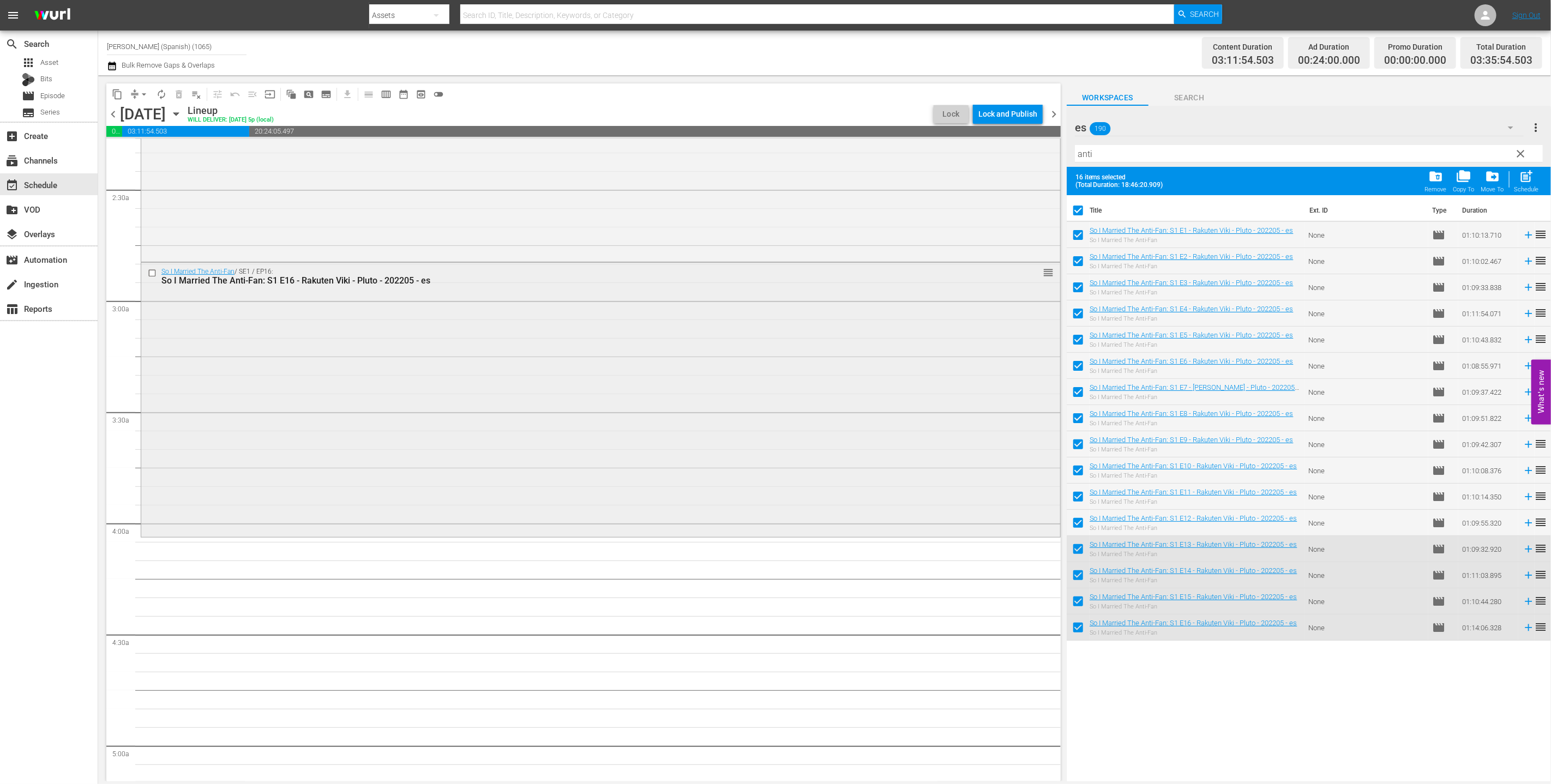
scroll to position [776, 0]
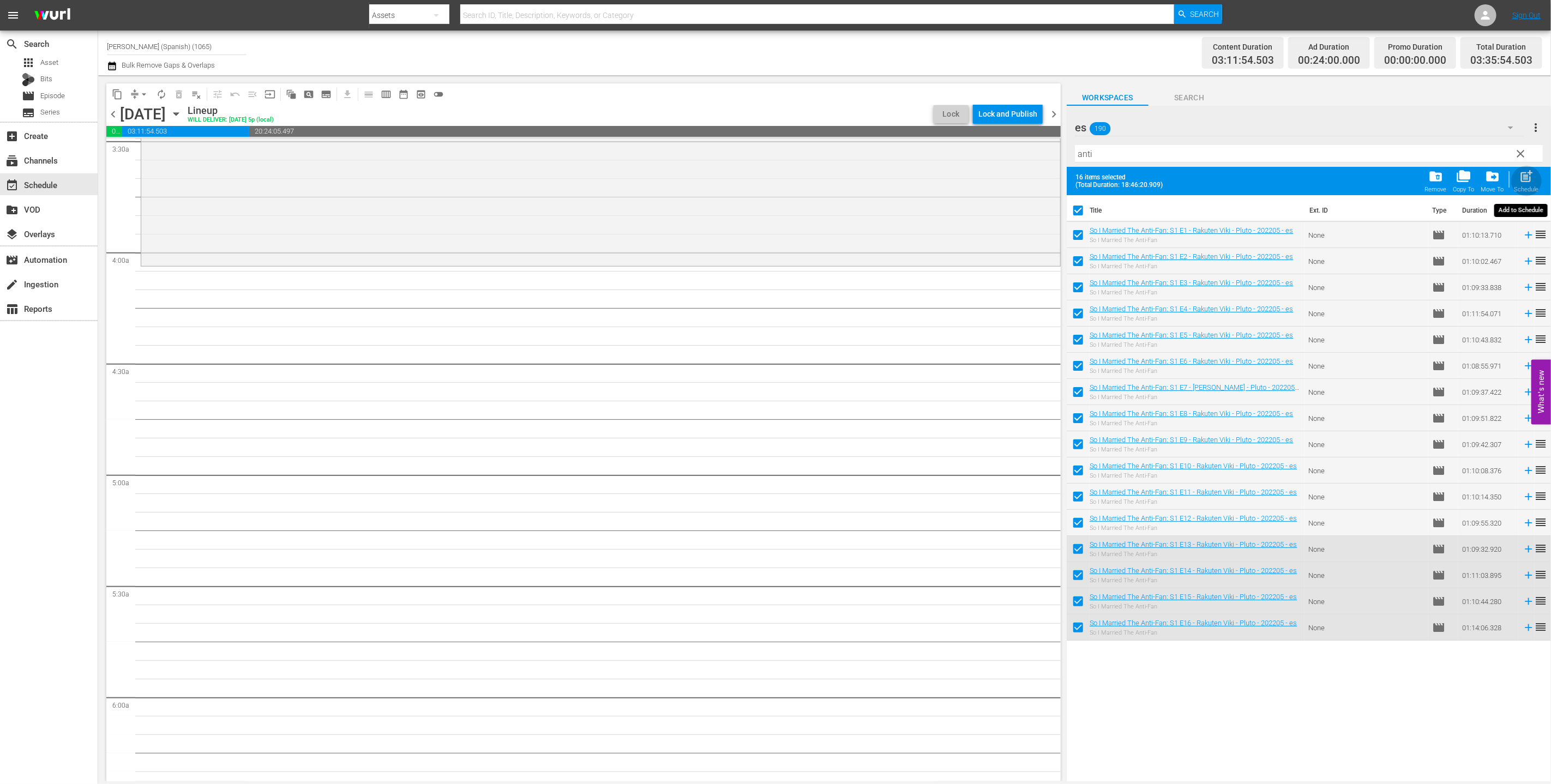
click at [692, 181] on span "post_add" at bounding box center [1527, 176] width 15 height 15
checkbox input "false"
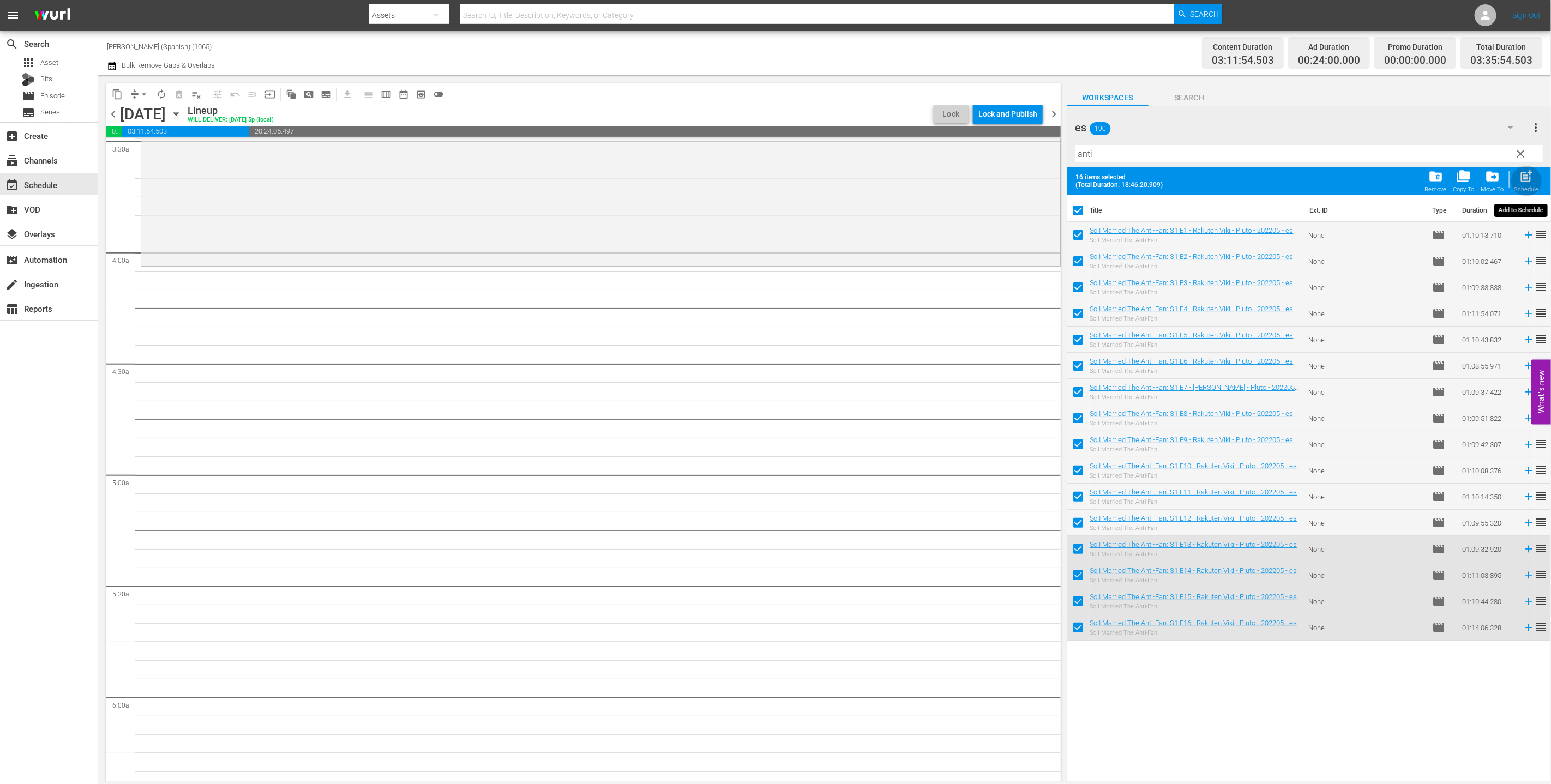
checkbox input "false"
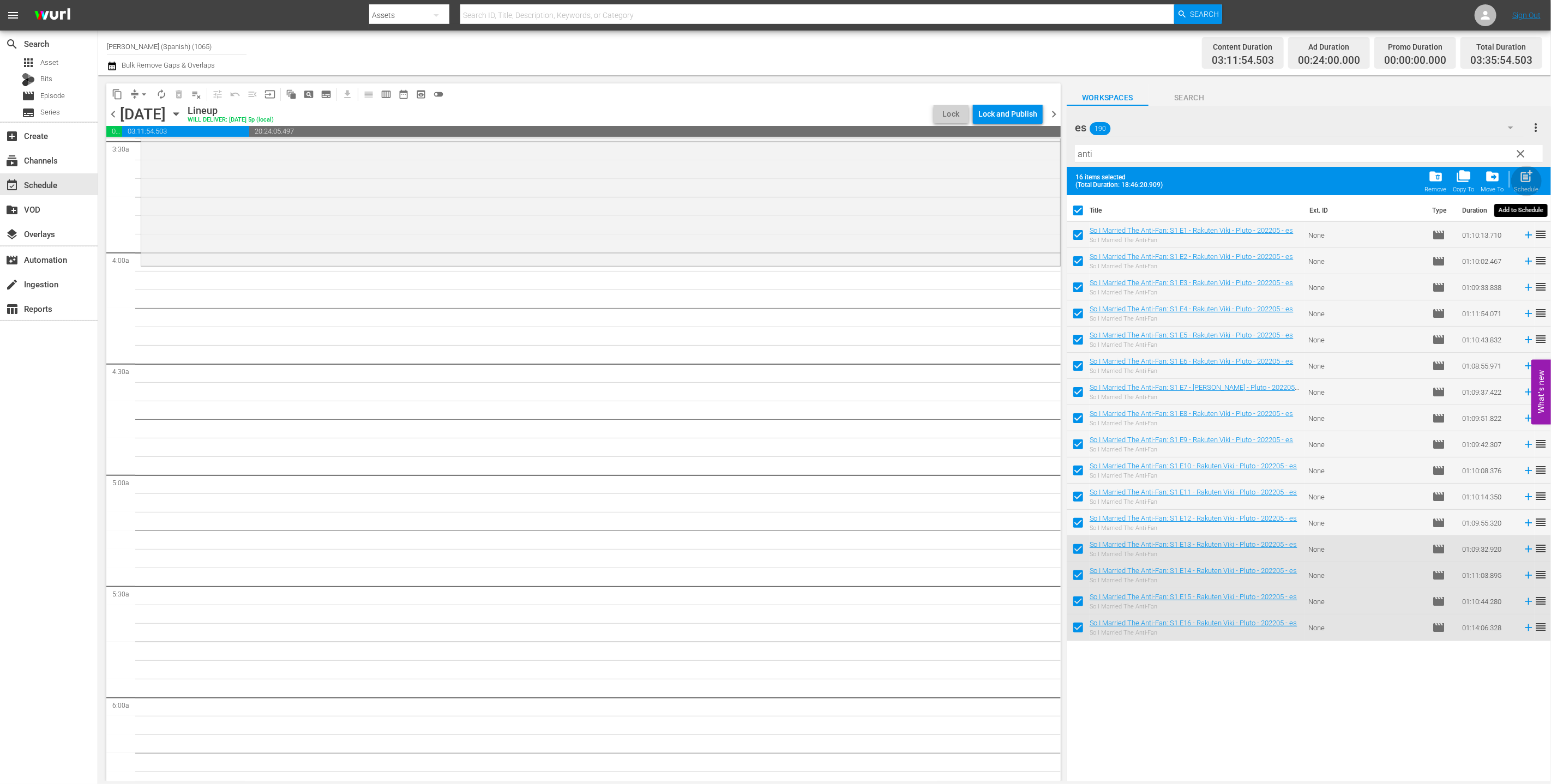
checkbox input "false"
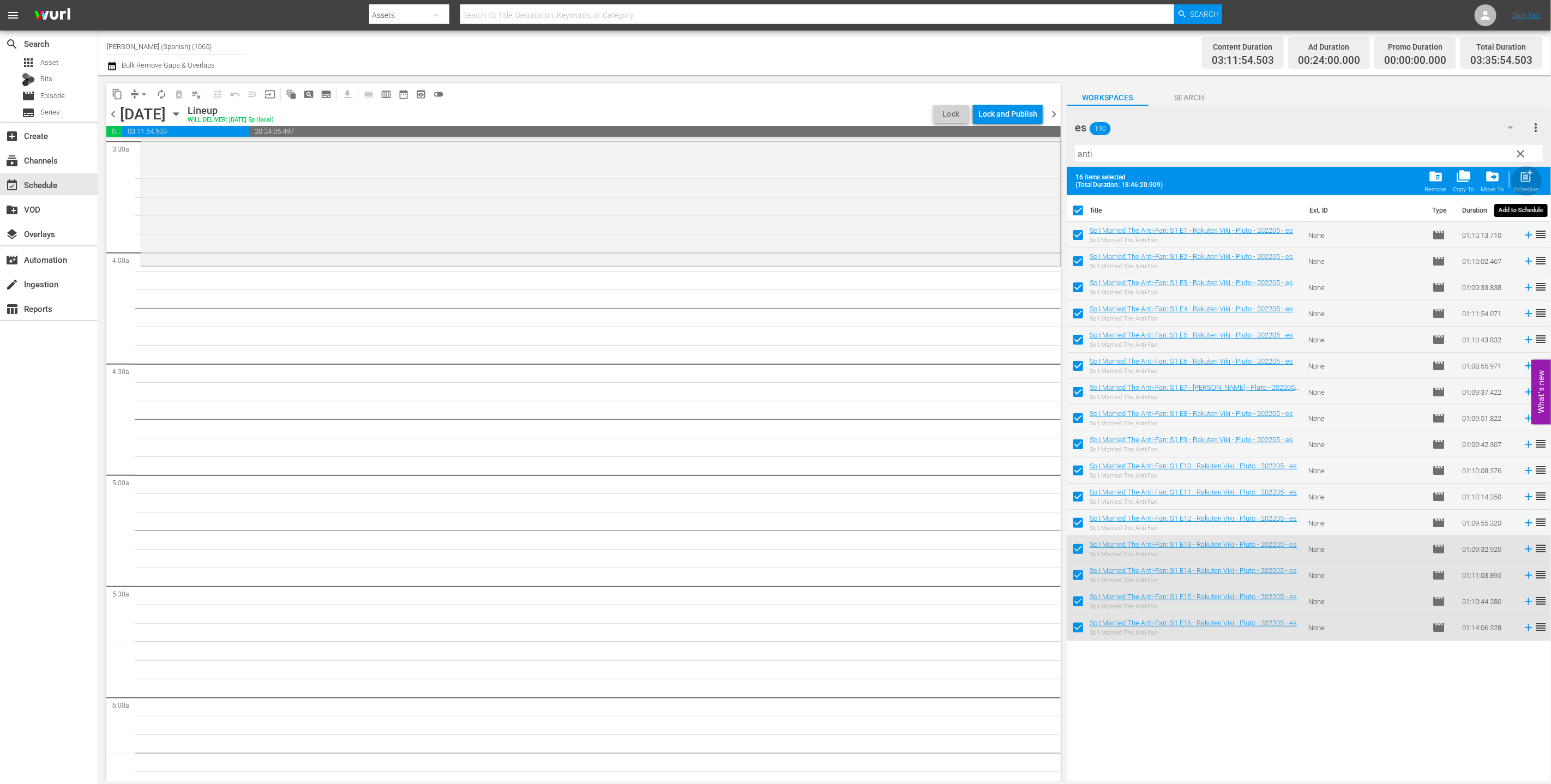
checkbox input "false"
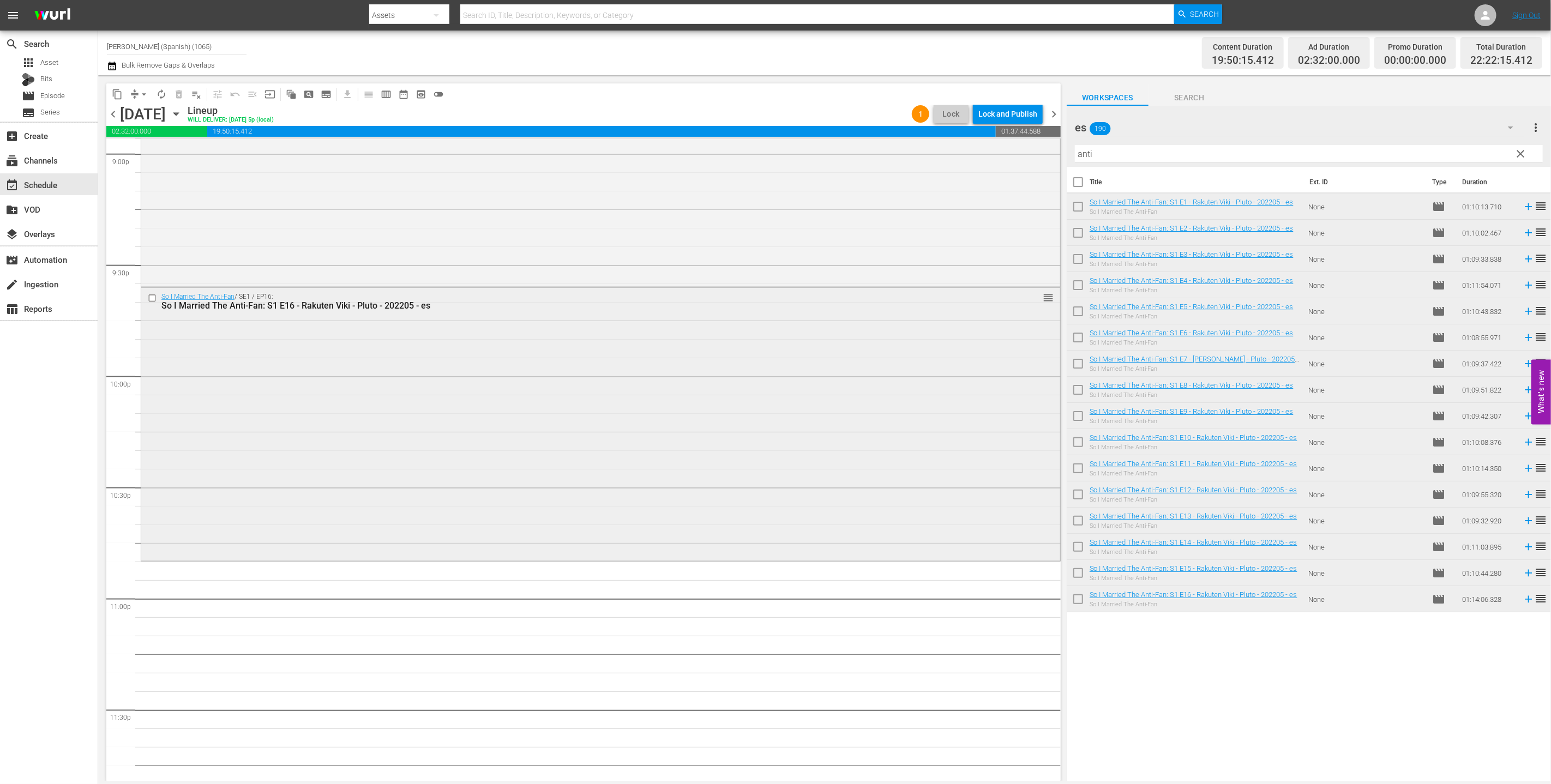
scroll to position [4695, 0]
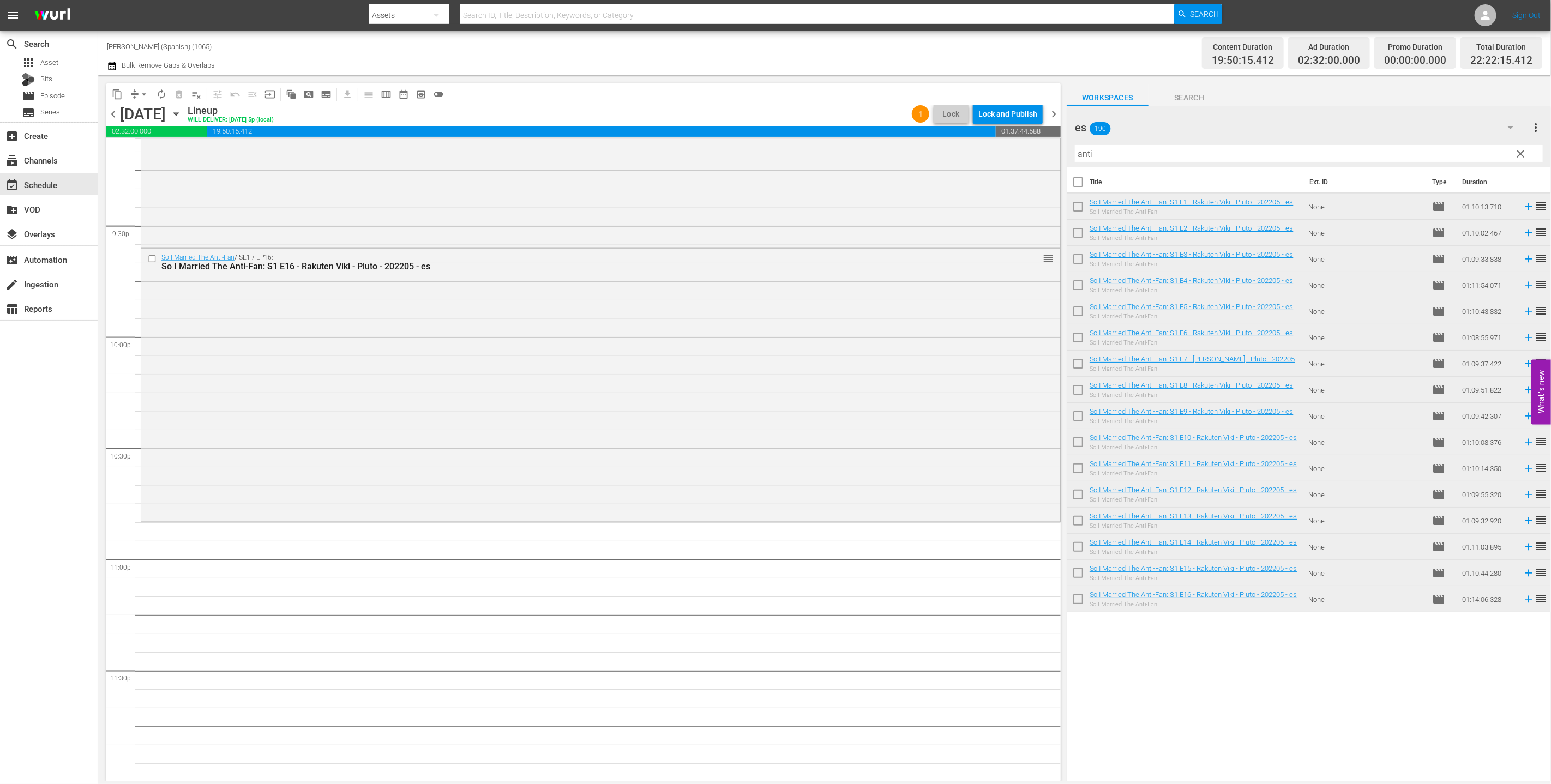
click at [692, 117] on div "es 190" at bounding box center [1299, 127] width 449 height 31
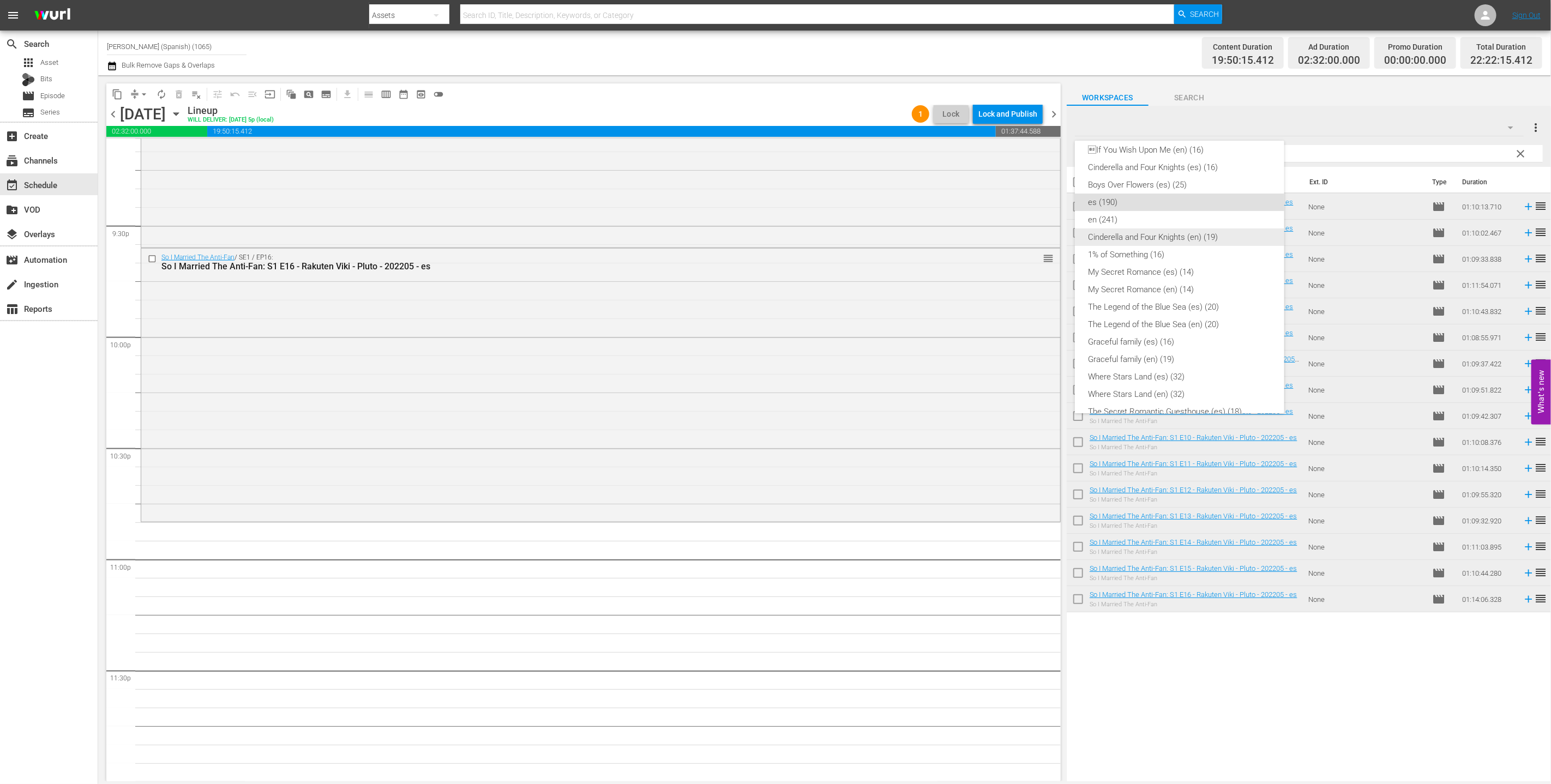
scroll to position [156, 0]
click at [692, 302] on div "The Legend of the Blue Sea (es) (20)" at bounding box center [1179, 299] width 183 height 18
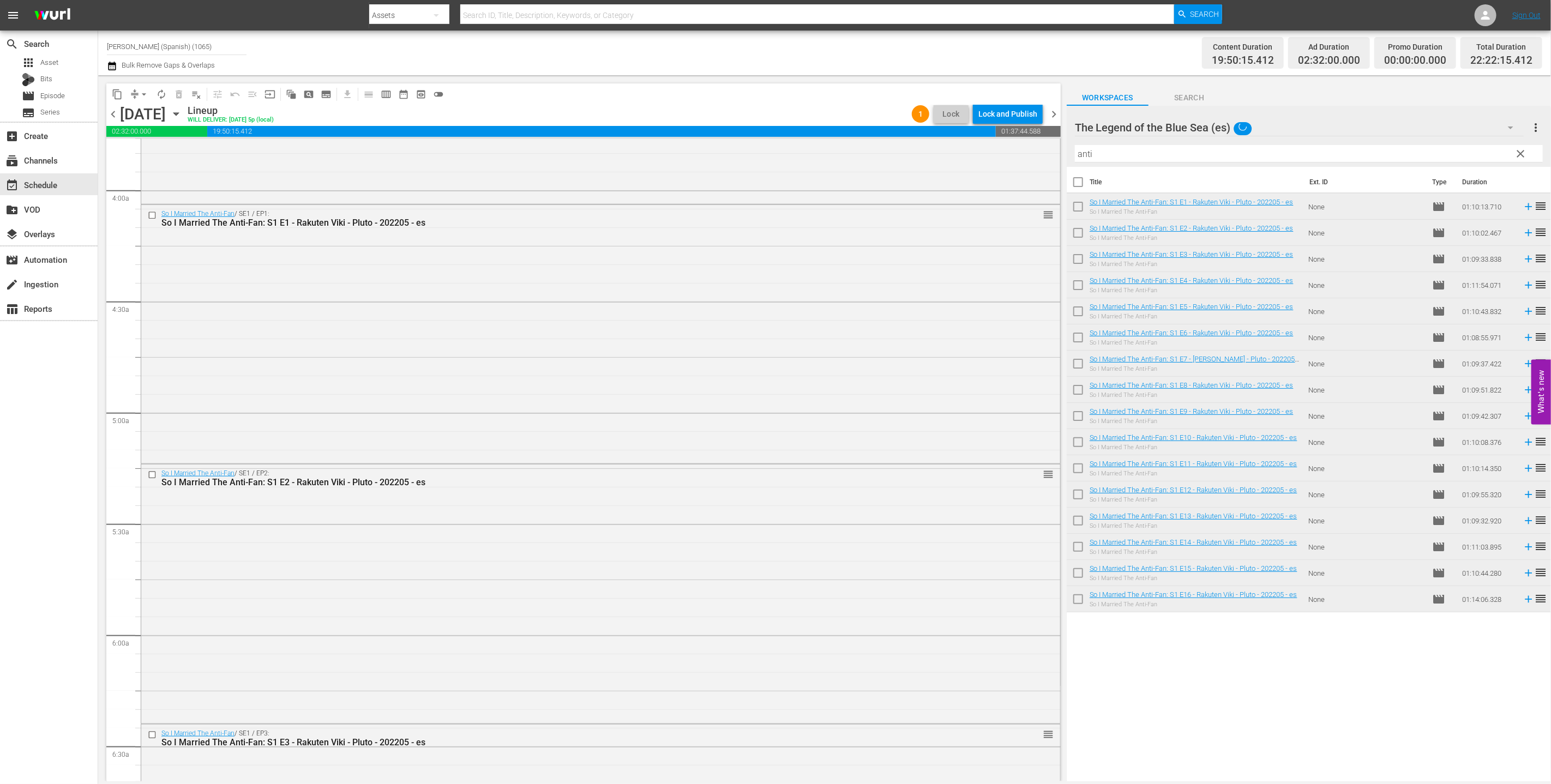
scroll to position [0, 0]
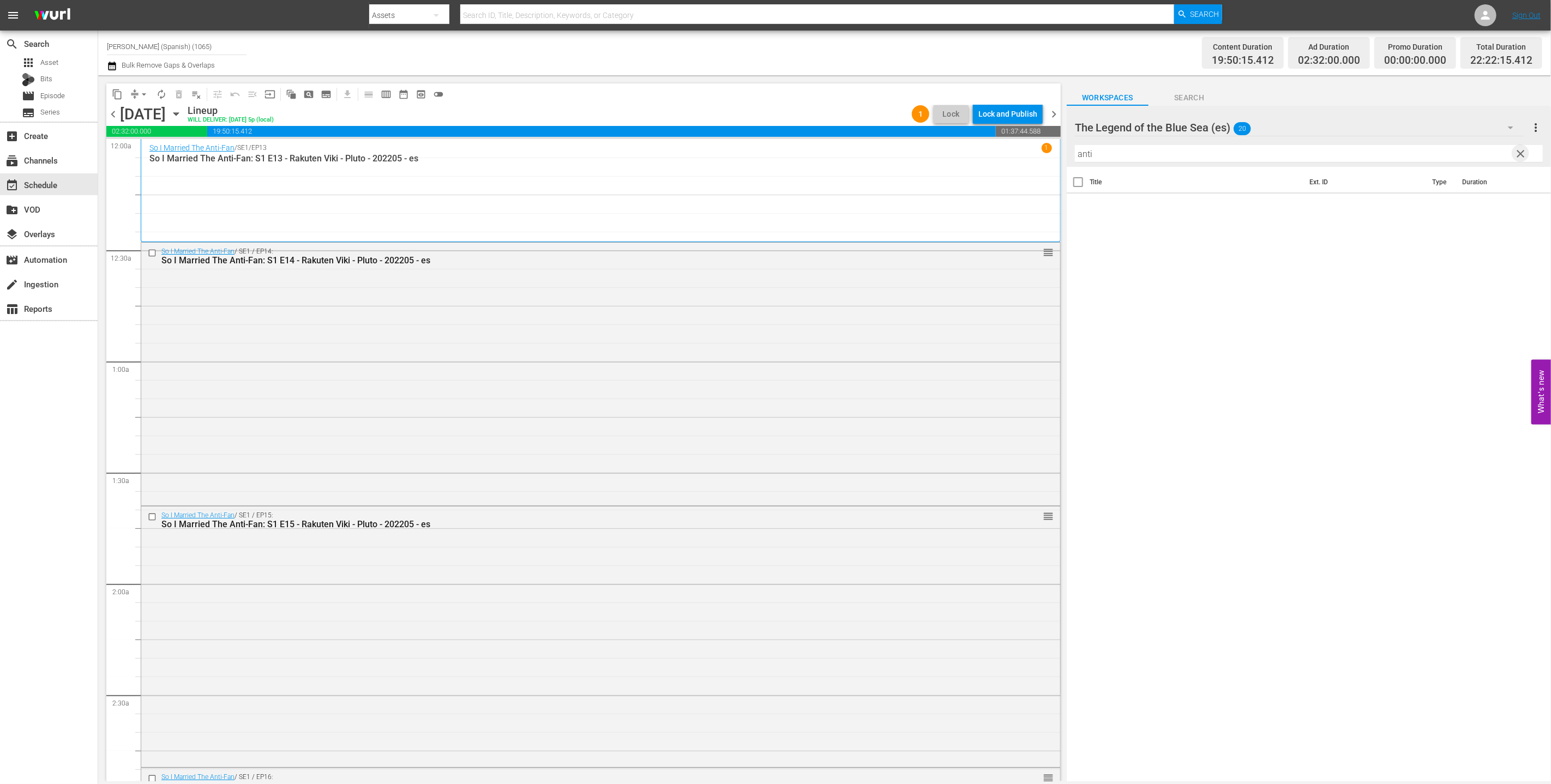
click at [692, 152] on span "clear" at bounding box center [1521, 153] width 13 height 13
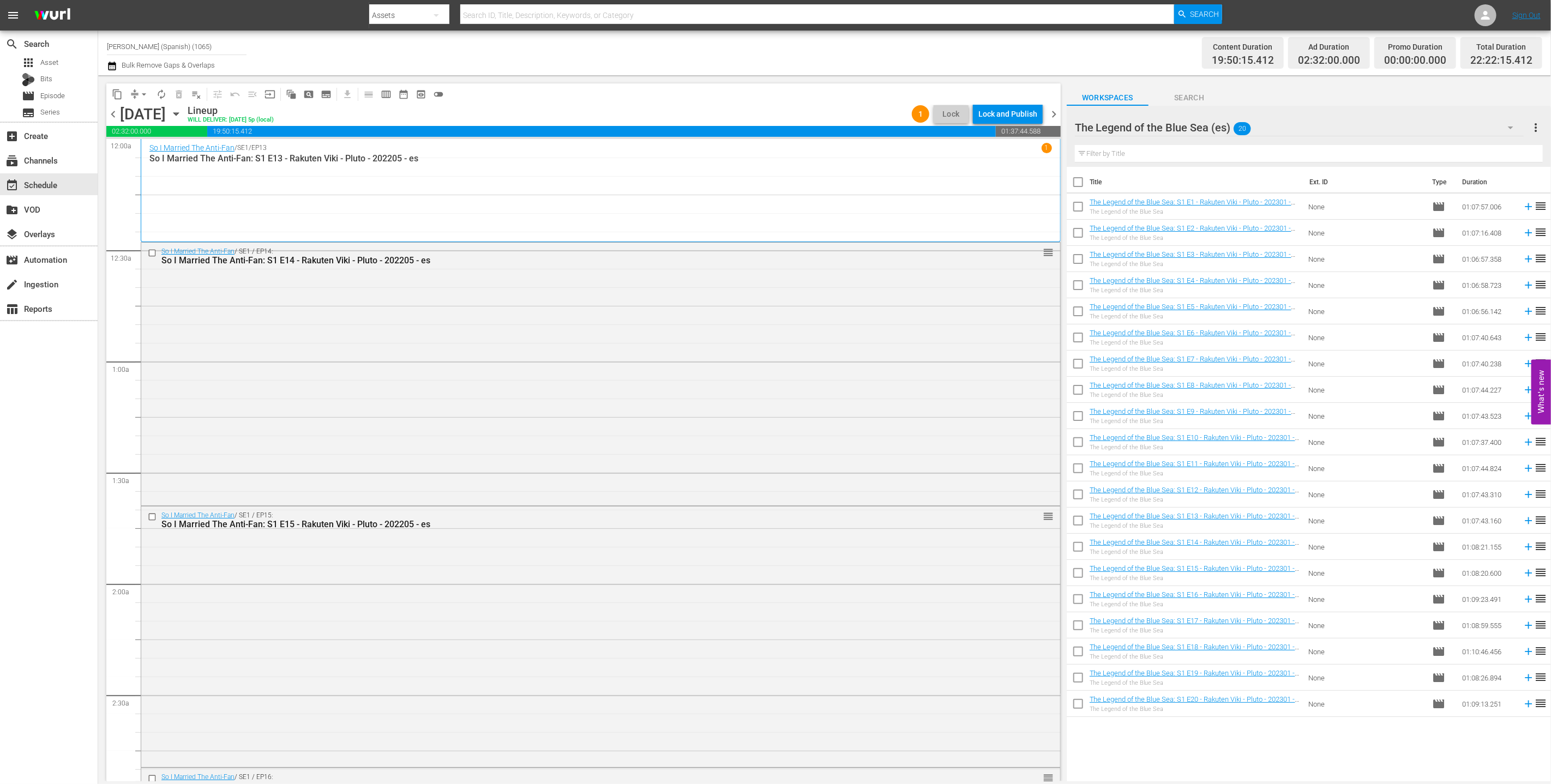
click at [692, 178] on input "checkbox" at bounding box center [1078, 184] width 23 height 23
checkbox input "true"
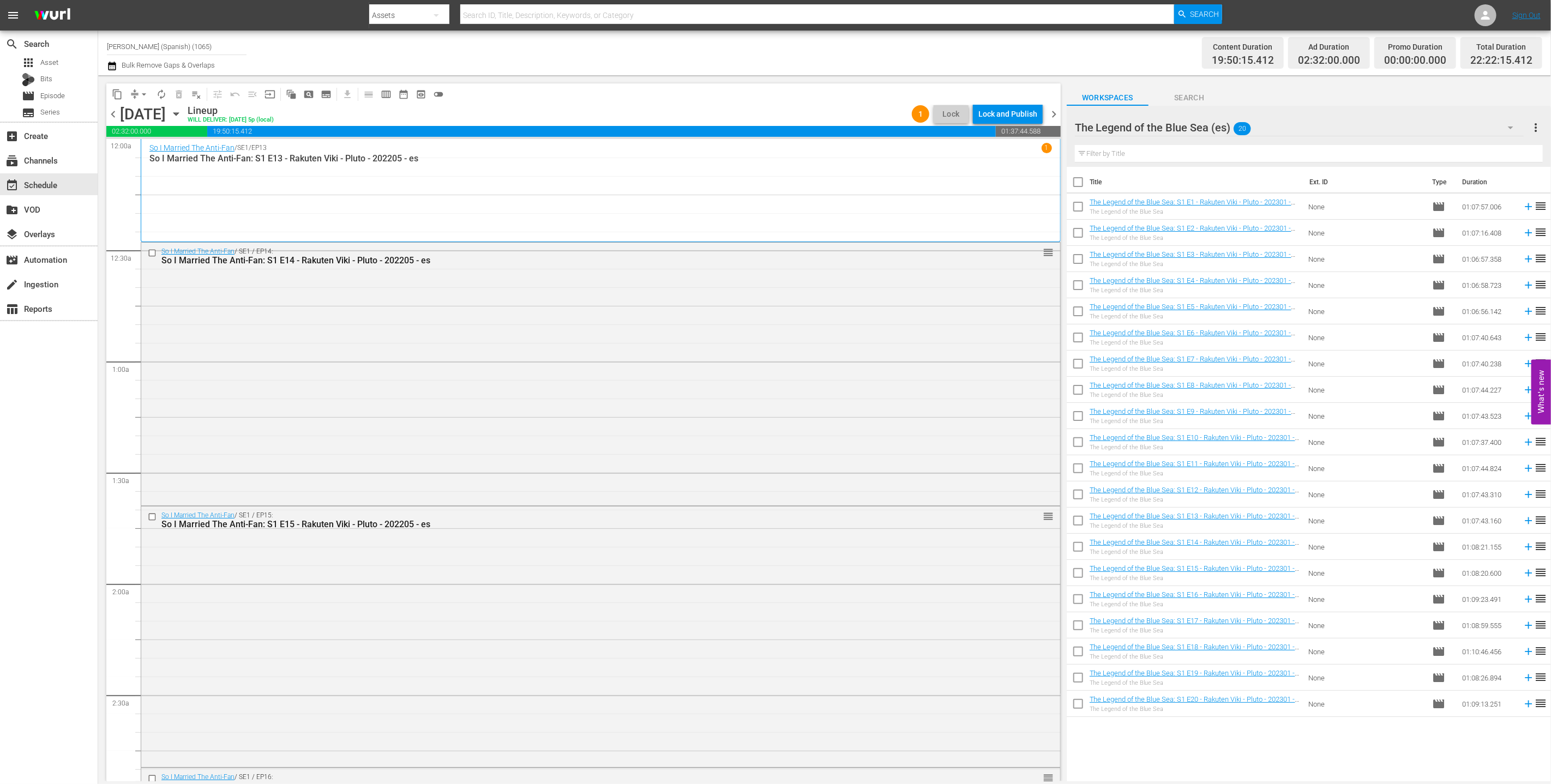
checkbox input "true"
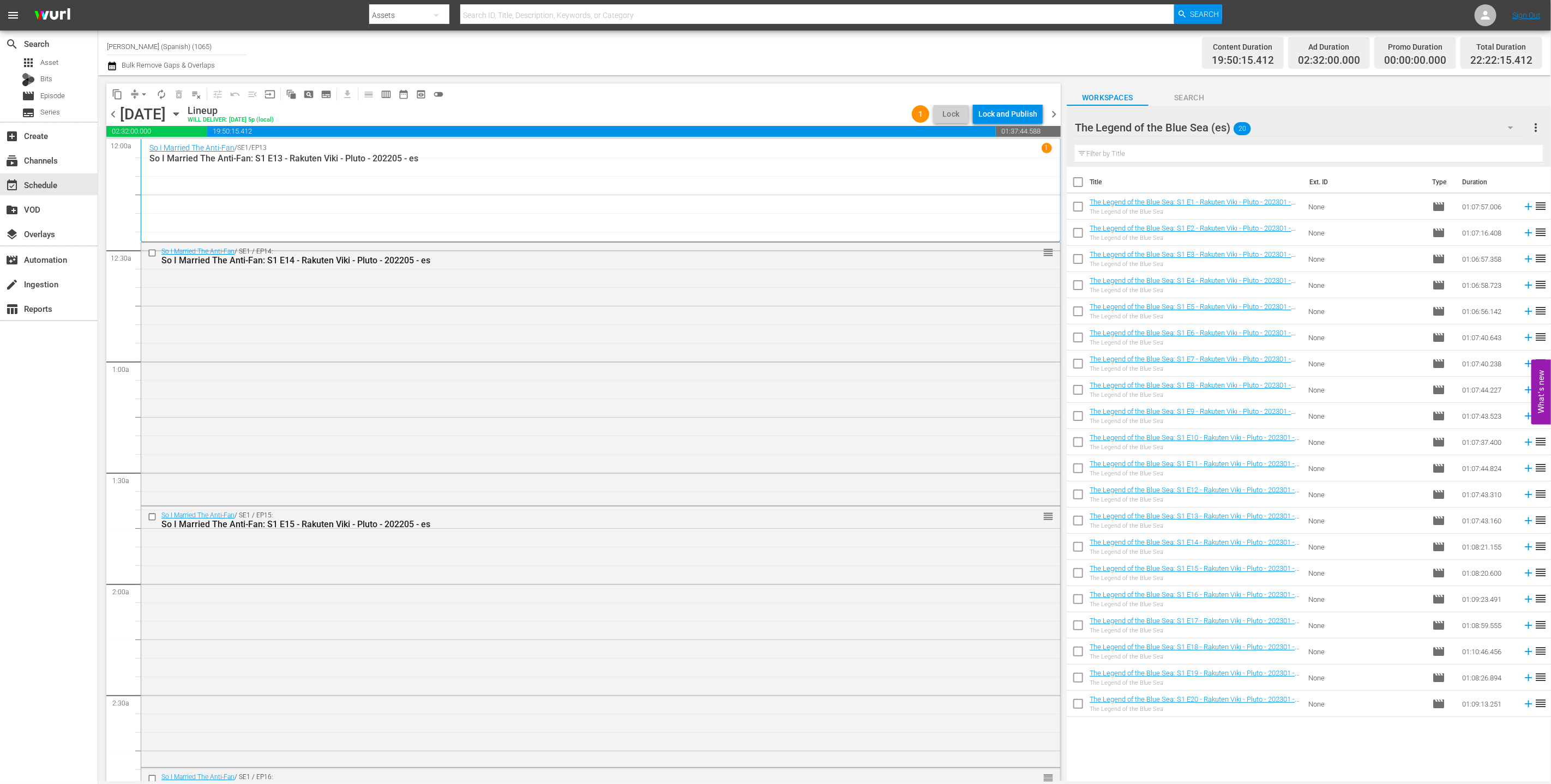
checkbox input "true"
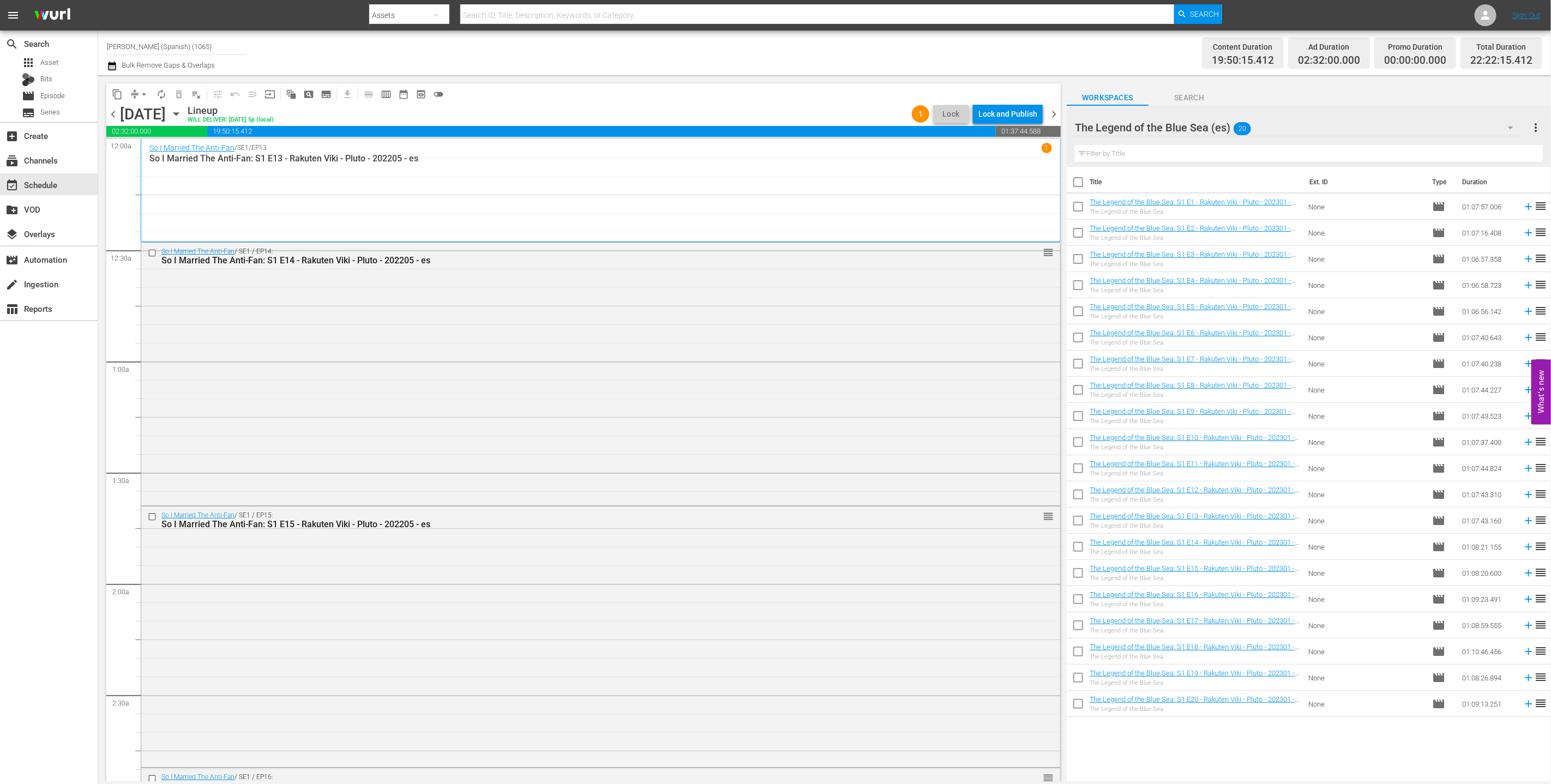
checkbox input "true"
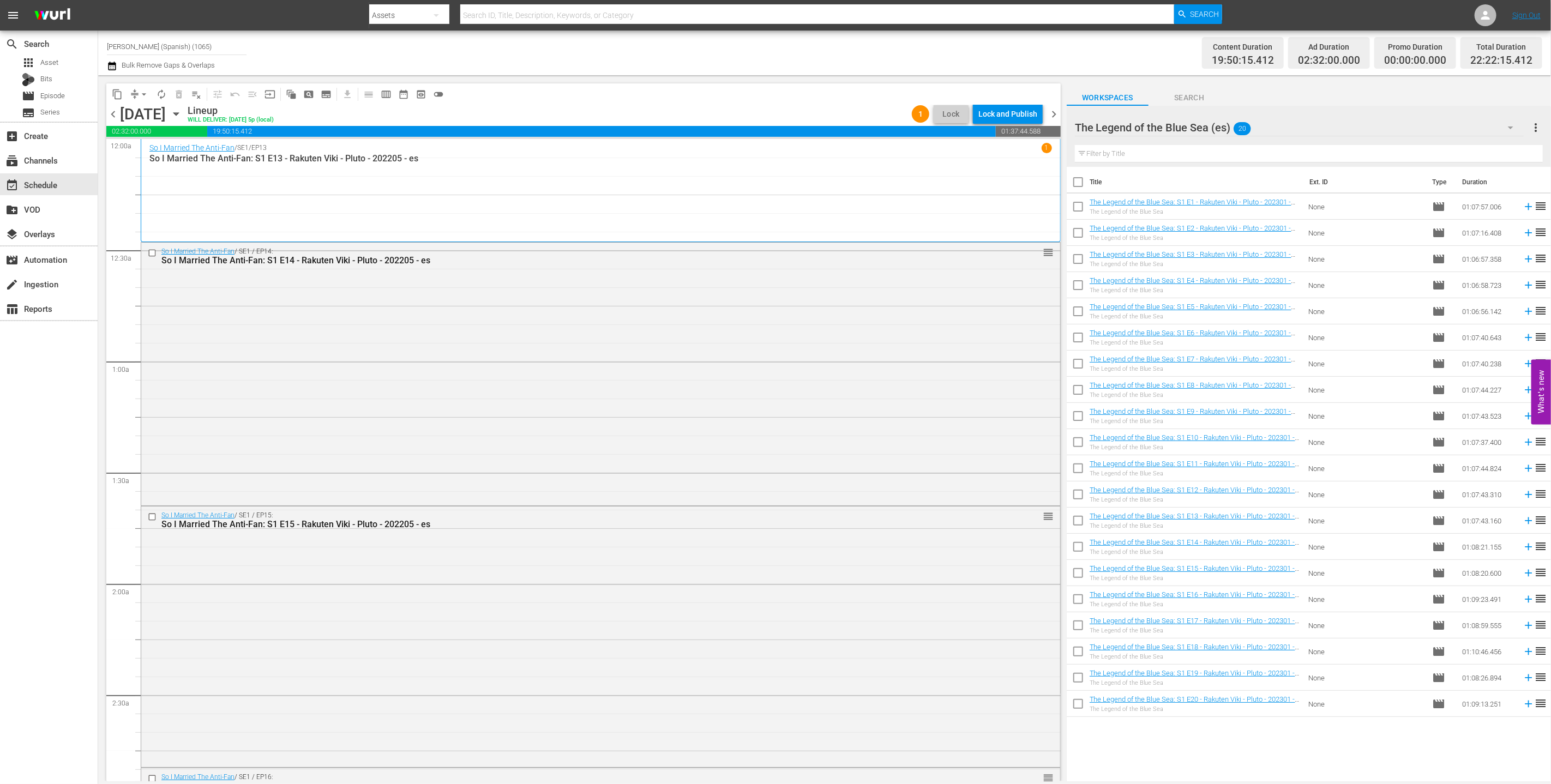
checkbox input "true"
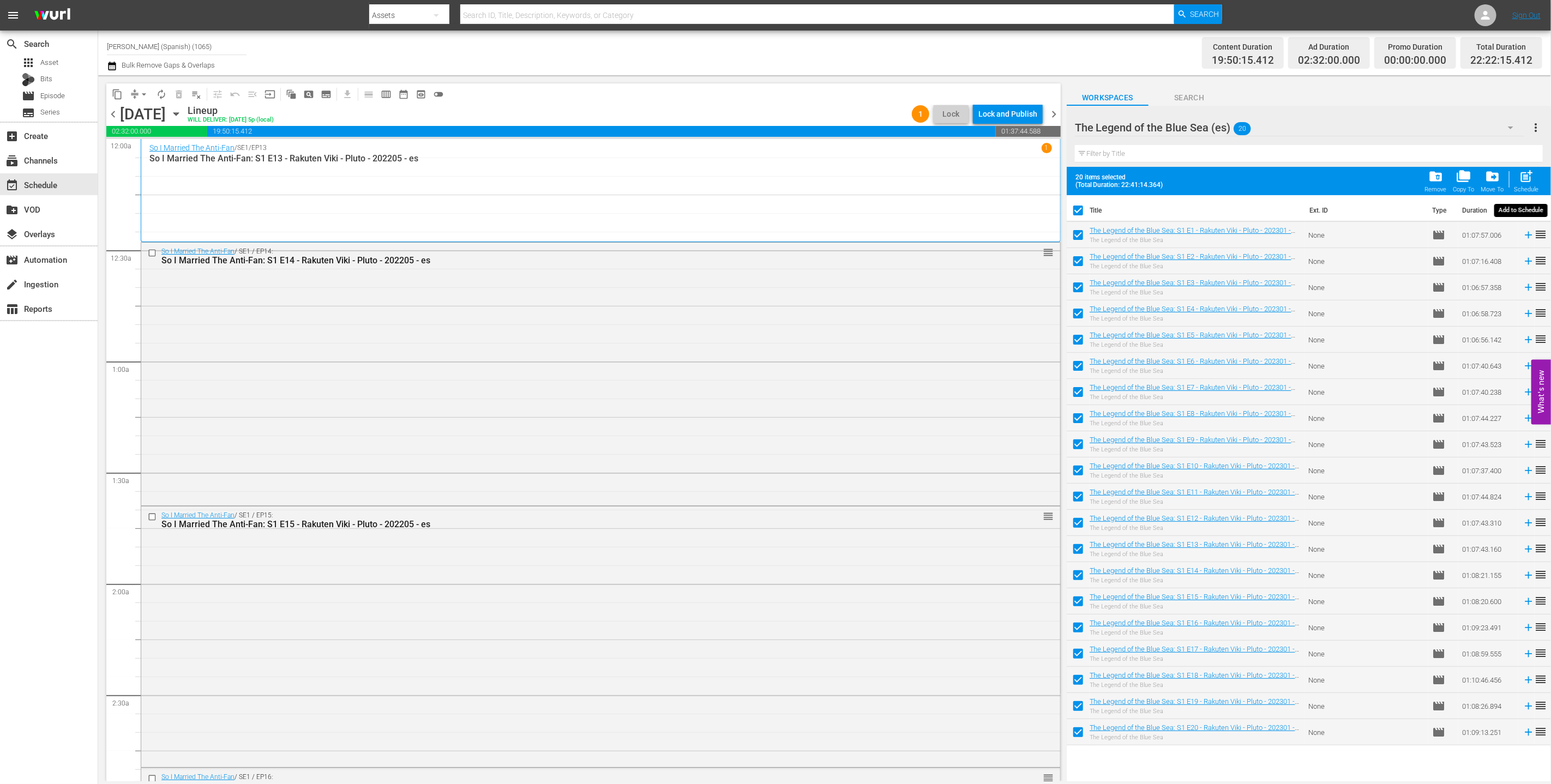
click at [692, 190] on div "Schedule" at bounding box center [1527, 189] width 24 height 7
checkbox input "false"
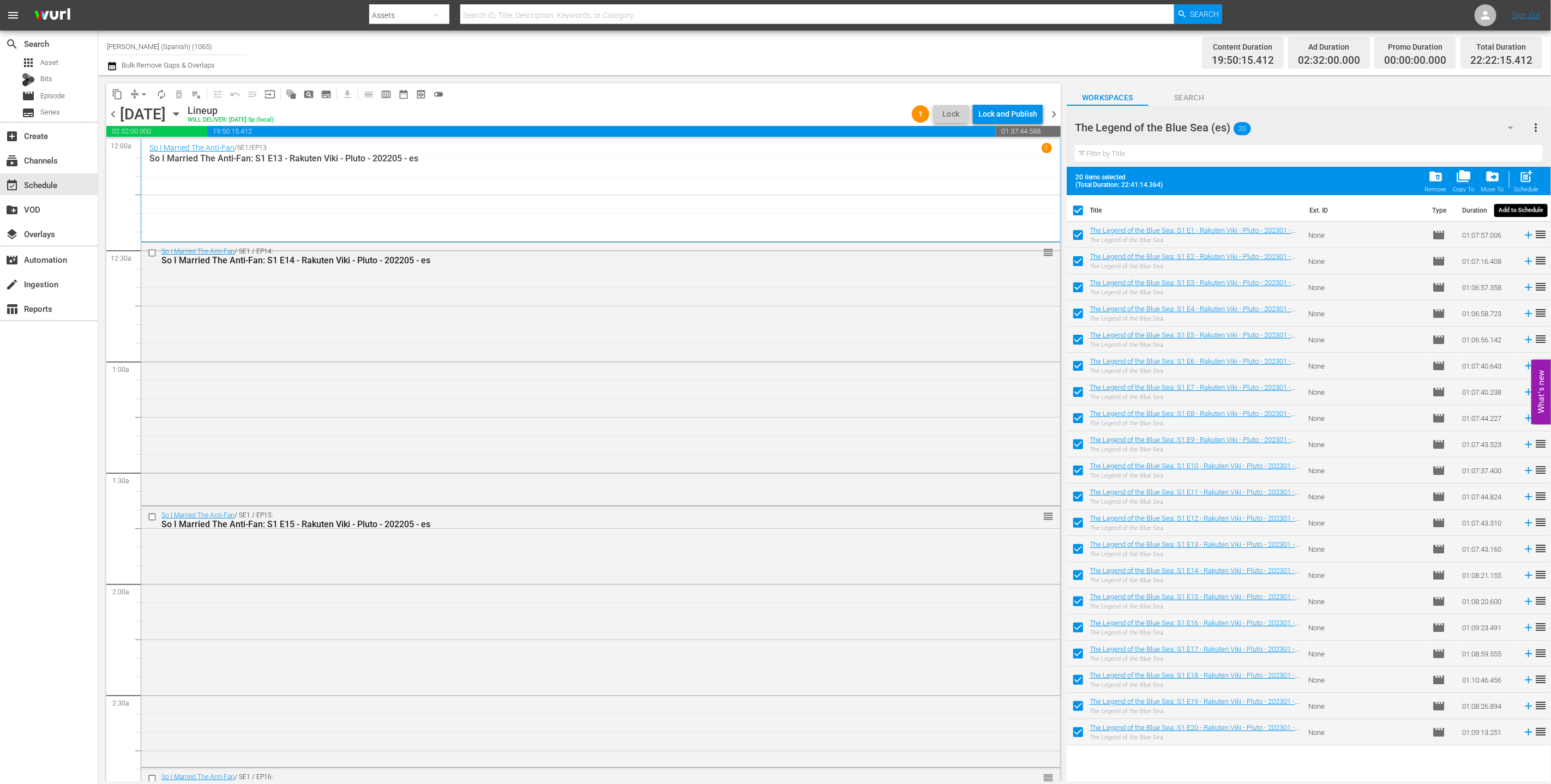
checkbox input "false"
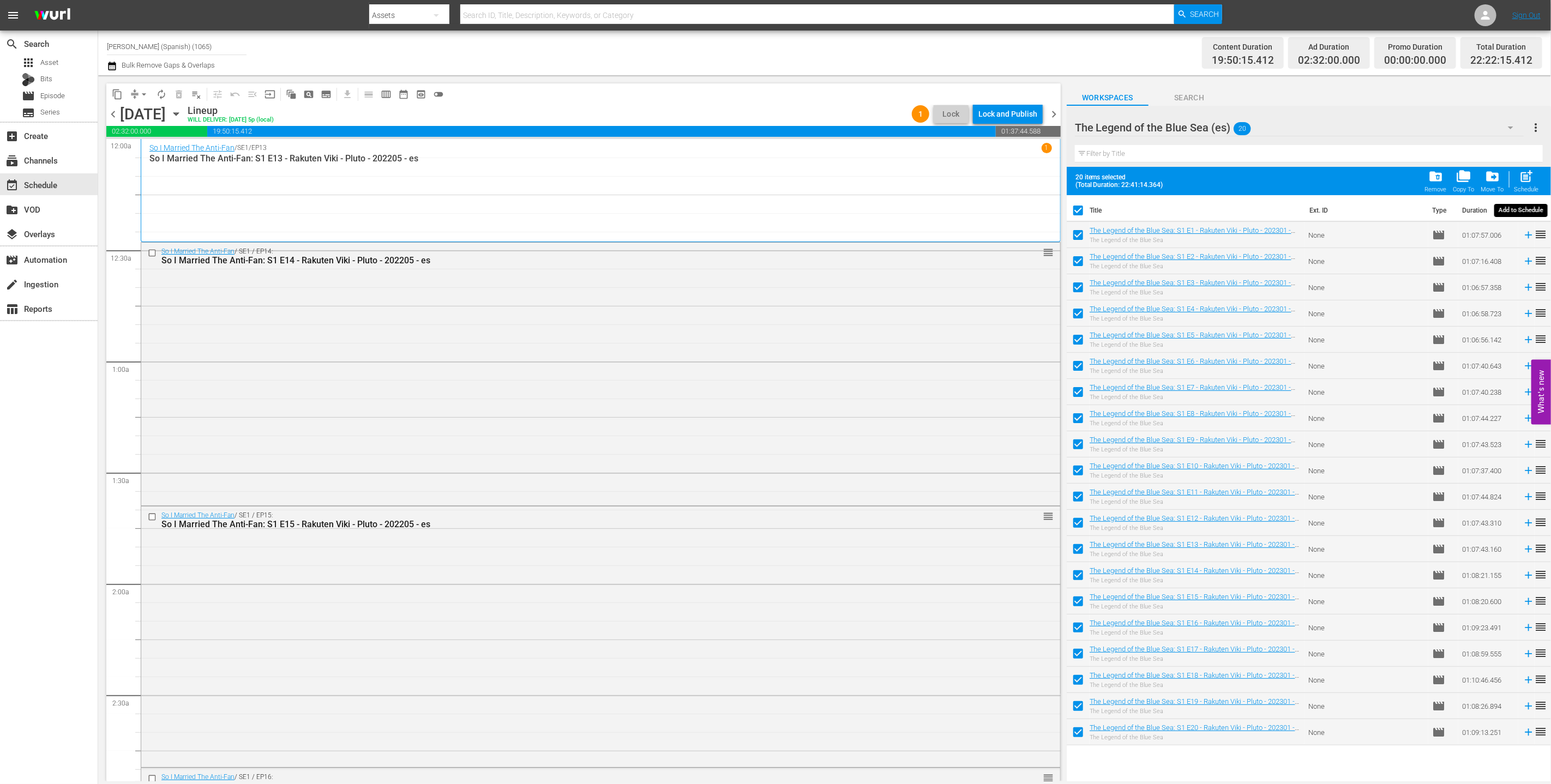
checkbox input "false"
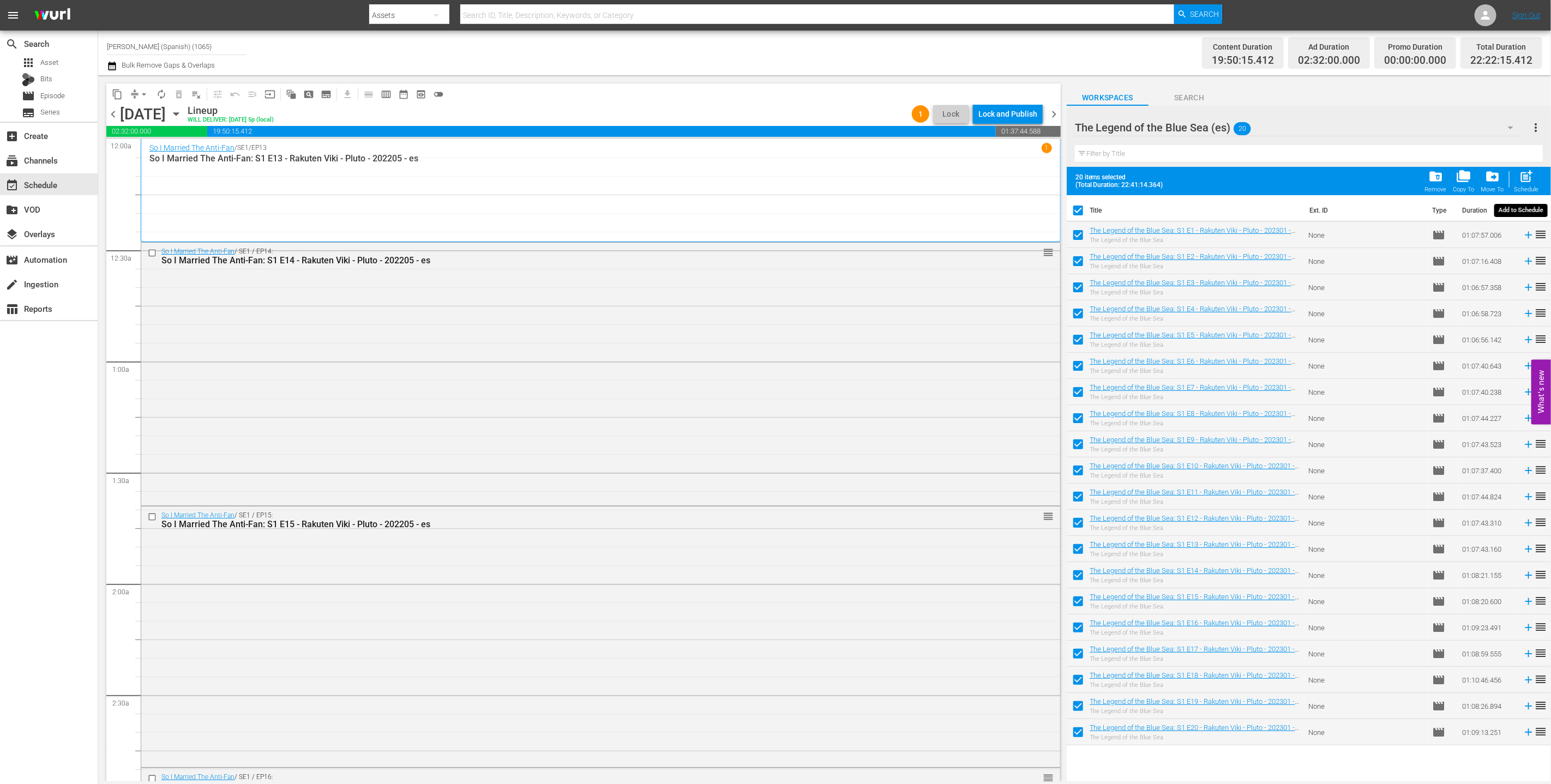
checkbox input "false"
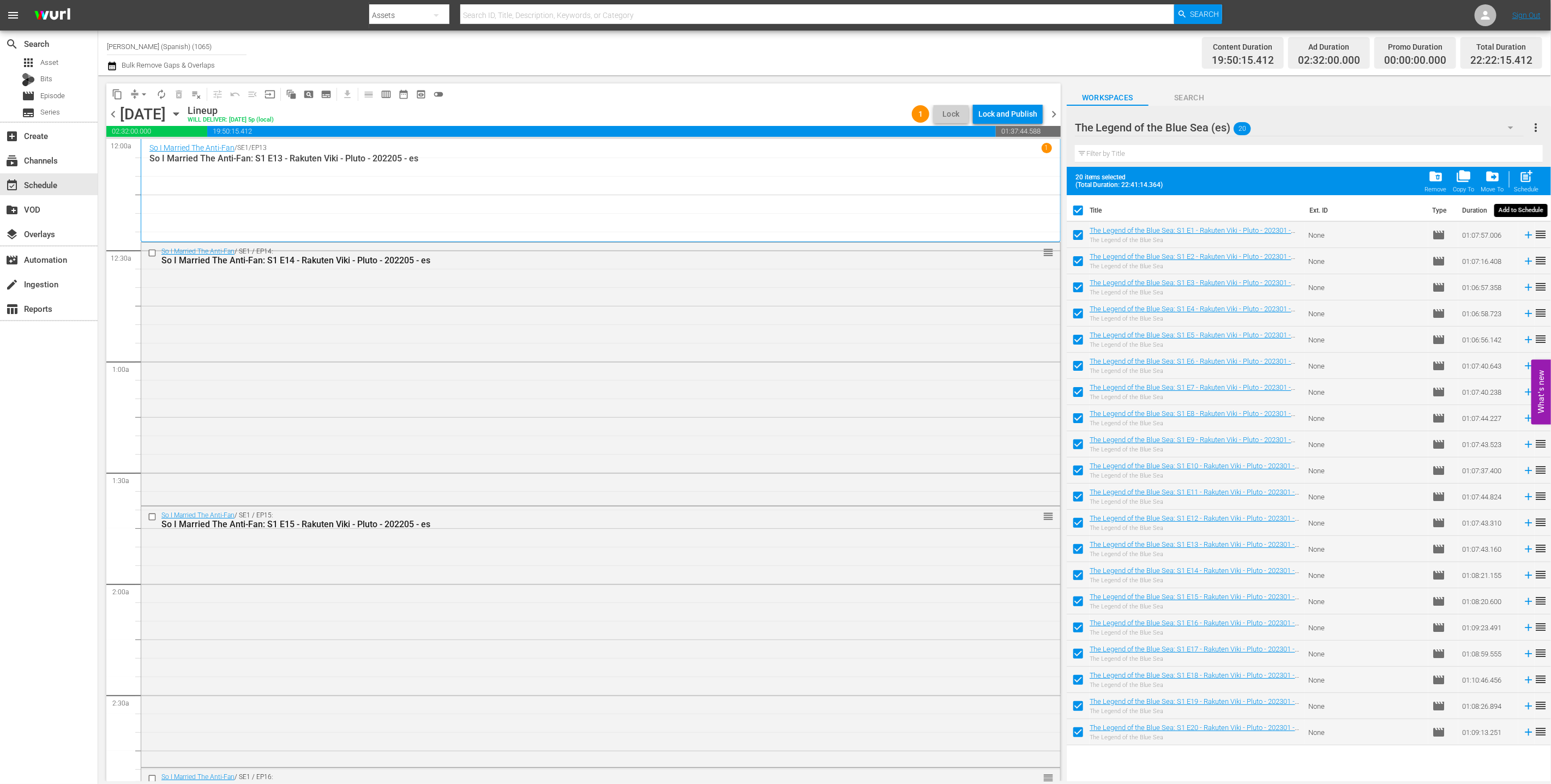
checkbox input "false"
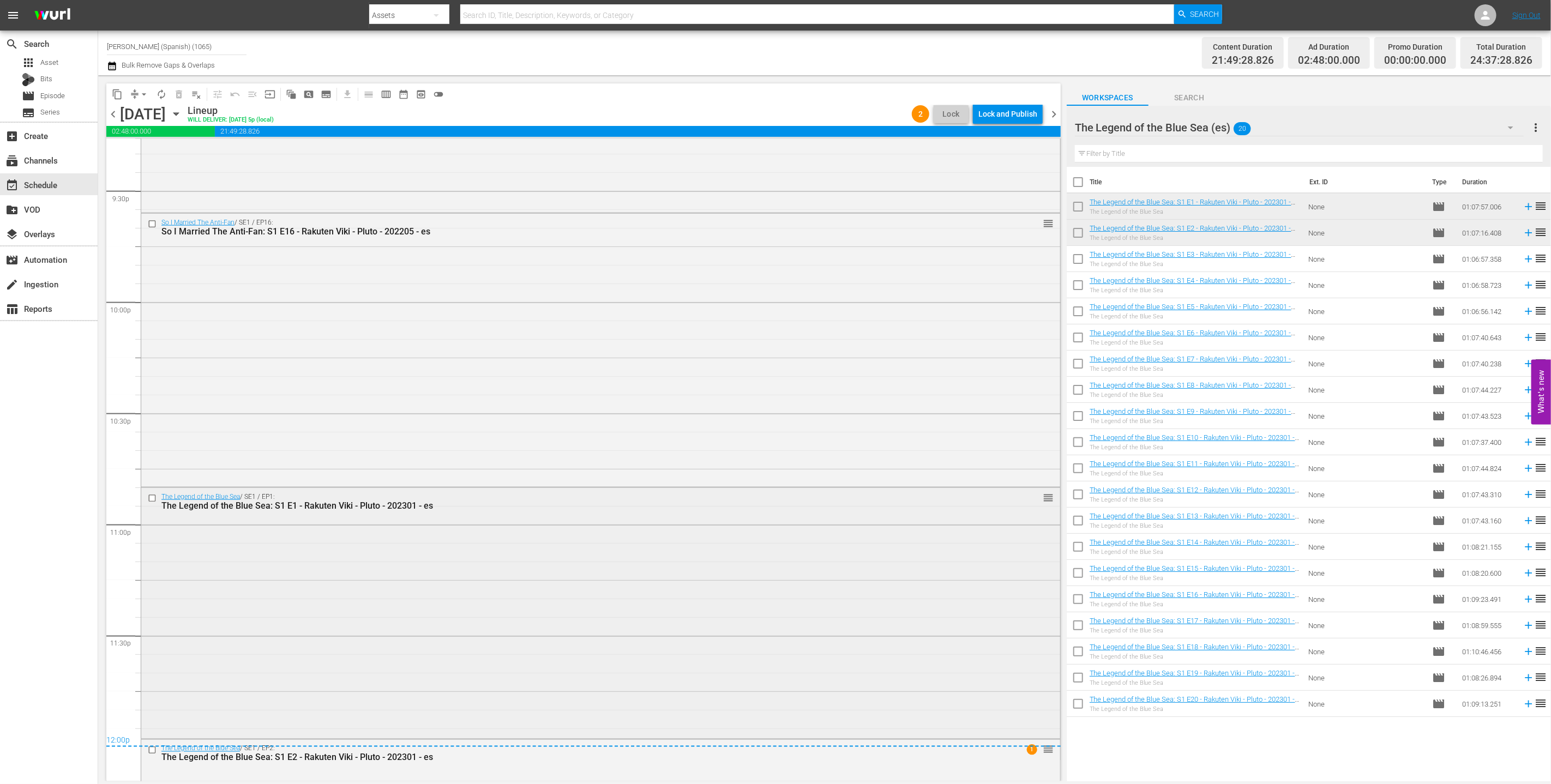
scroll to position [4937, 0]
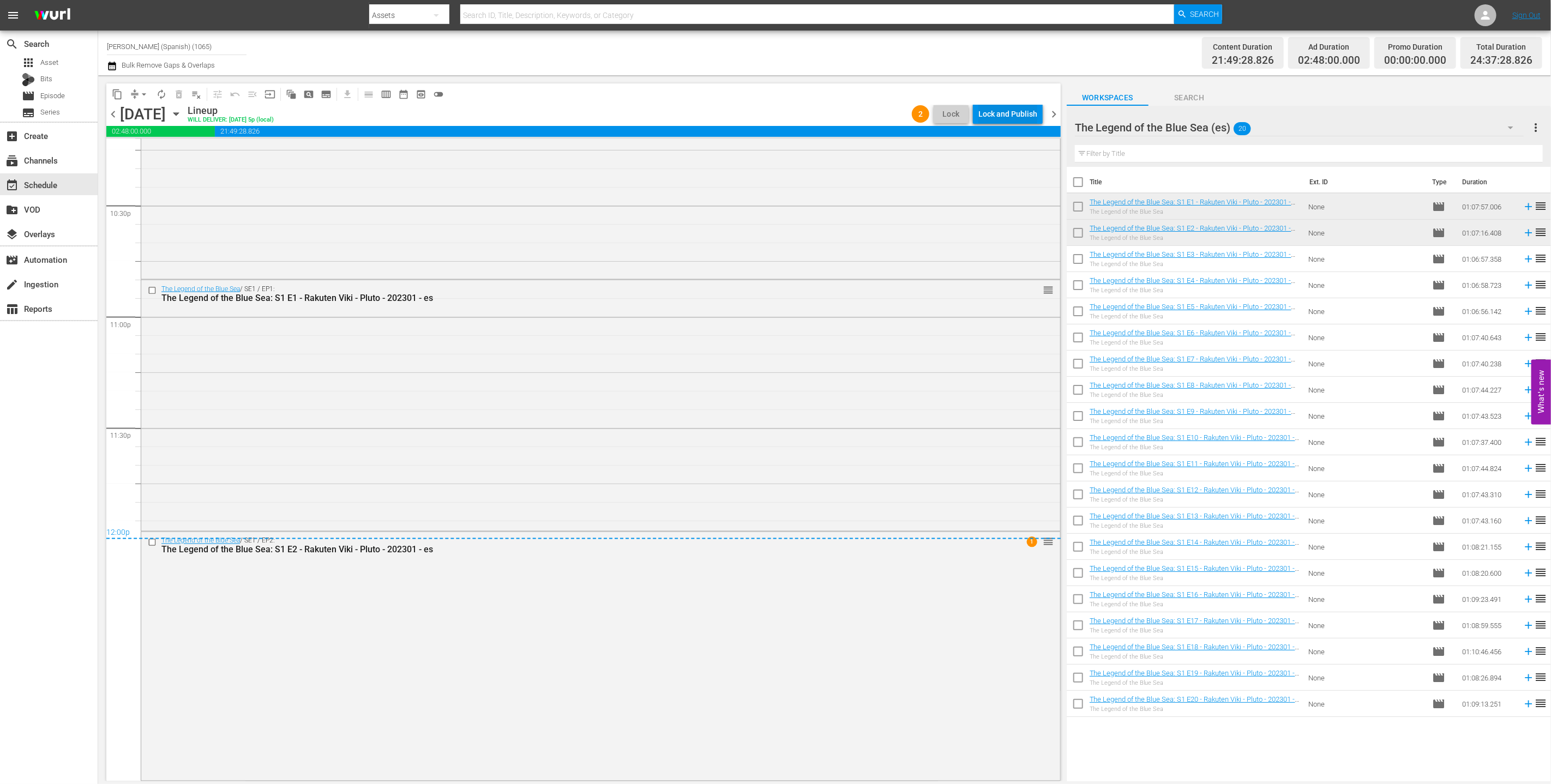
click at [692, 112] on div "Lock and Publish" at bounding box center [1007, 114] width 59 height 19
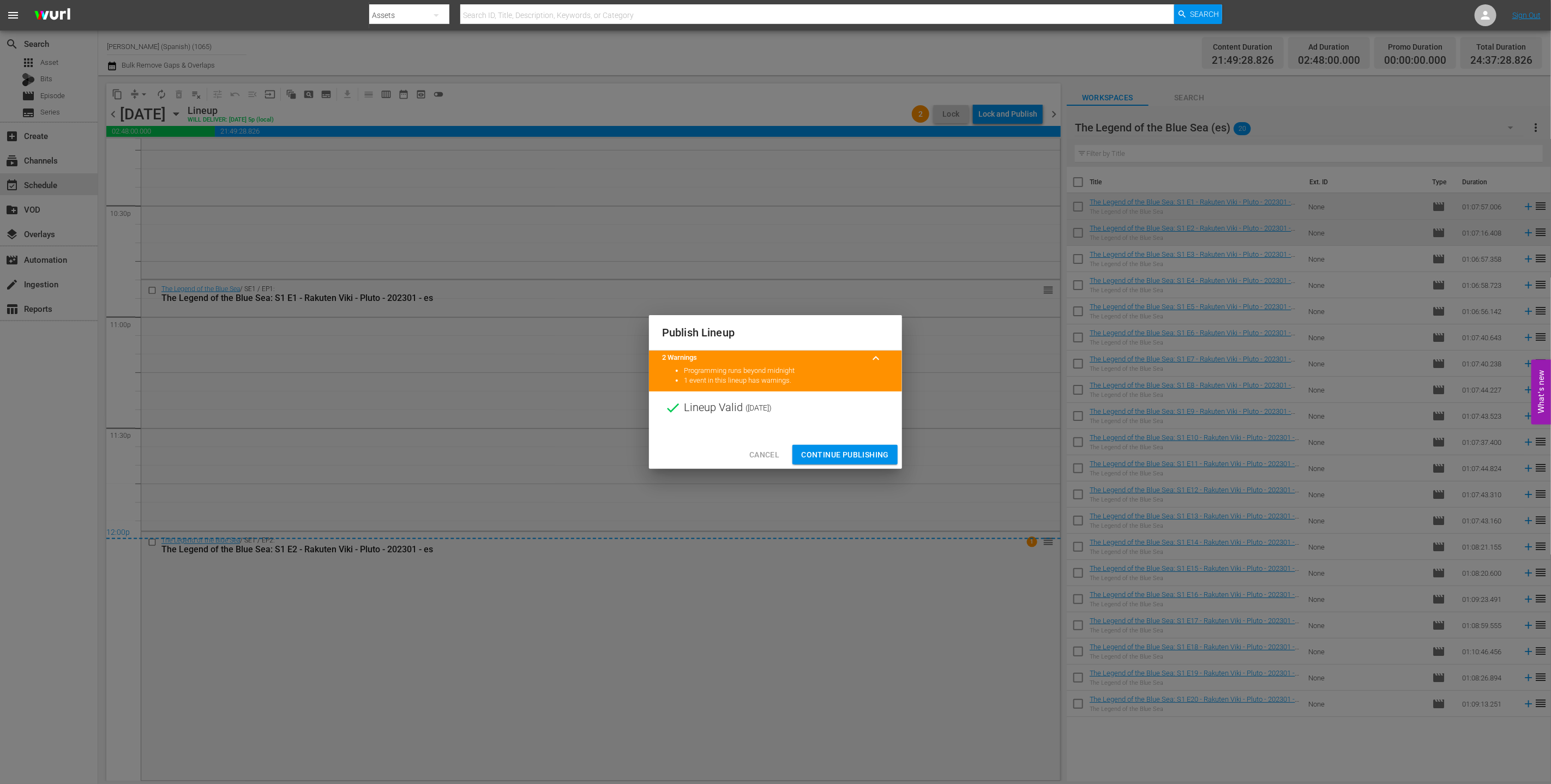
click at [692, 461] on button "Continue Publishing" at bounding box center [845, 454] width 105 height 20
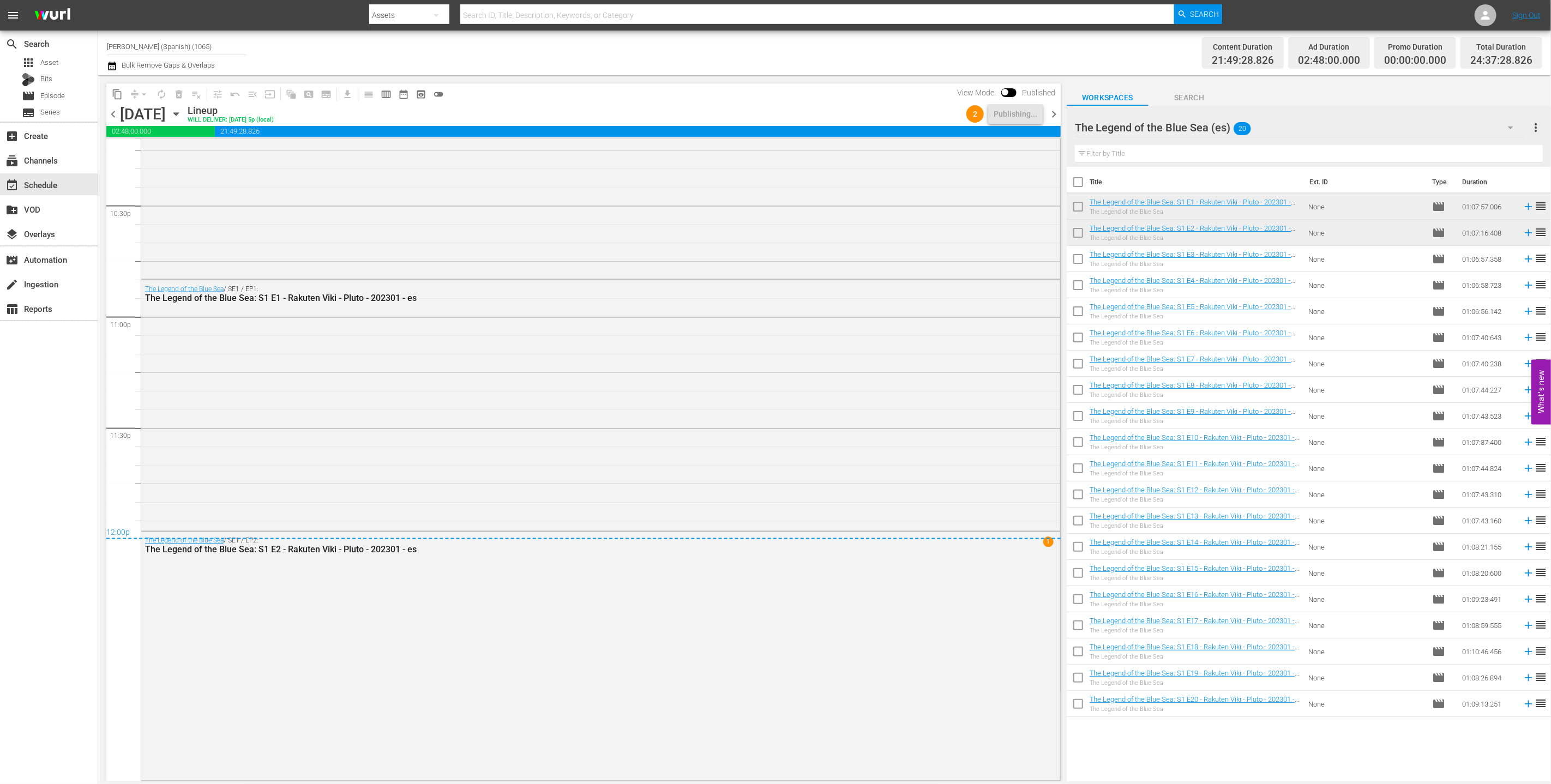
click at [692, 114] on span "chevron_right" at bounding box center [1054, 114] width 14 height 14
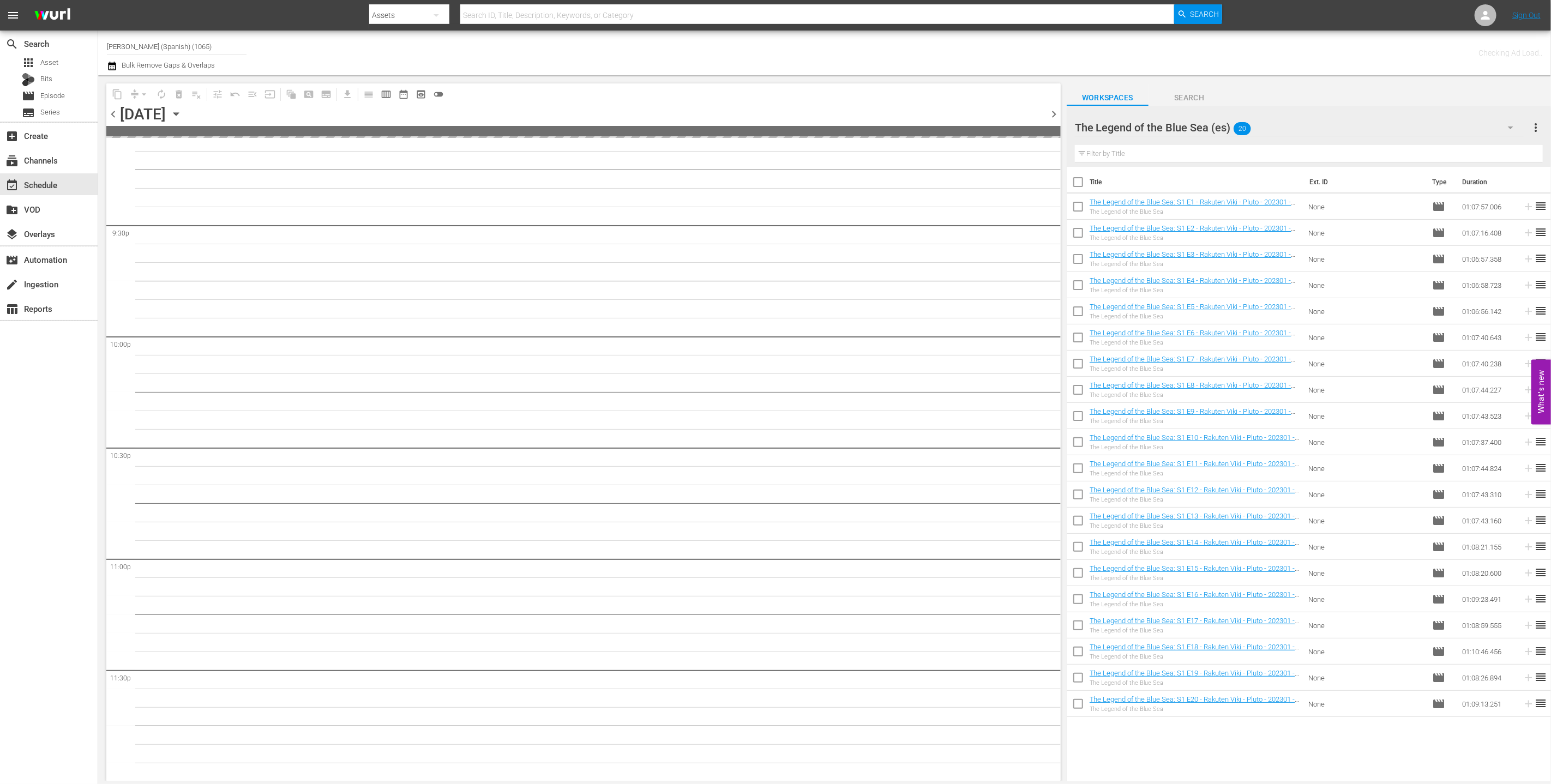
scroll to position [4694, 0]
click at [692, 184] on input "checkbox" at bounding box center [1078, 184] width 23 height 23
checkbox input "true"
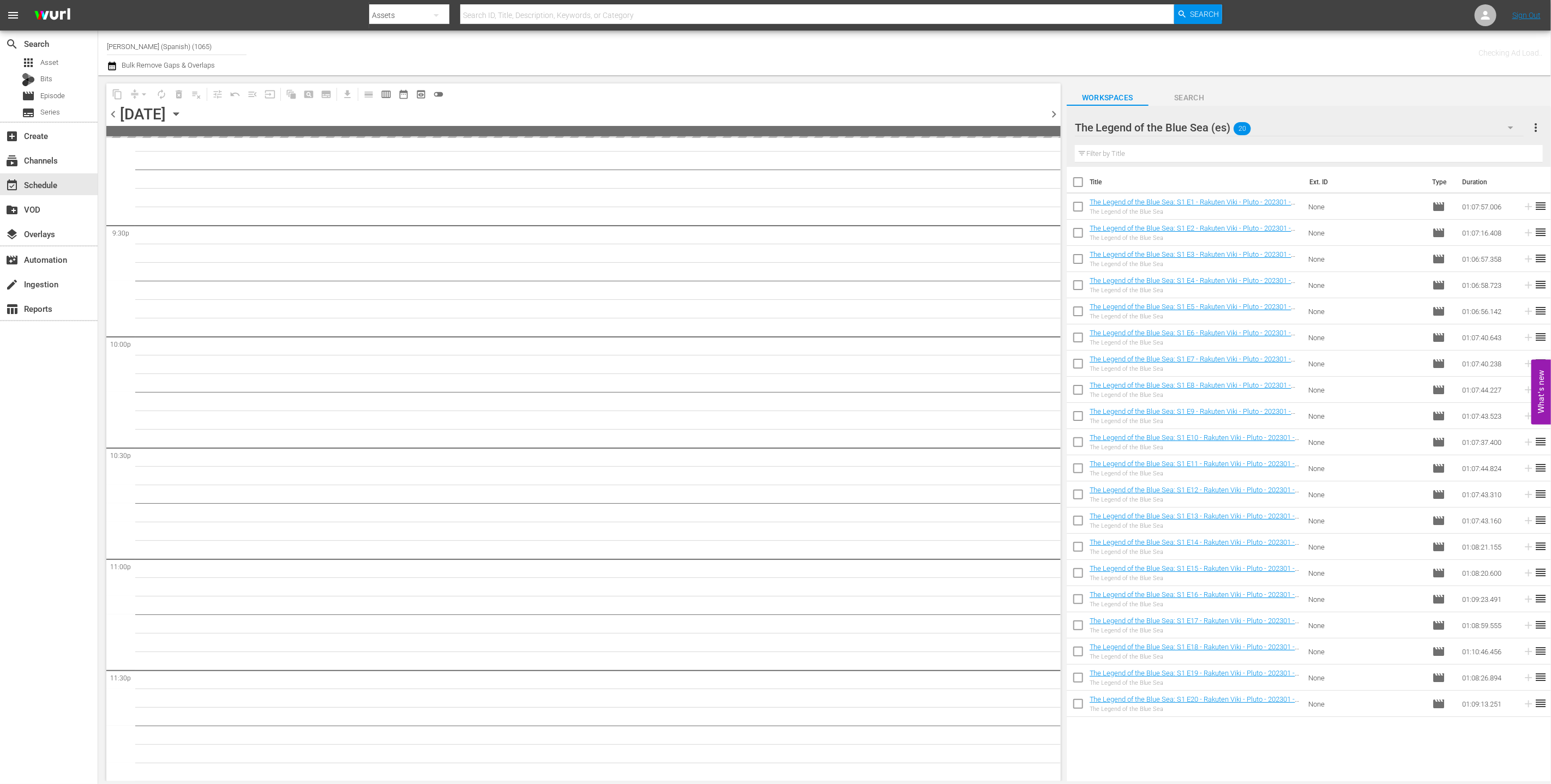
checkbox input "true"
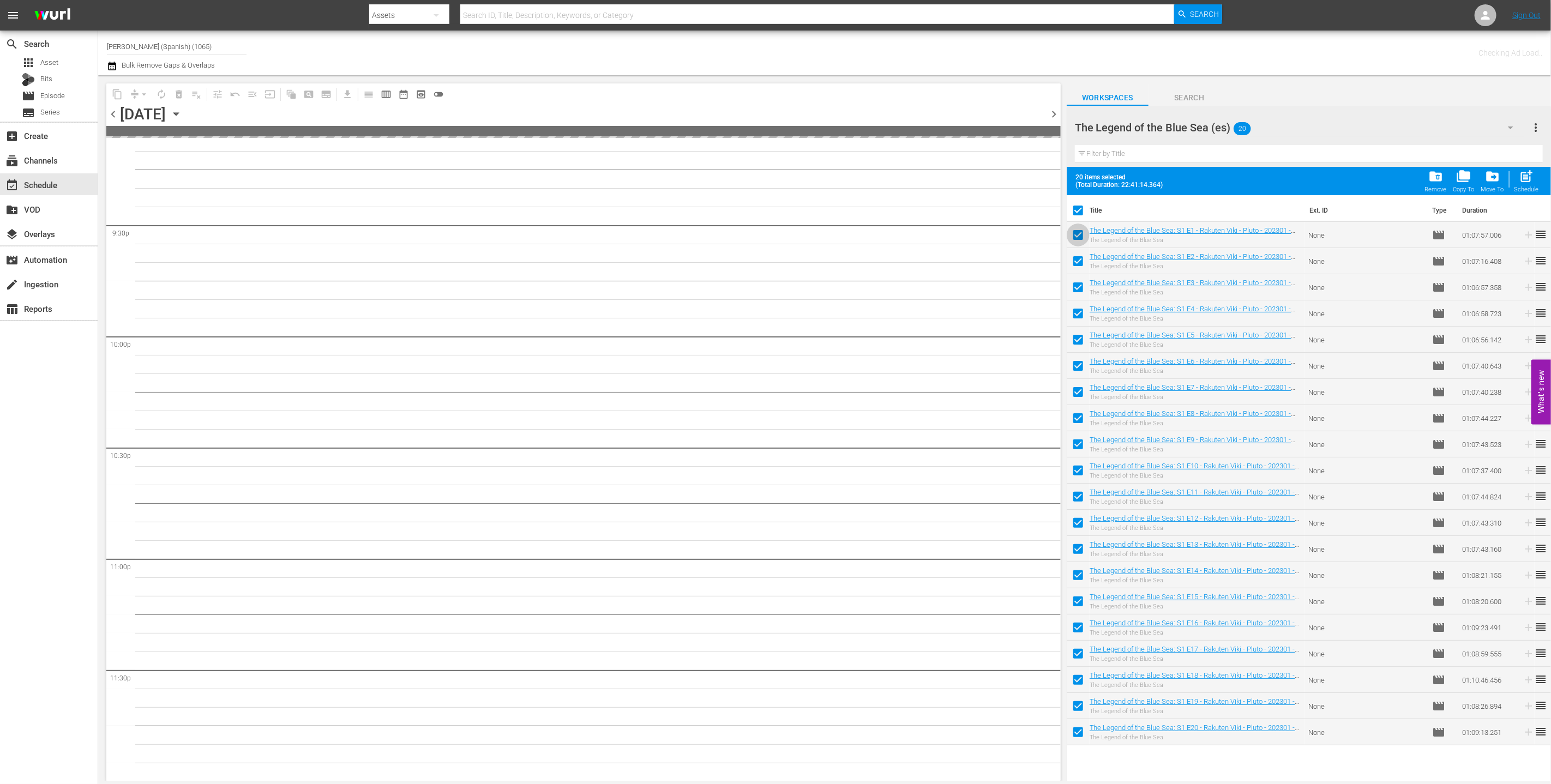
click at [692, 232] on input "checkbox" at bounding box center [1078, 237] width 23 height 23
click at [692, 260] on input "checkbox" at bounding box center [1078, 263] width 23 height 23
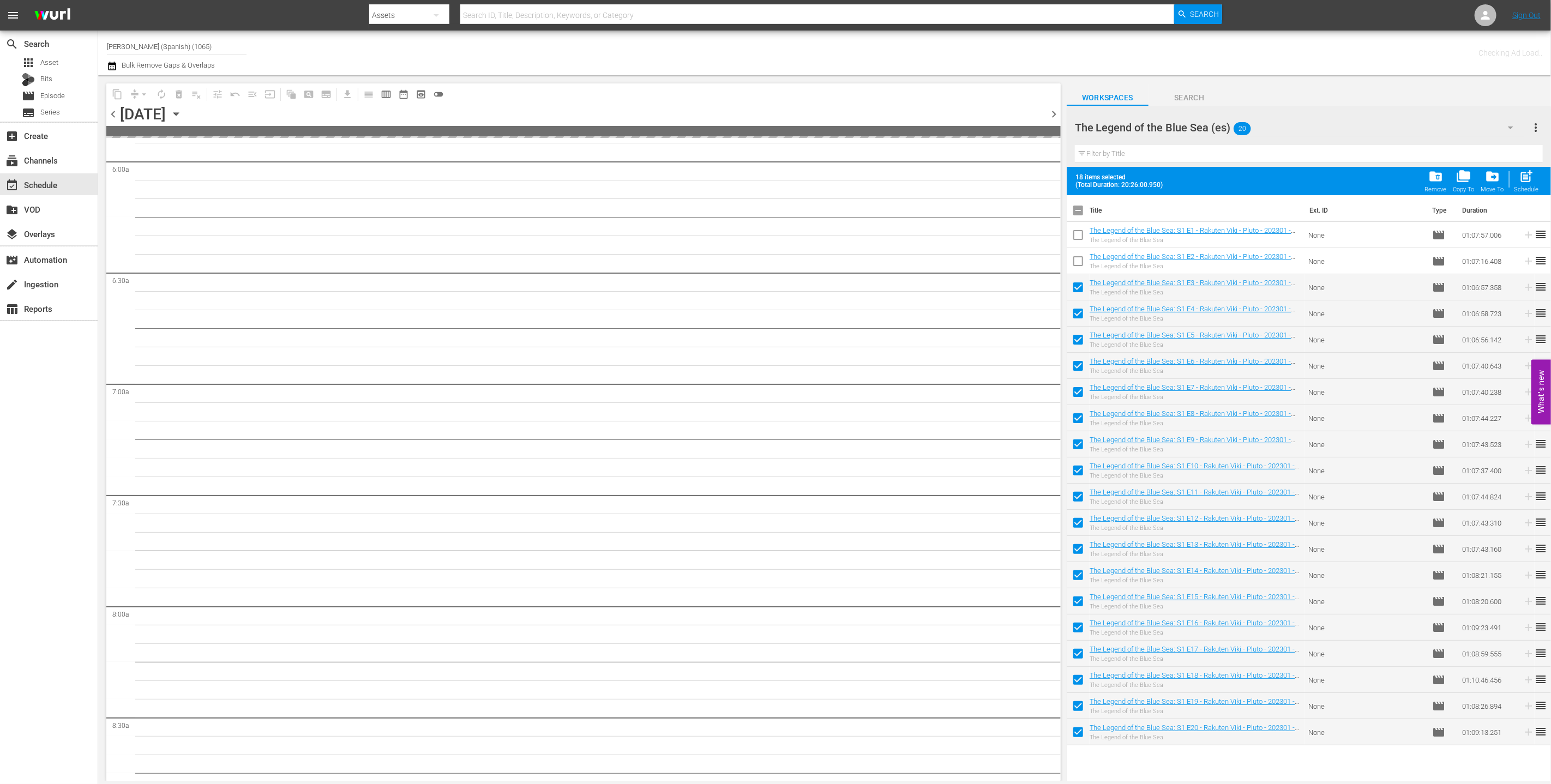
scroll to position [0, 0]
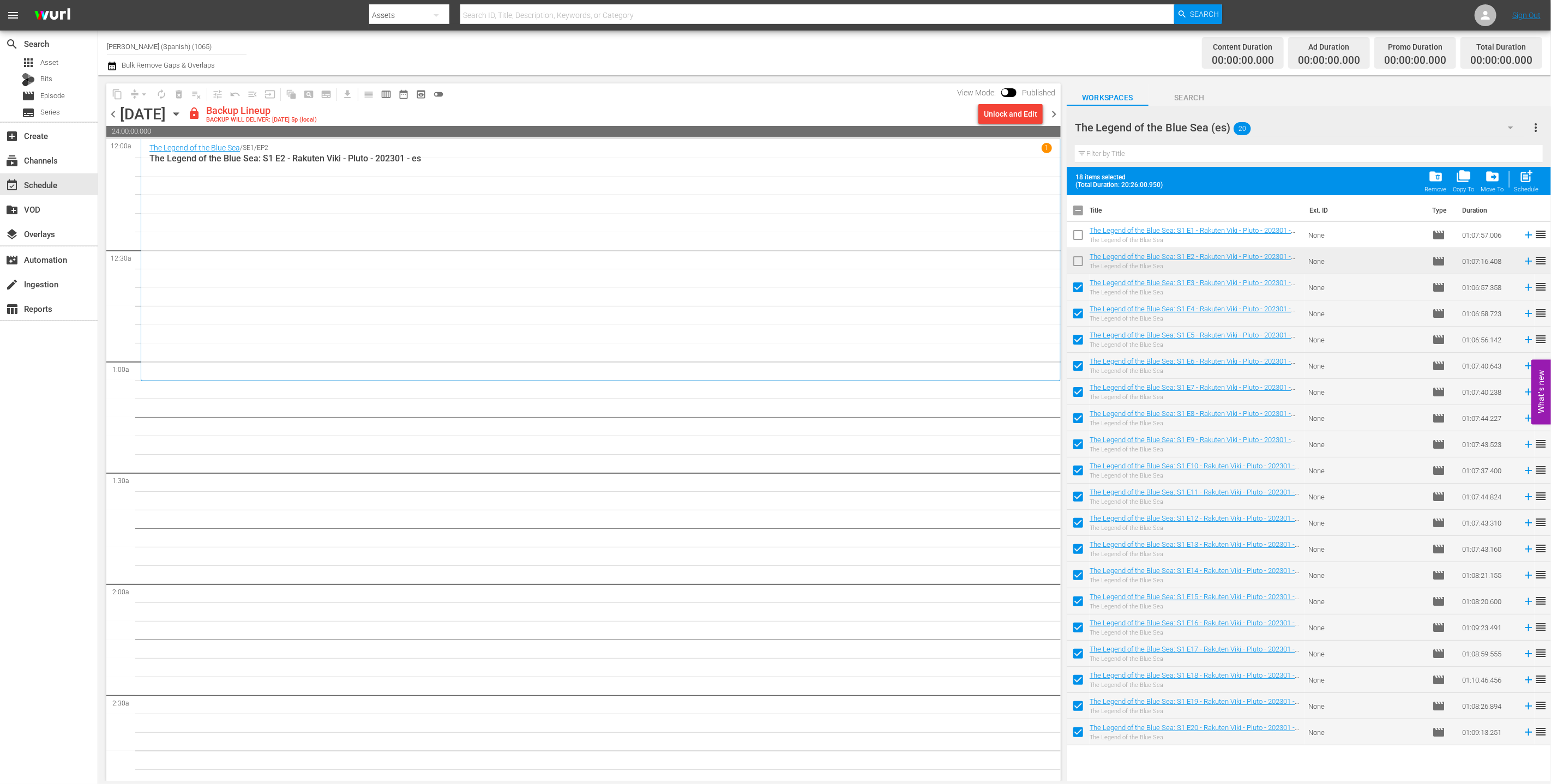
click at [107, 65] on icon "button" at bounding box center [111, 66] width 10 height 13
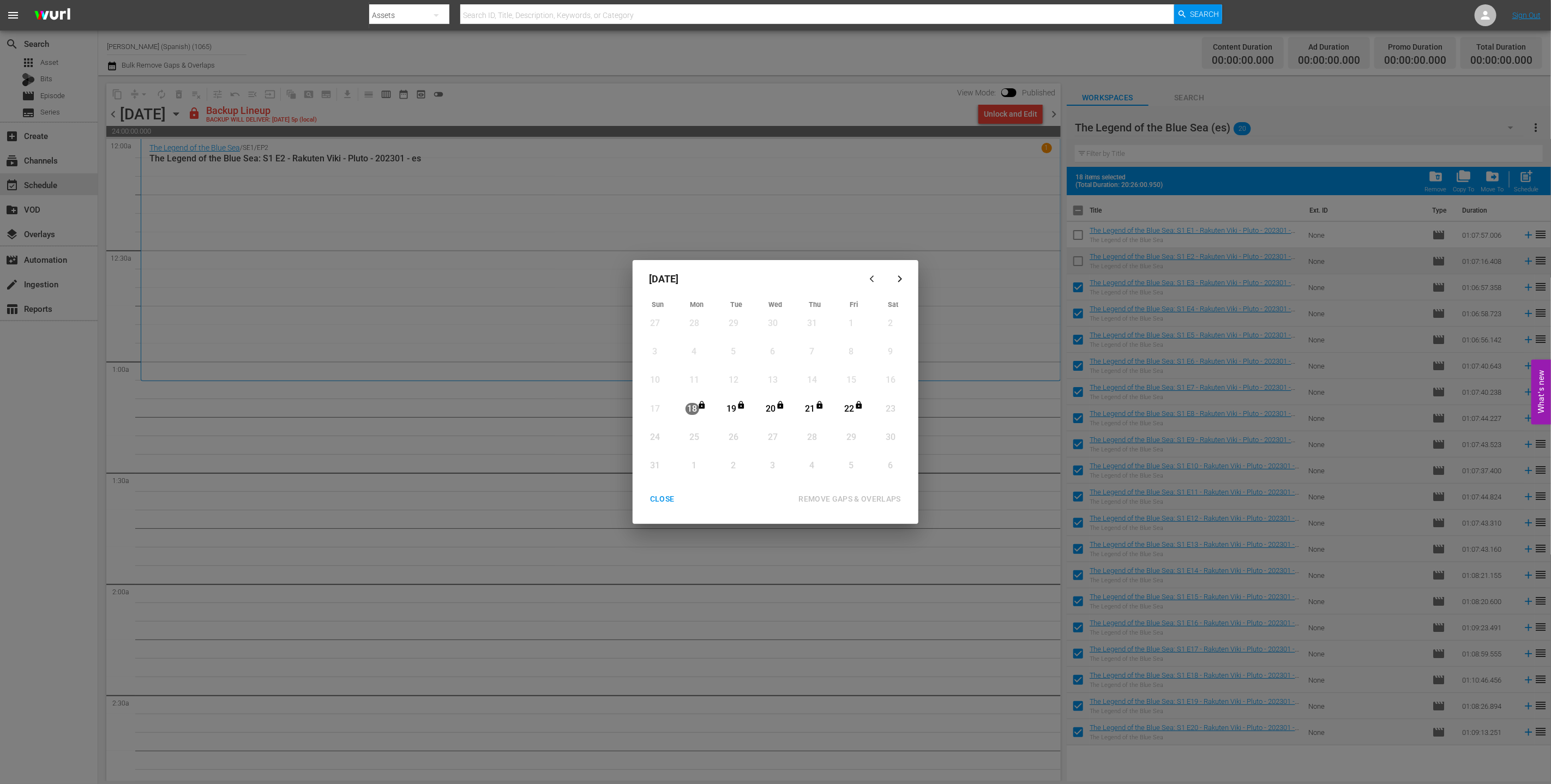
click at [656, 505] on div "CLOSE" at bounding box center [663, 498] width 42 height 14
